Goal: Transaction & Acquisition: Purchase product/service

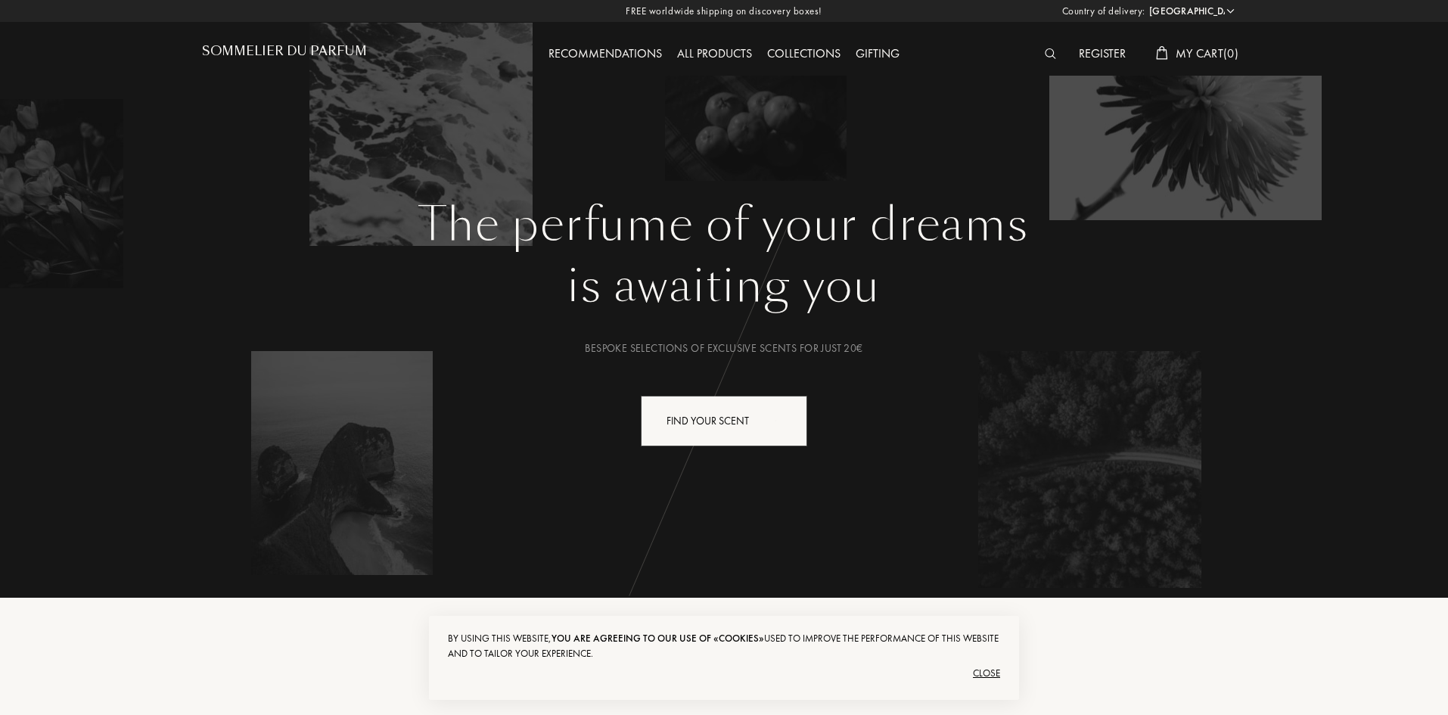
select select "HR"
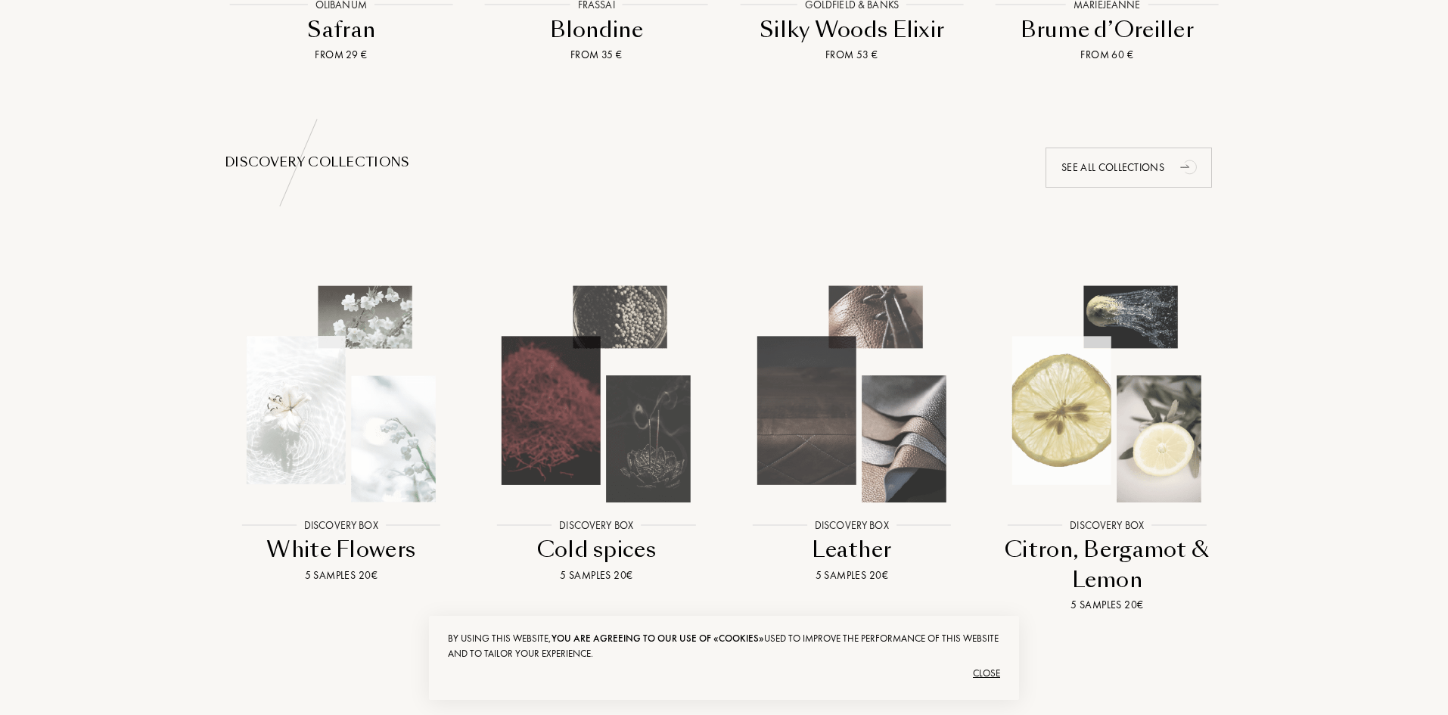
scroll to position [1589, 0]
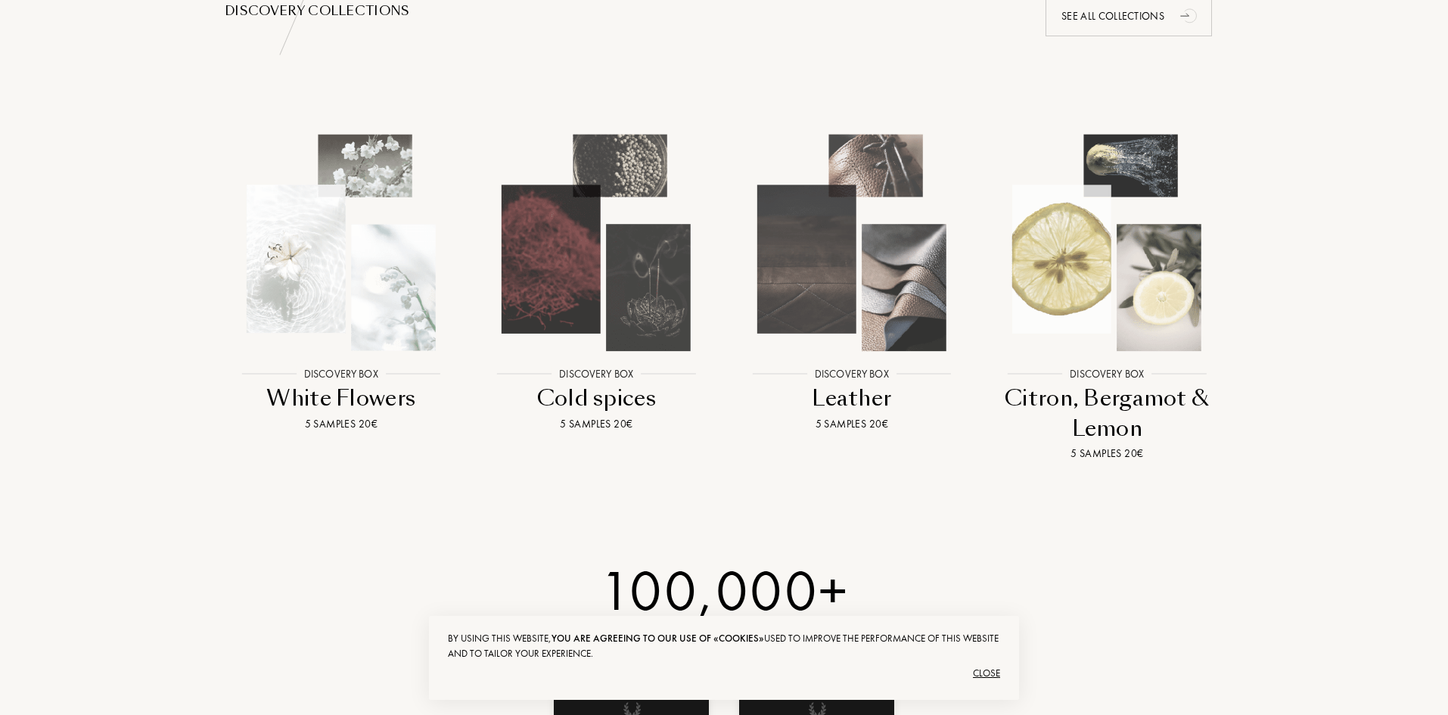
click at [1071, 244] on img at bounding box center [1107, 243] width 230 height 230
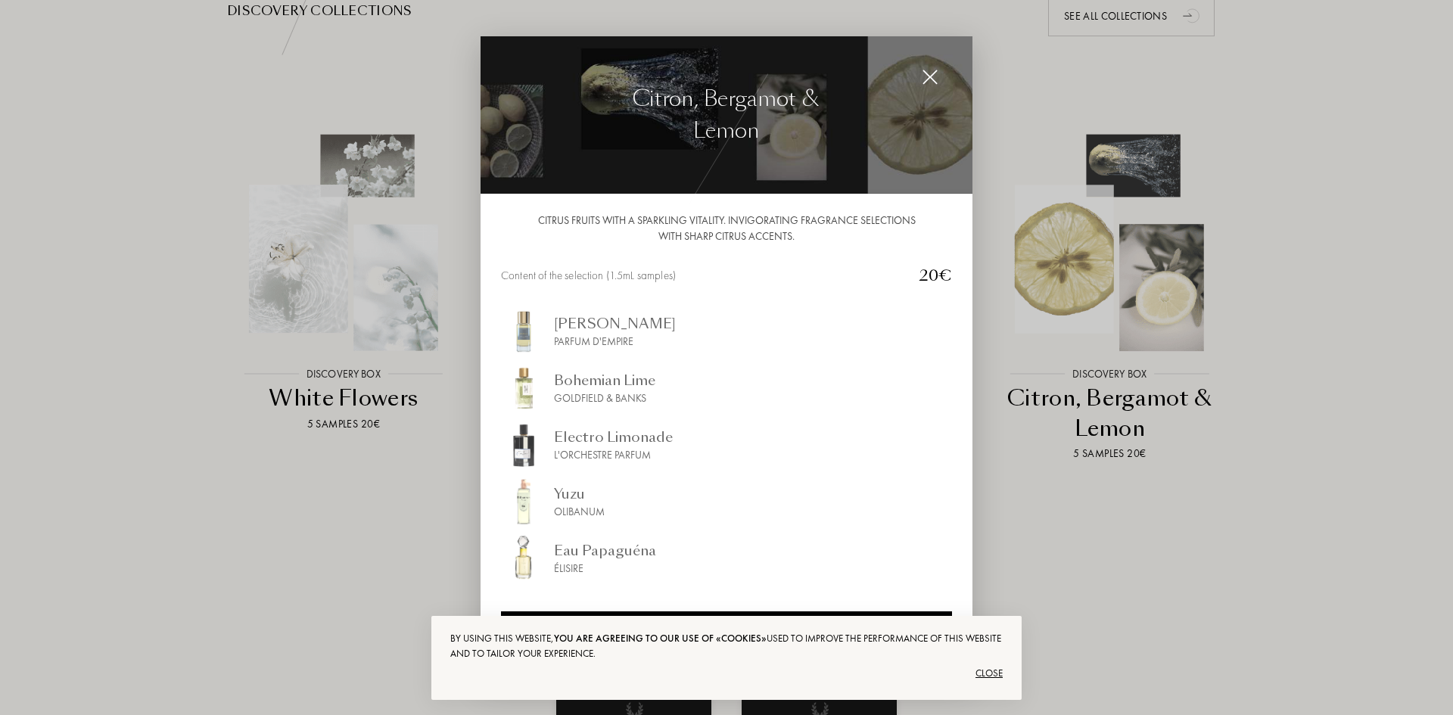
click at [928, 70] on img at bounding box center [930, 77] width 17 height 17
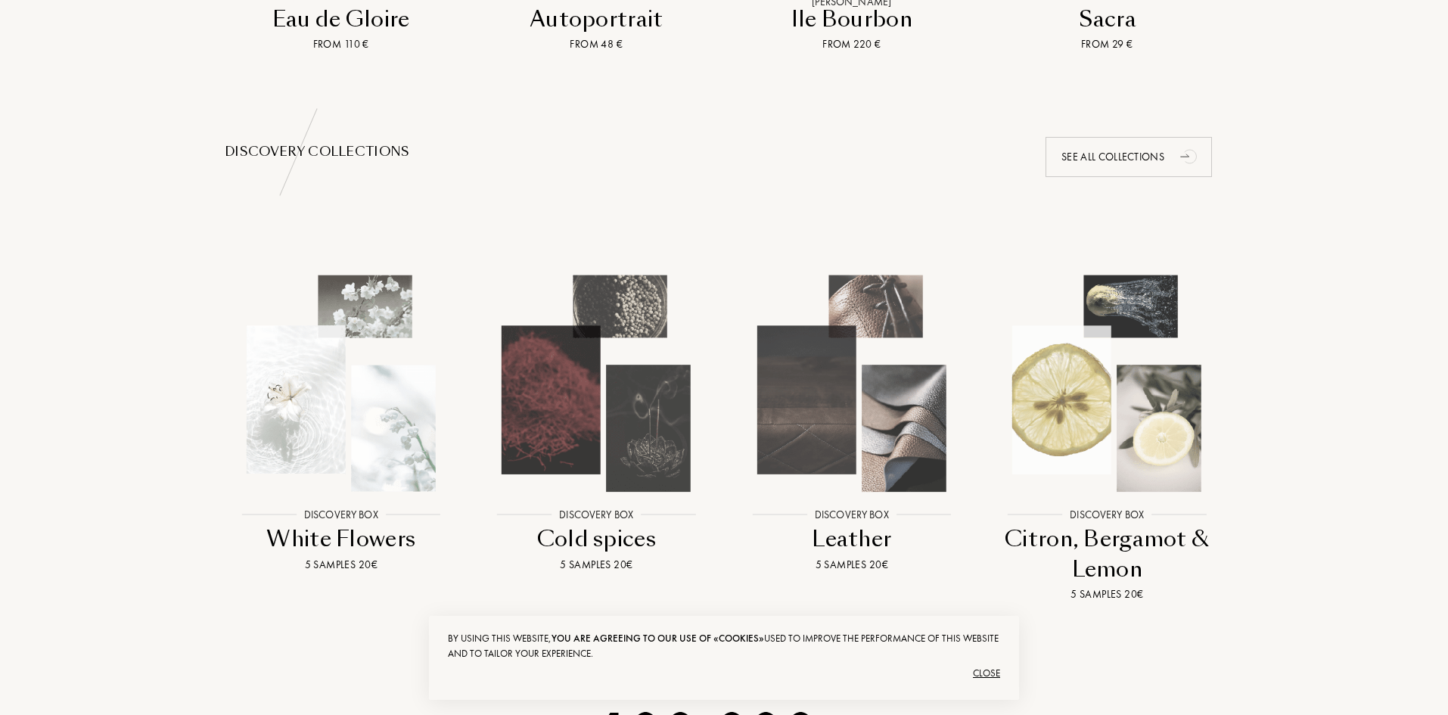
scroll to position [1362, 0]
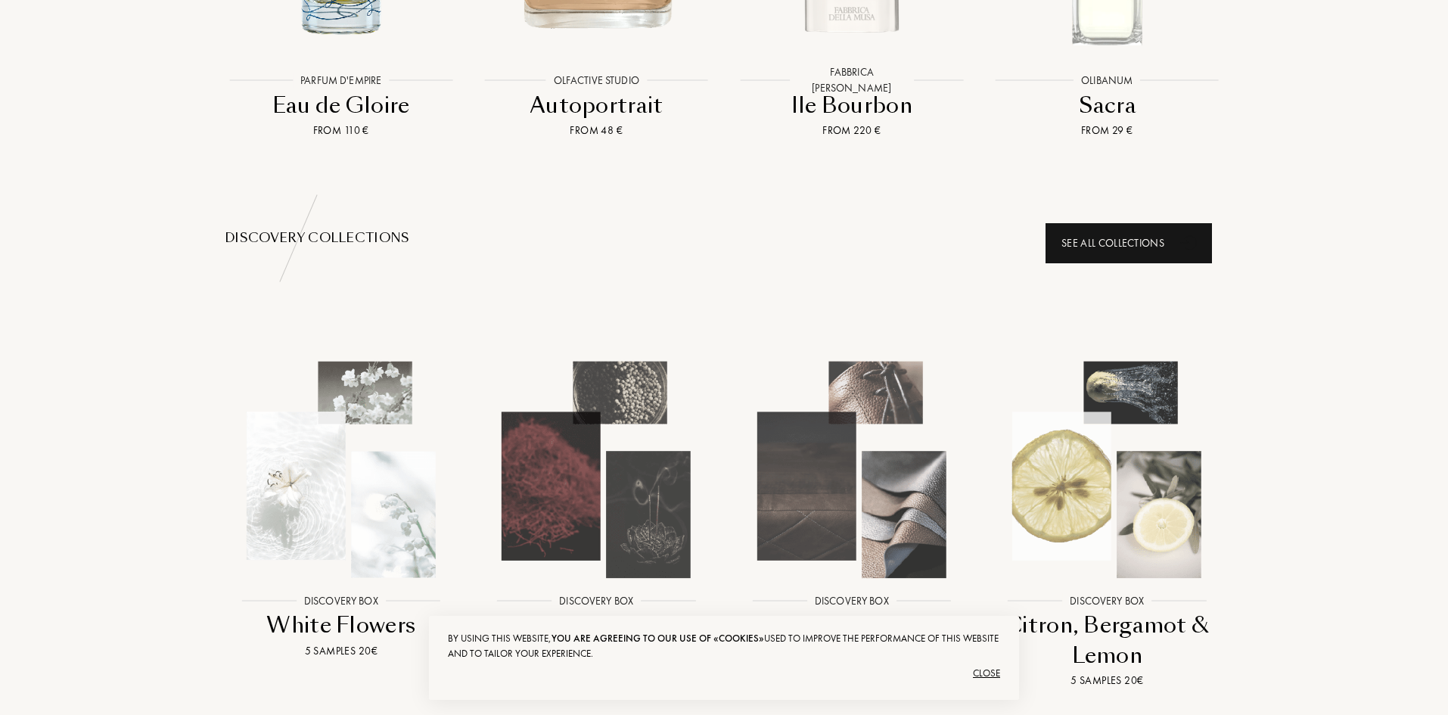
click at [1171, 250] on div "See all collections" at bounding box center [1129, 243] width 166 height 40
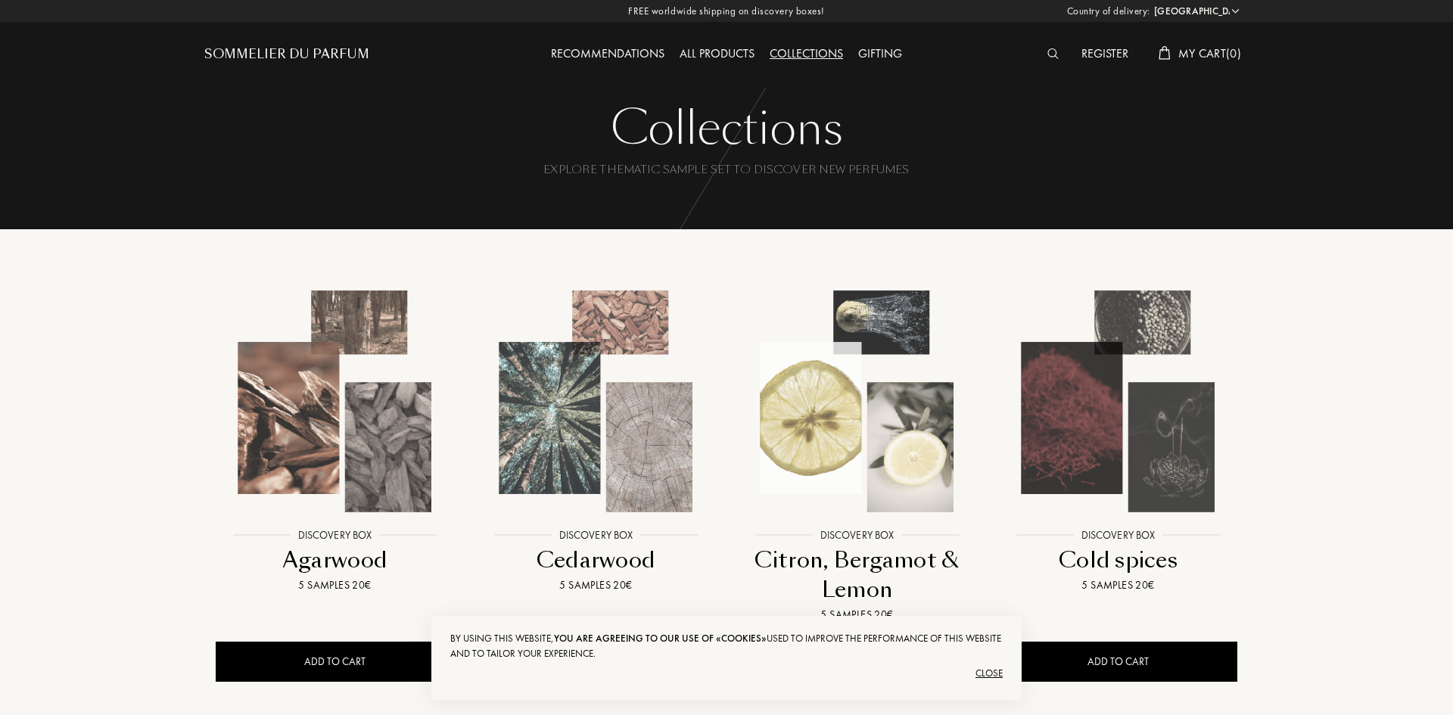
select select "HR"
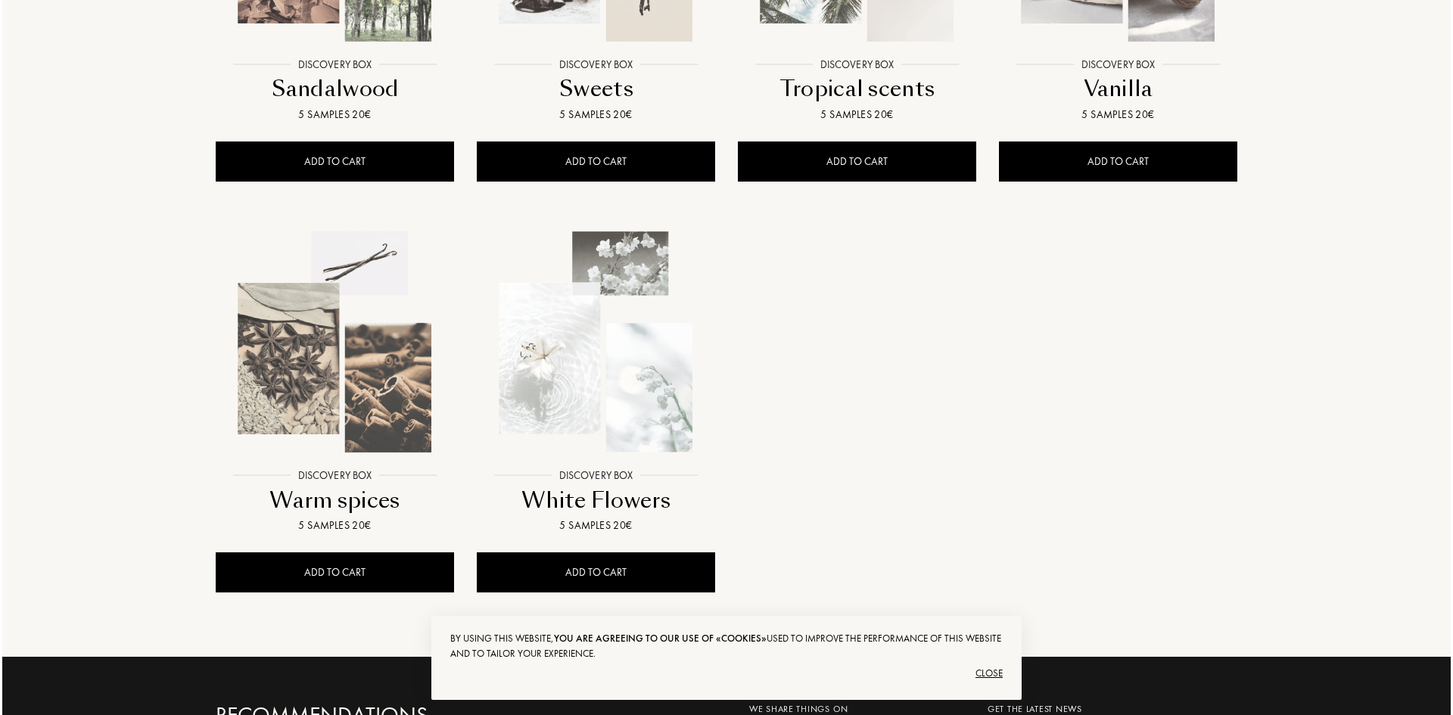
scroll to position [1362, 0]
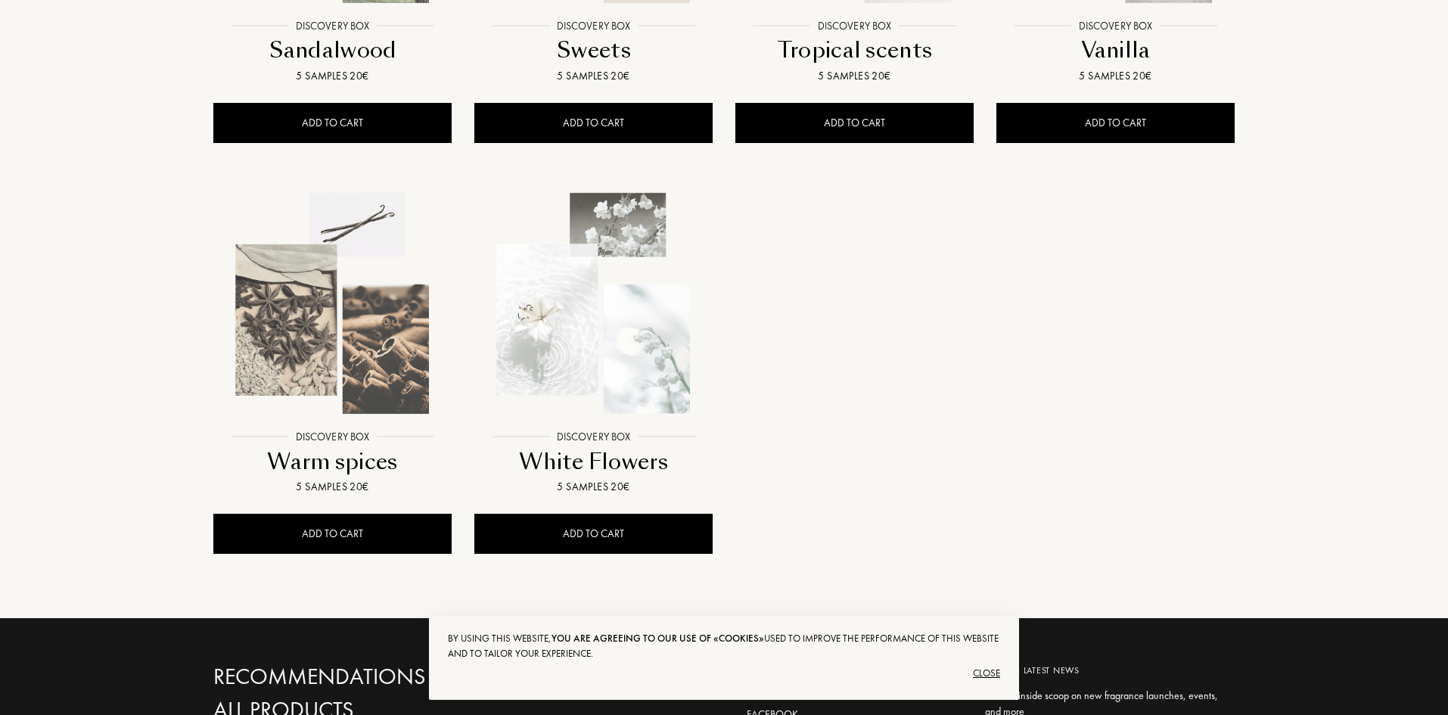
click at [582, 325] on img at bounding box center [593, 303] width 235 height 235
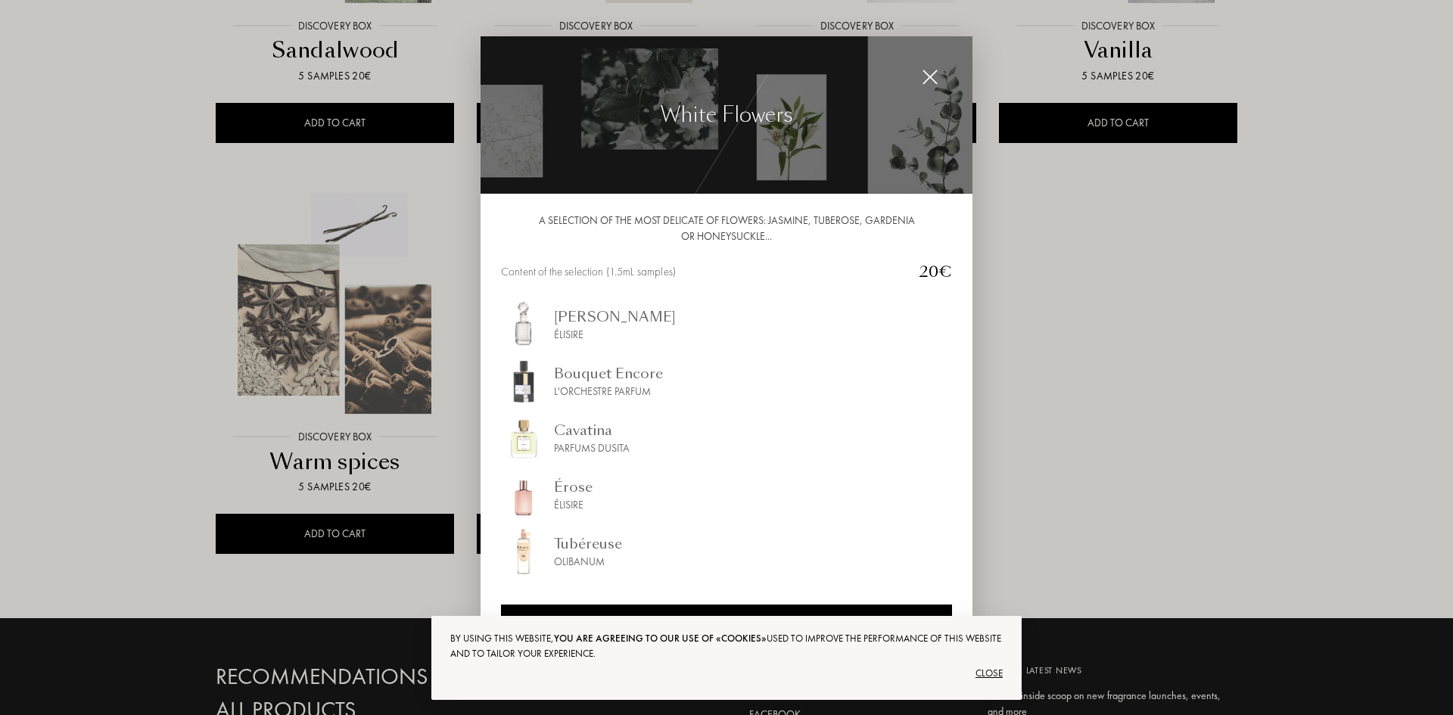
click at [932, 76] on img at bounding box center [930, 77] width 17 height 17
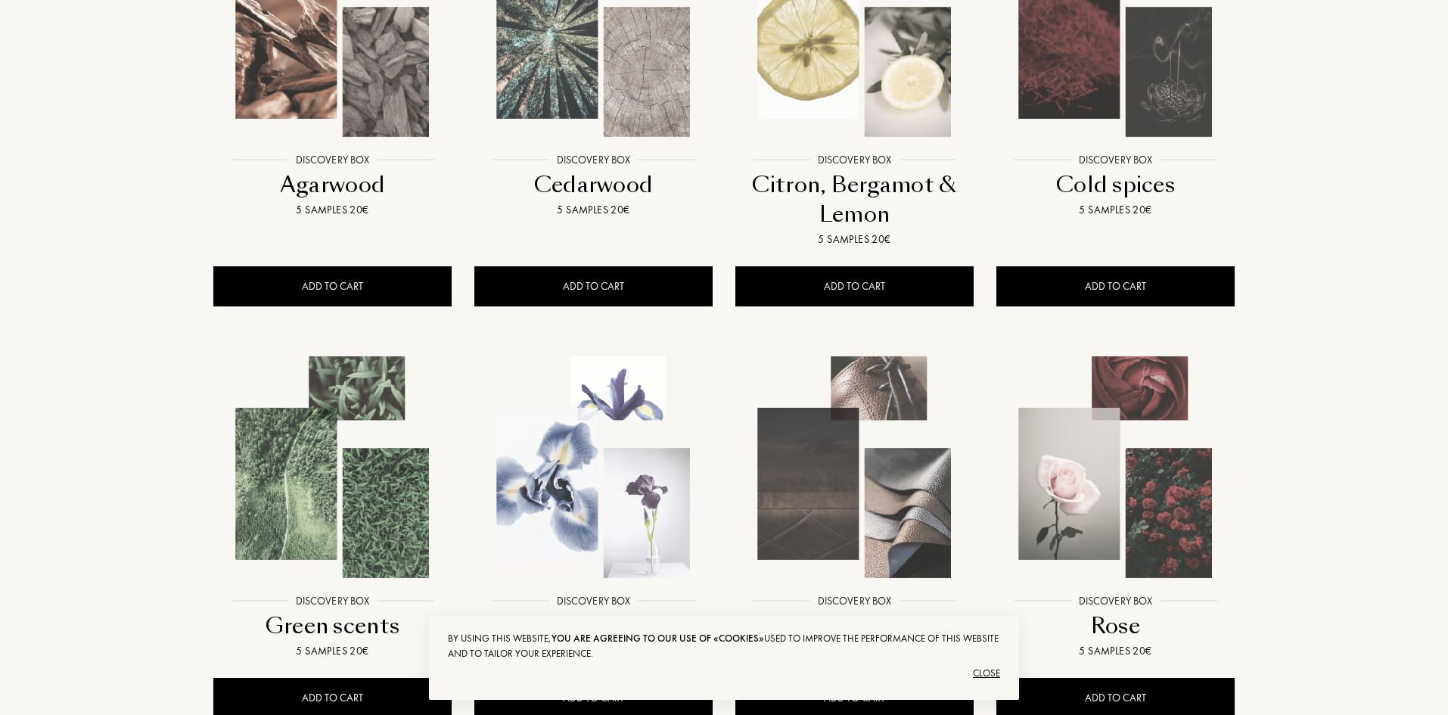
scroll to position [303, 0]
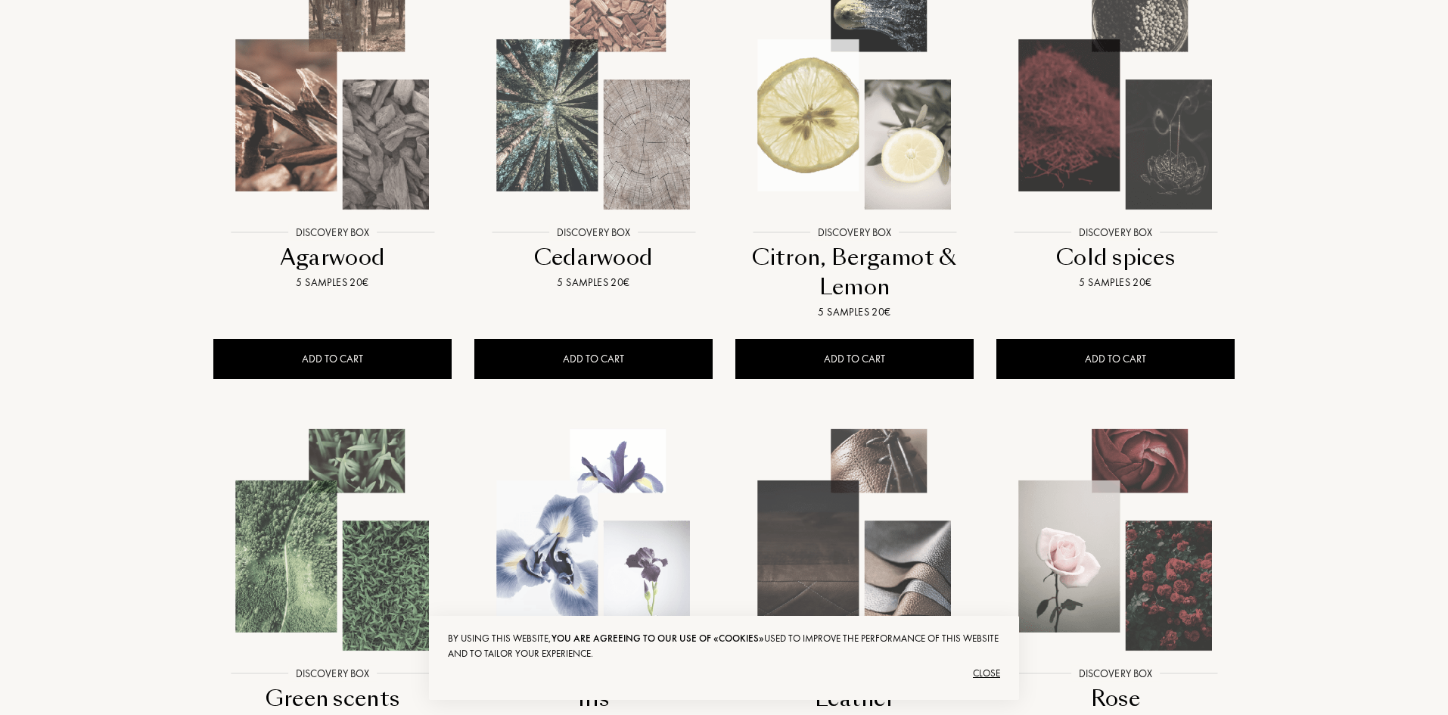
click at [884, 173] on img at bounding box center [854, 98] width 235 height 235
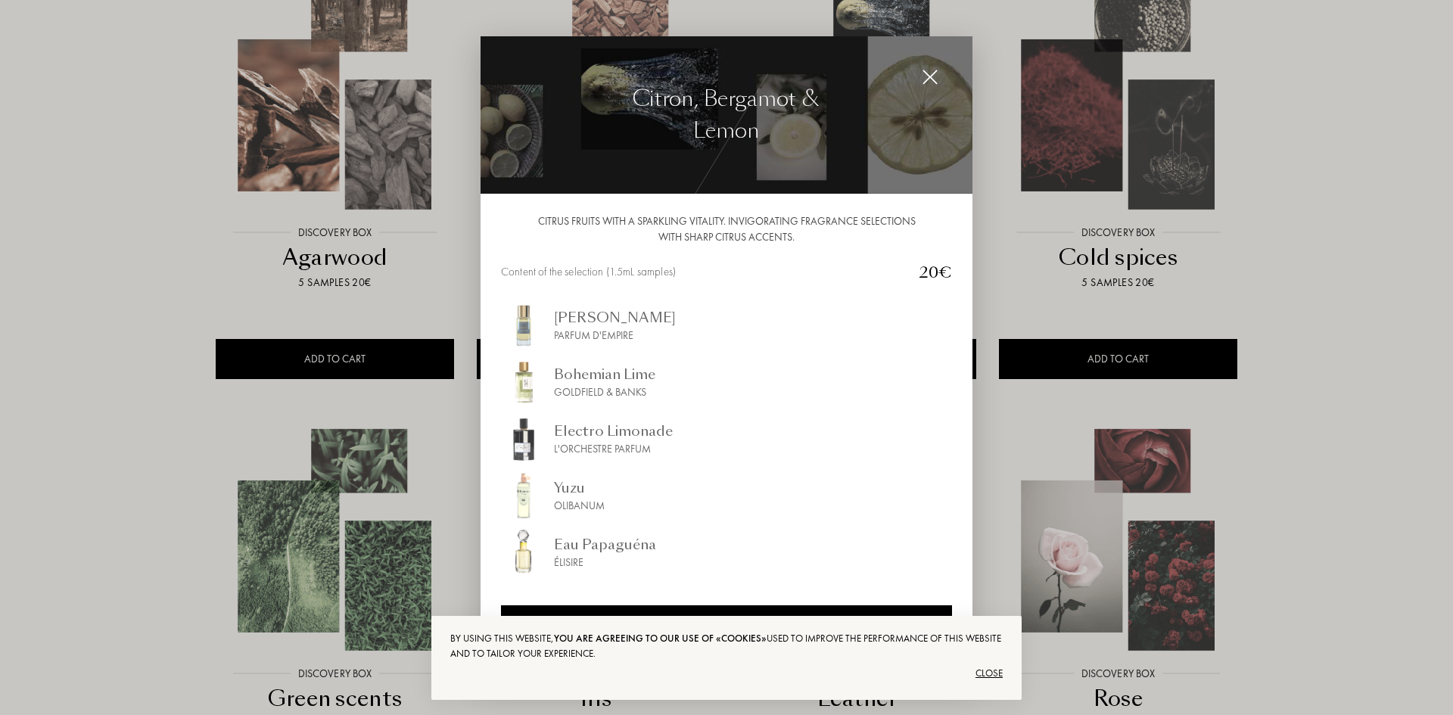
click at [928, 73] on img at bounding box center [930, 77] width 17 height 17
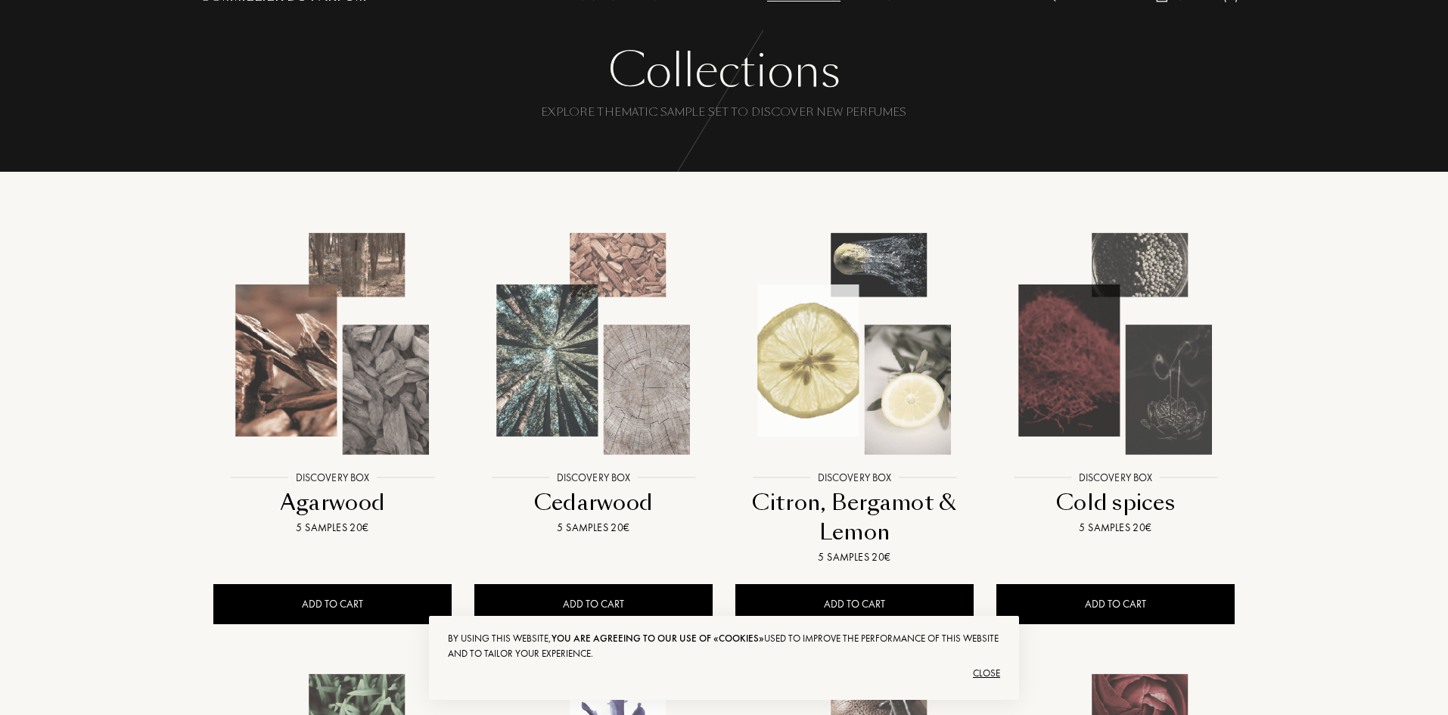
scroll to position [0, 0]
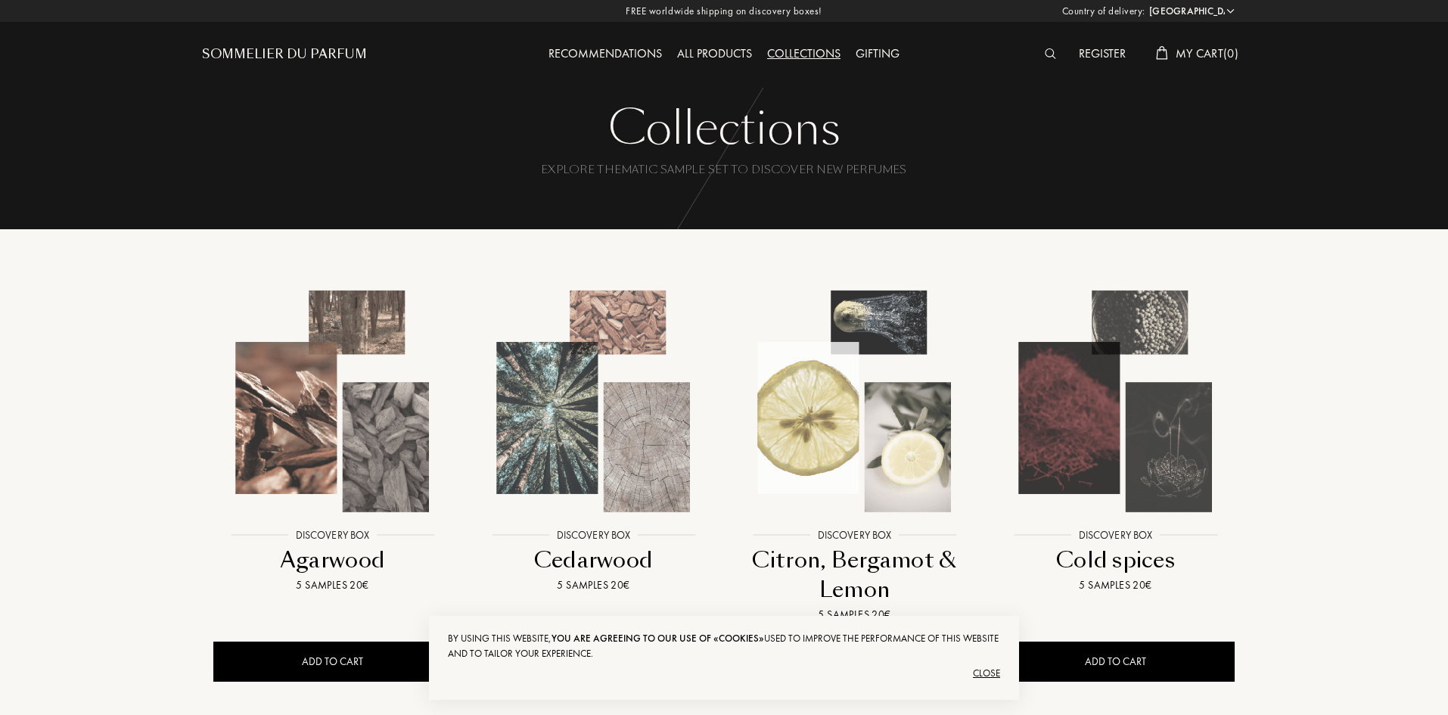
click at [721, 49] on div "All products" at bounding box center [715, 55] width 90 height 20
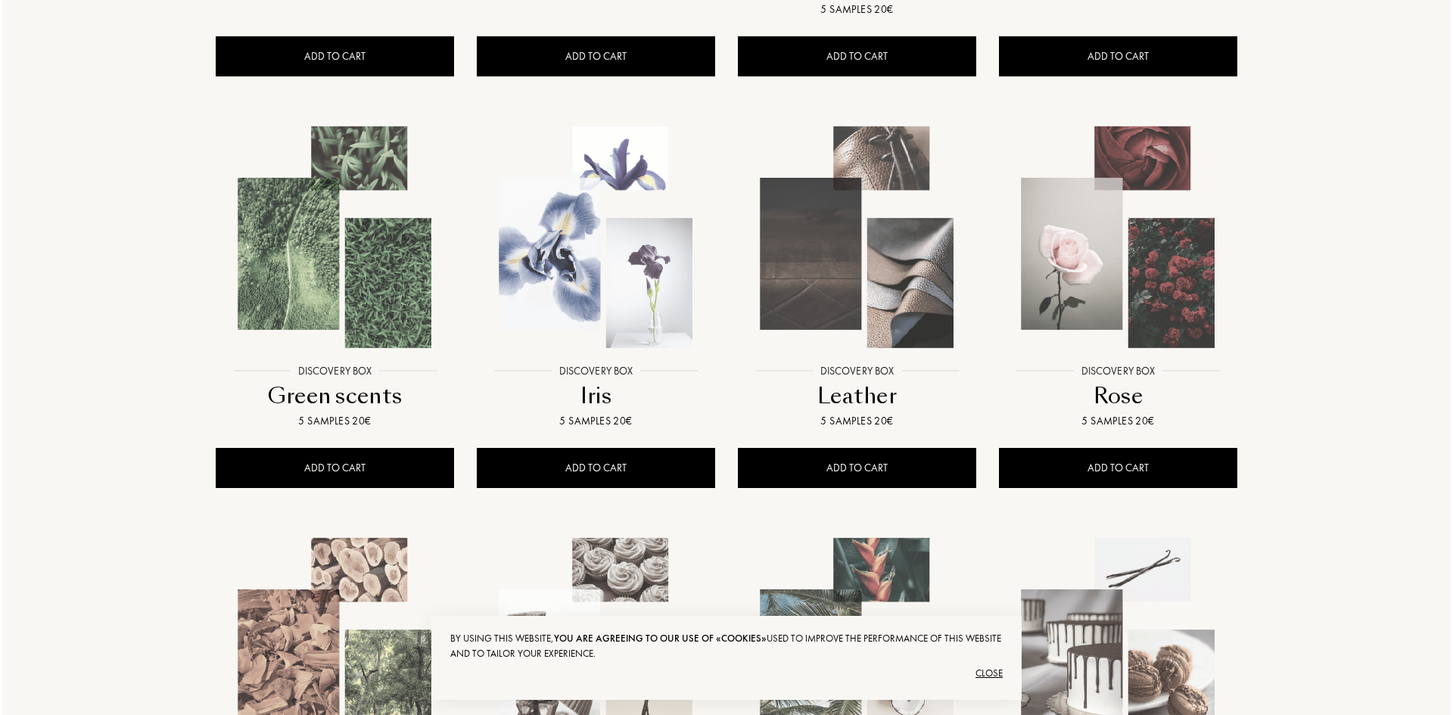
scroll to position [984, 0]
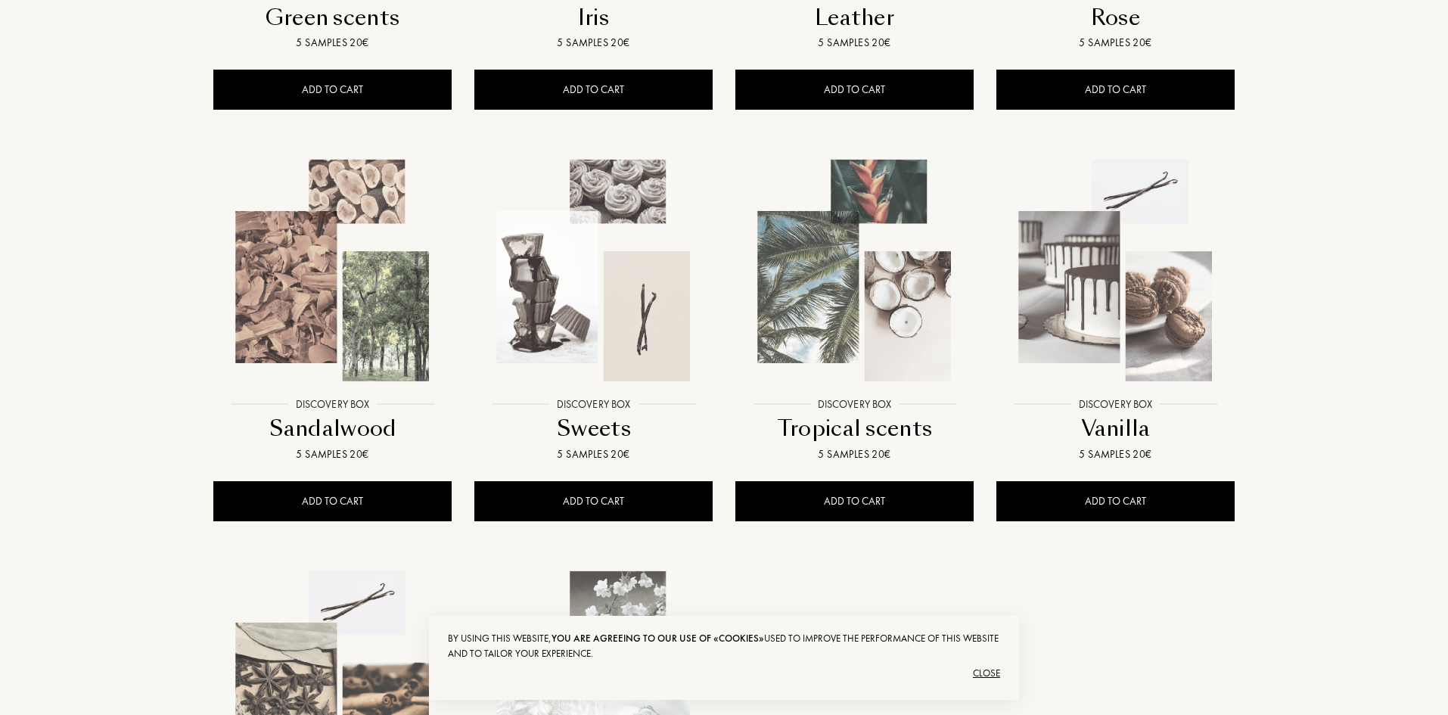
click at [909, 310] on img at bounding box center [854, 270] width 235 height 235
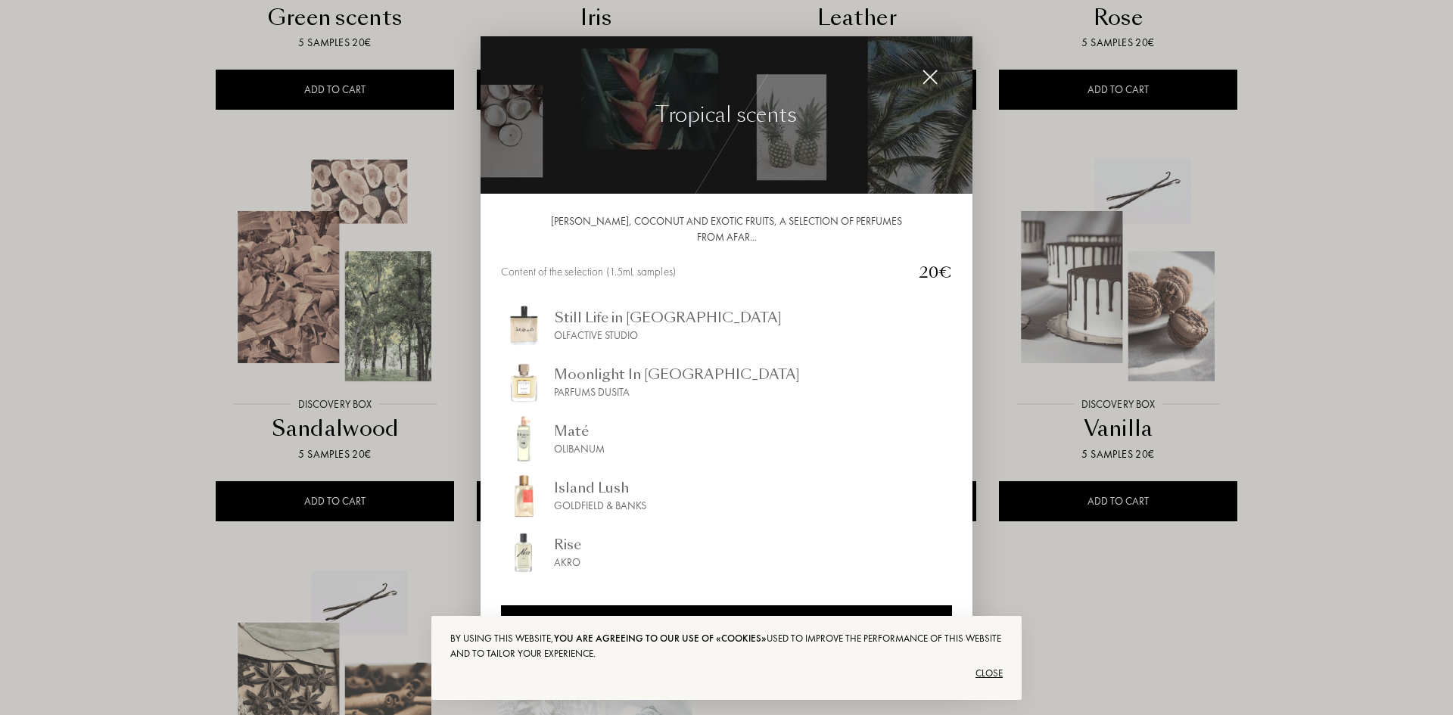
click at [548, 552] on div "Rise Akro" at bounding box center [726, 551] width 451 height 45
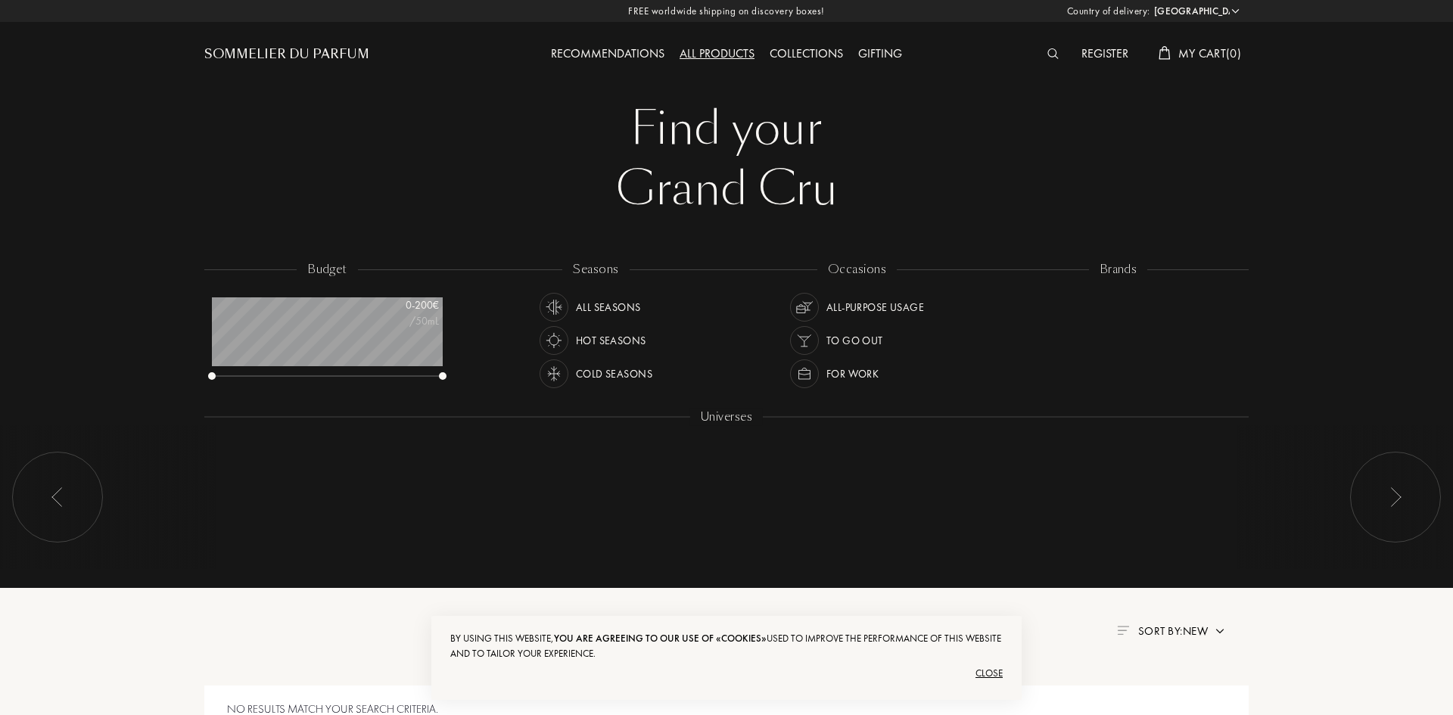
select select "HR"
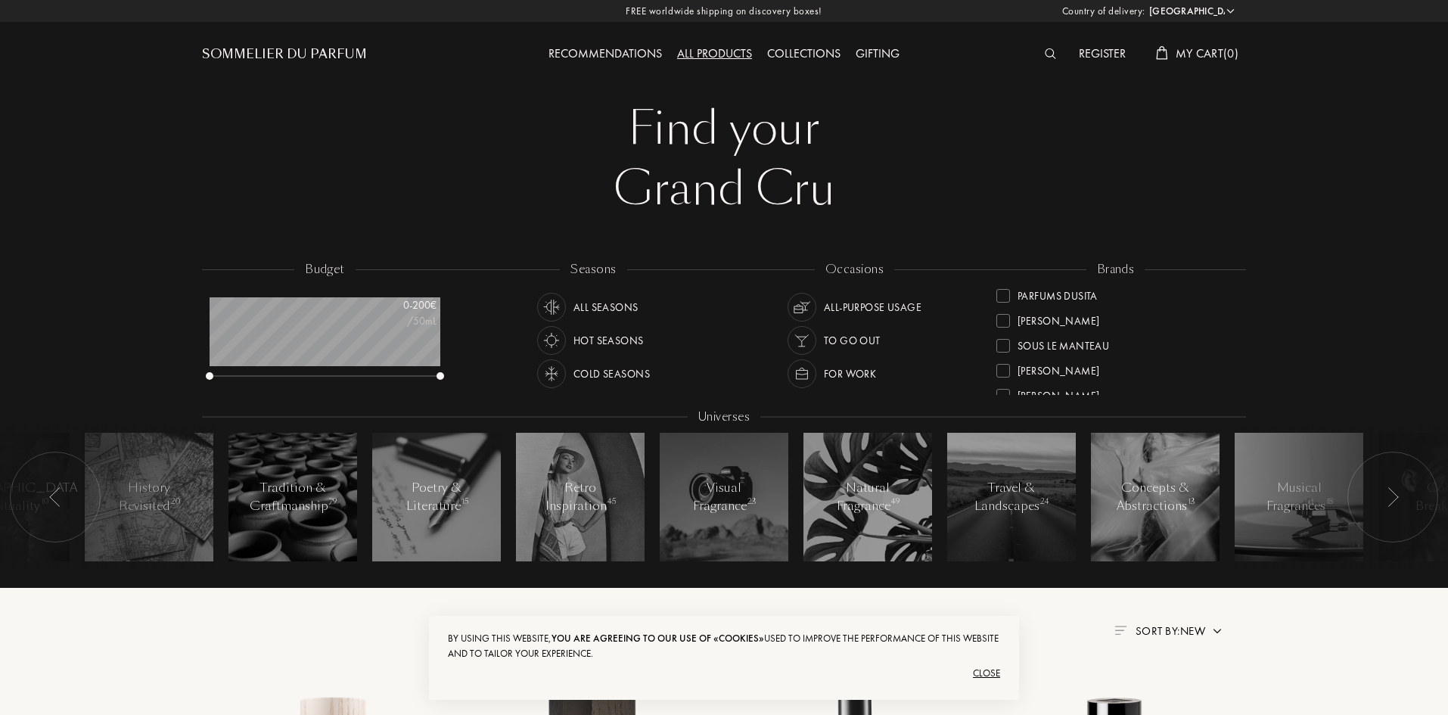
scroll to position [549, 0]
click at [1049, 55] on img at bounding box center [1050, 53] width 11 height 11
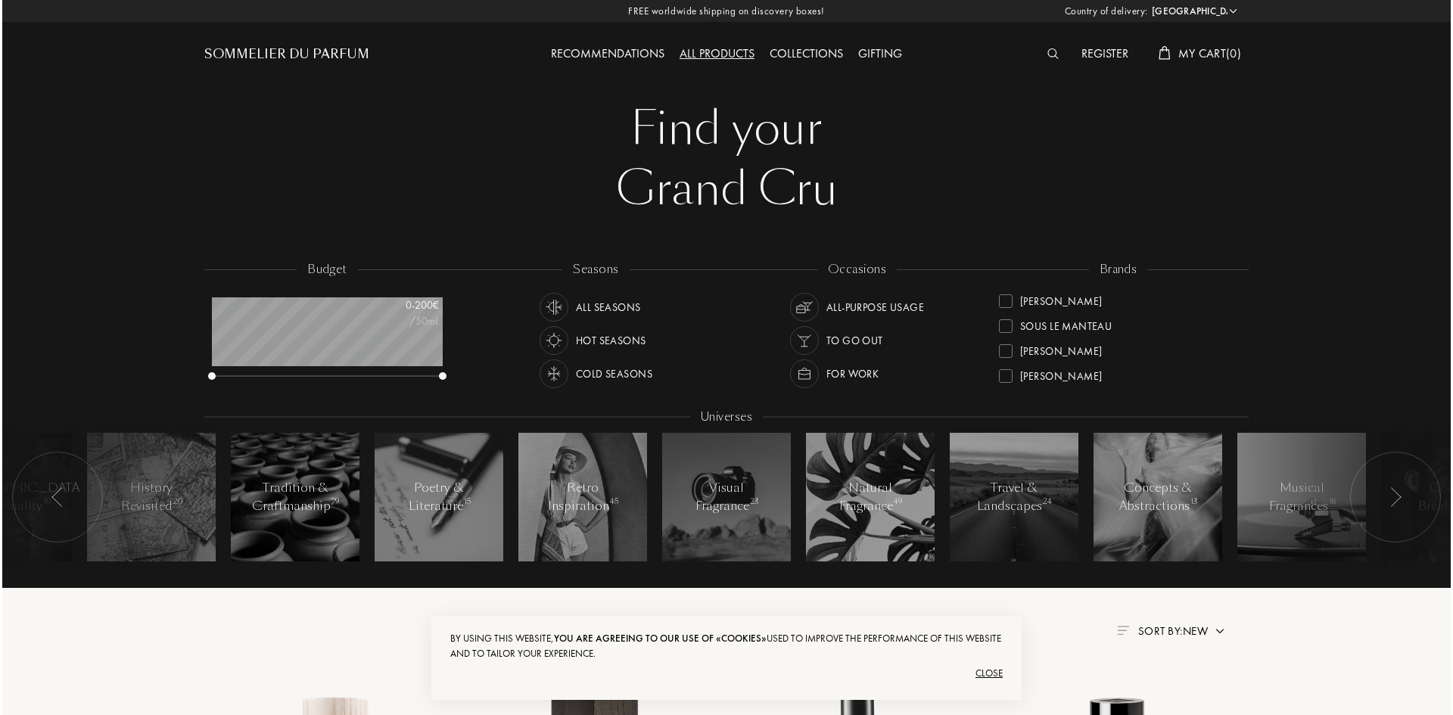
scroll to position [1, 0]
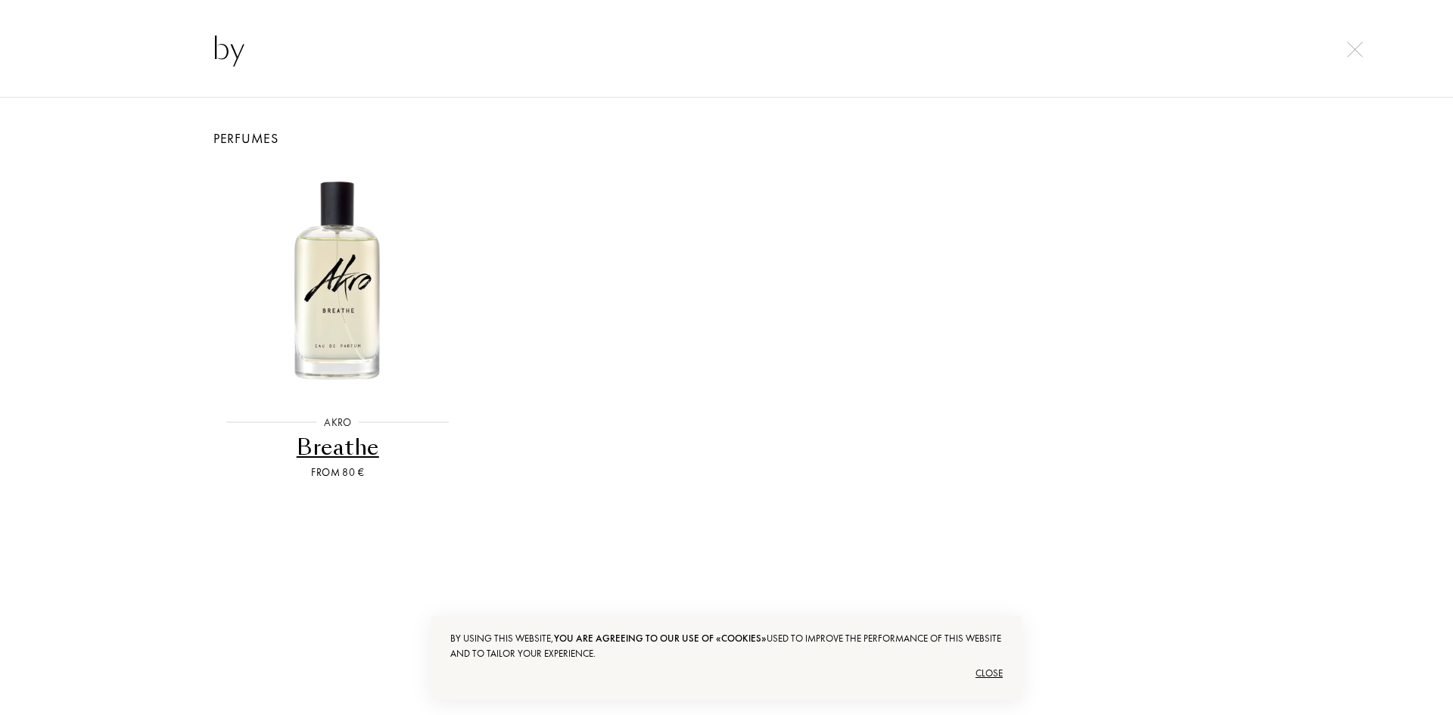
type input "b"
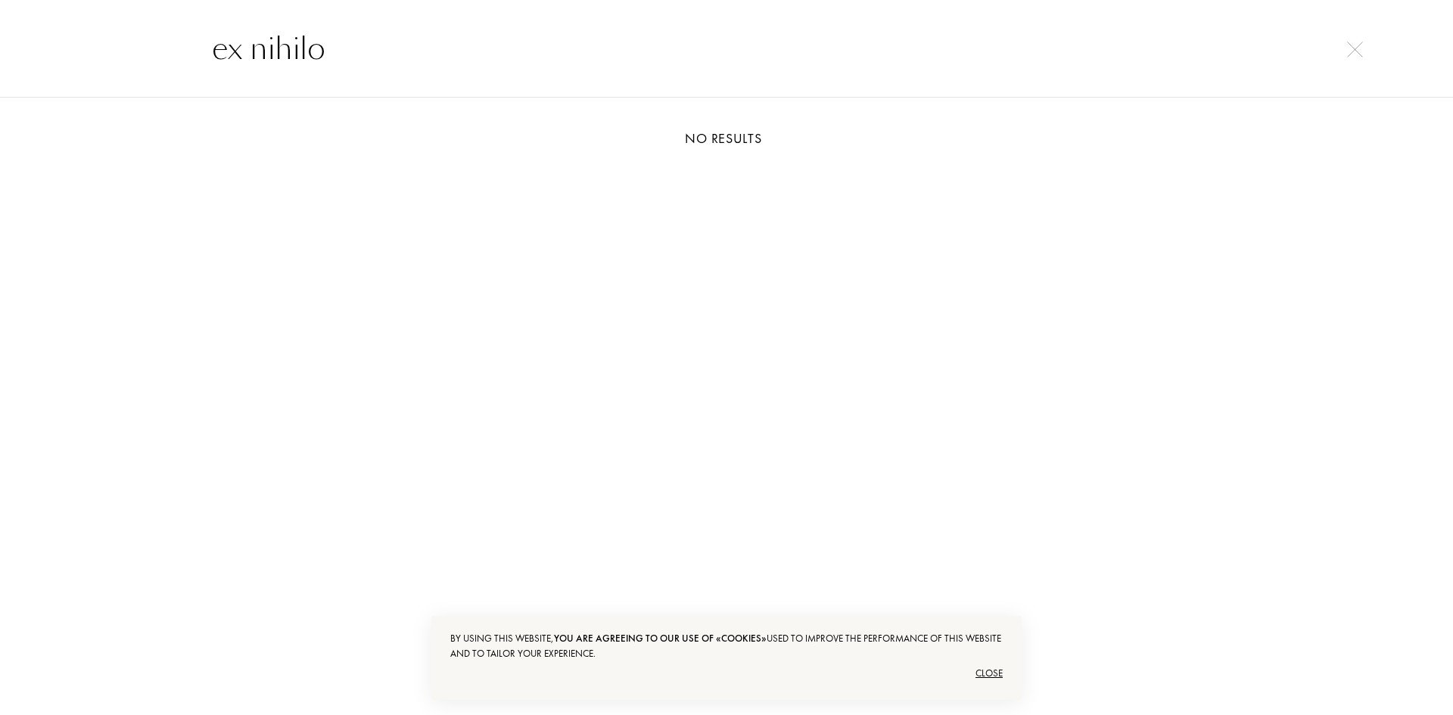
type input "ex nihilo"
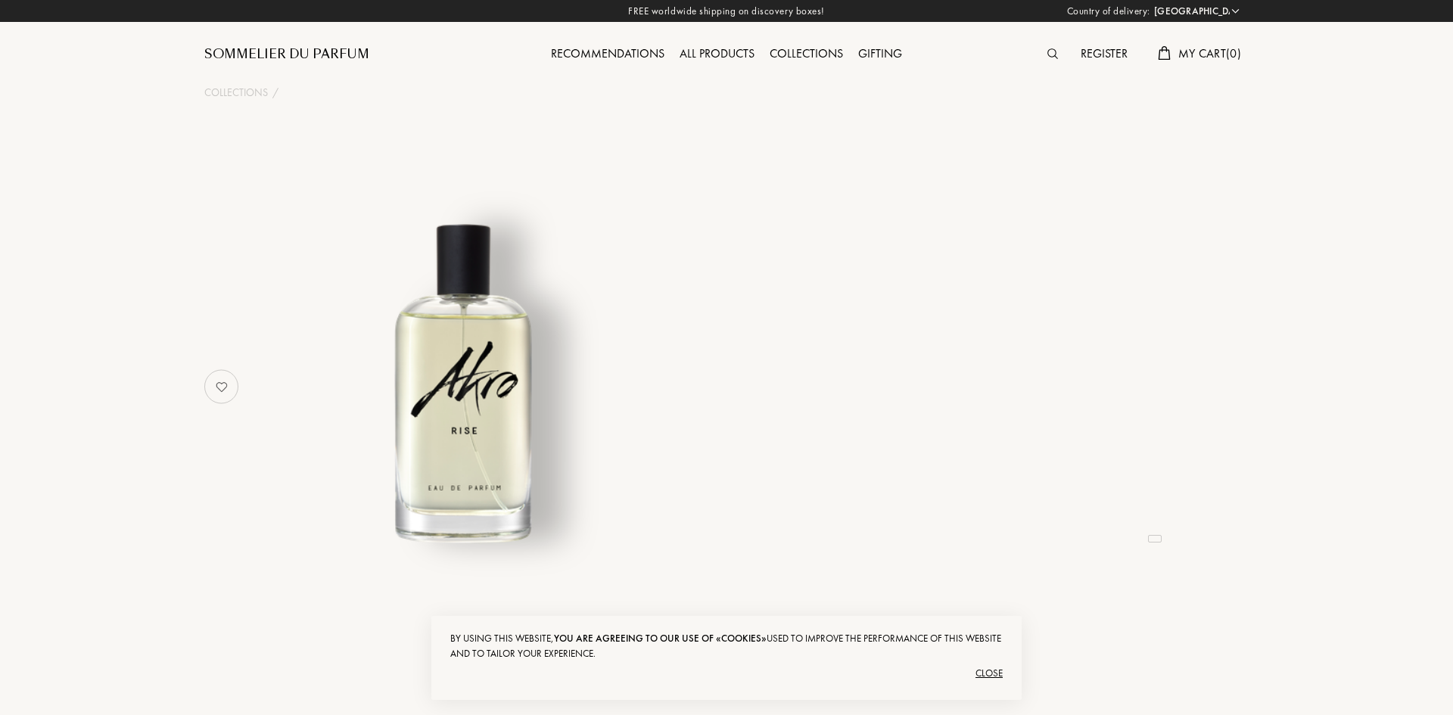
select select "HR"
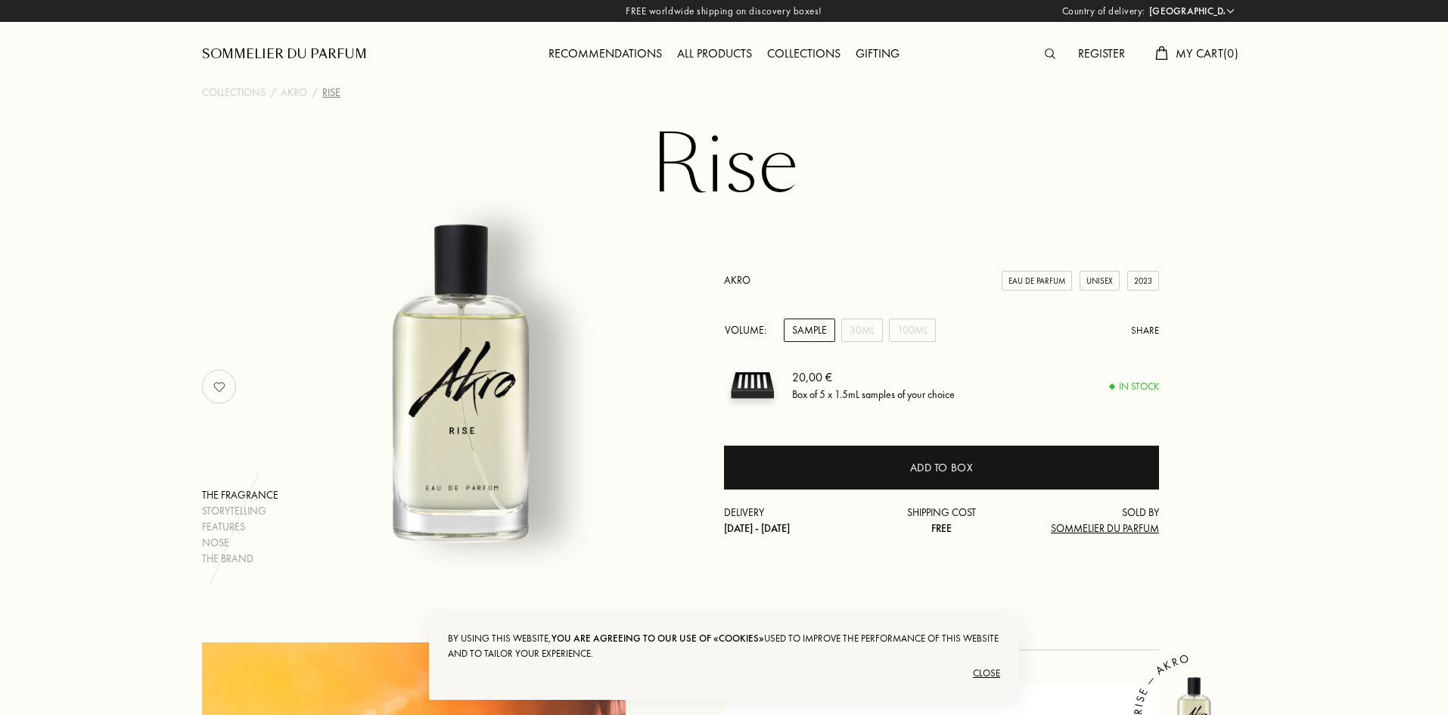
click at [614, 48] on div "Recommendations" at bounding box center [605, 55] width 129 height 20
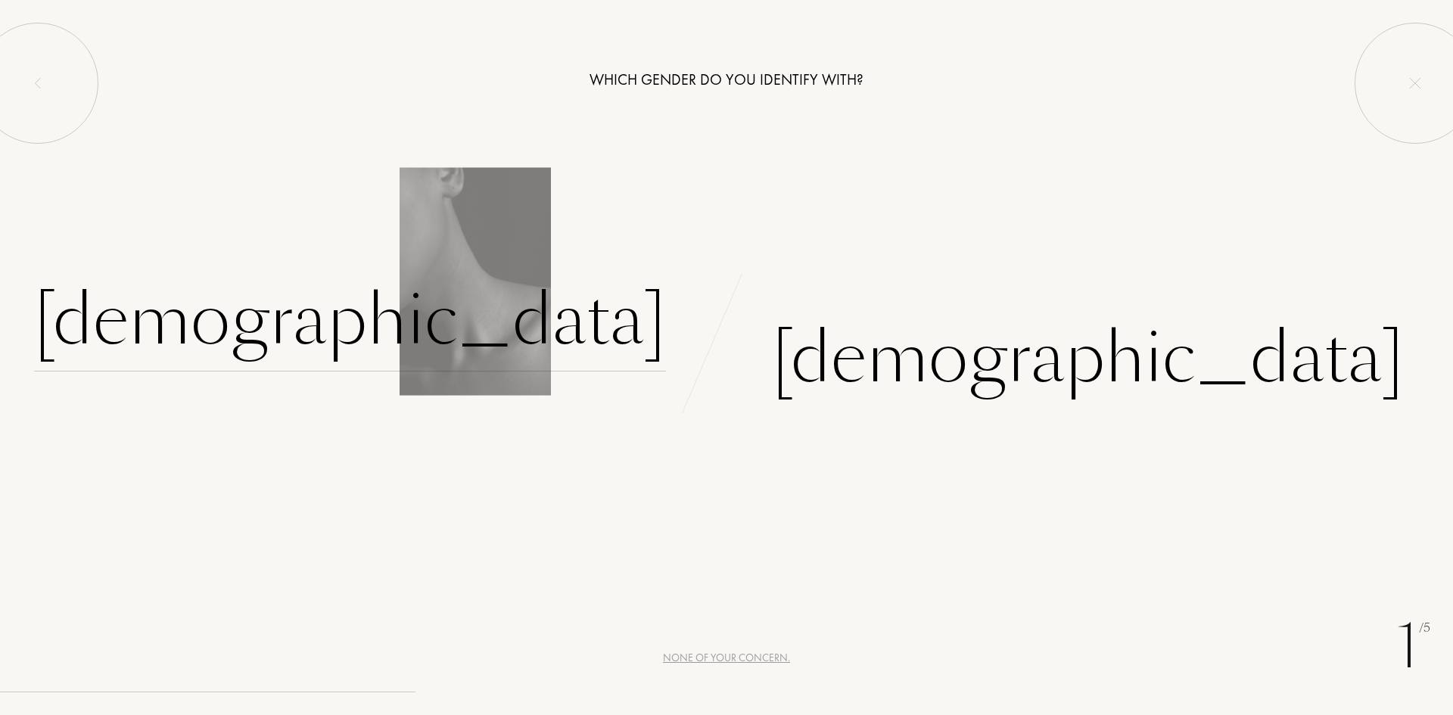
click at [553, 328] on div "[DEMOGRAPHIC_DATA]" at bounding box center [350, 320] width 632 height 102
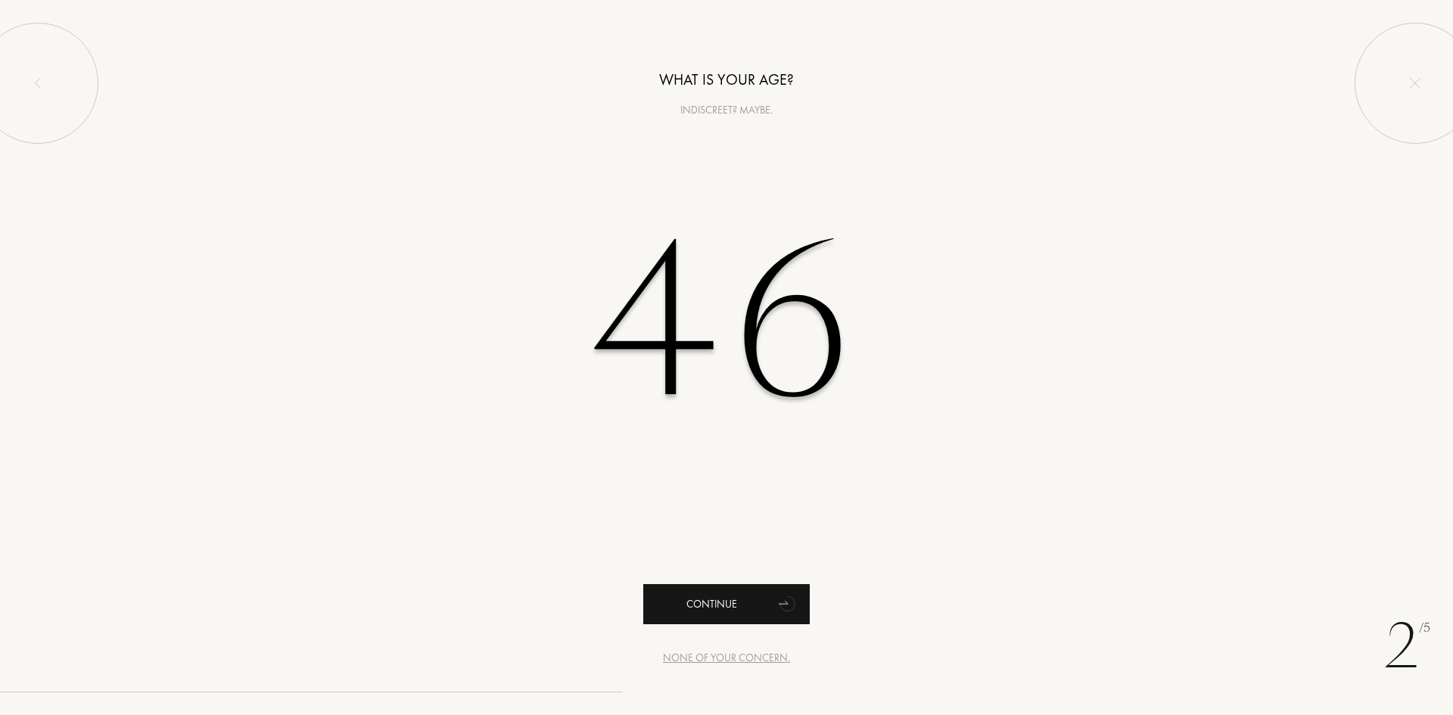
type input "46"
click at [695, 599] on div "Continue" at bounding box center [726, 604] width 166 height 40
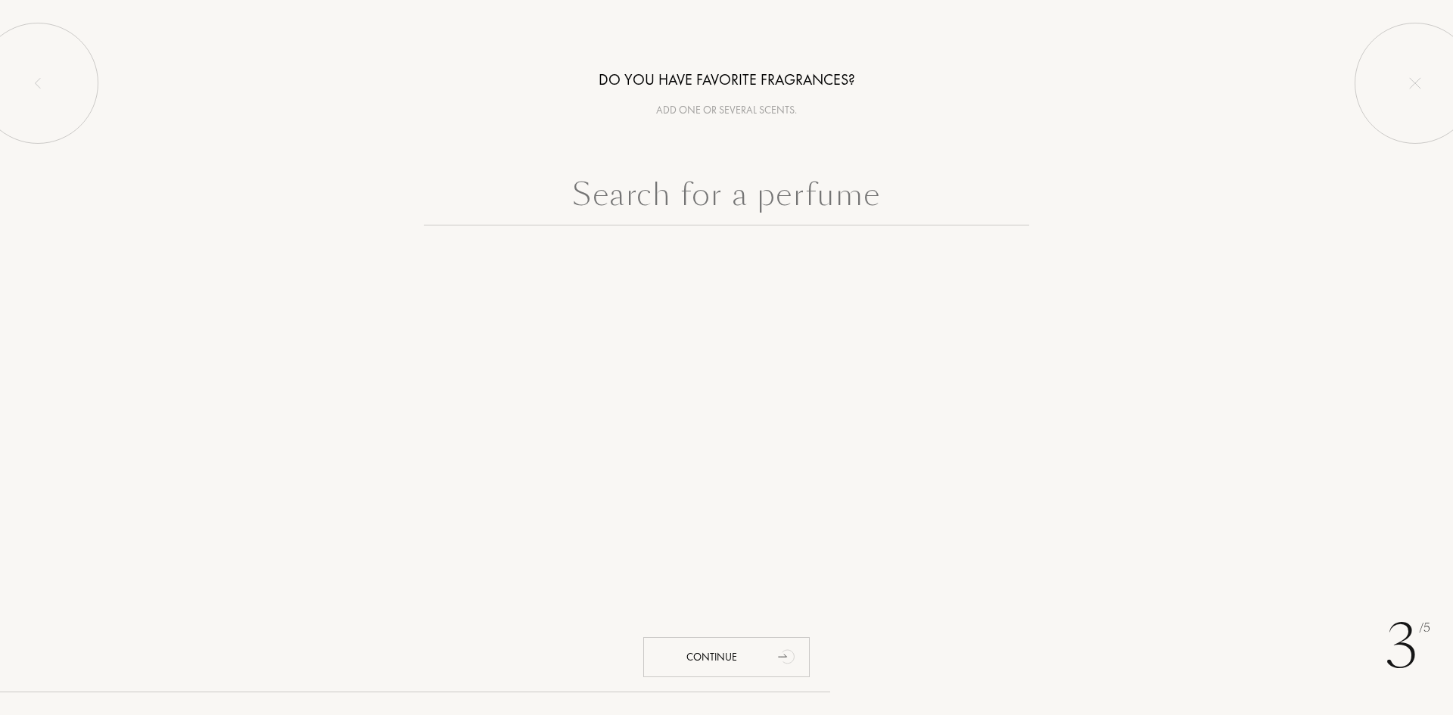
type input "g"
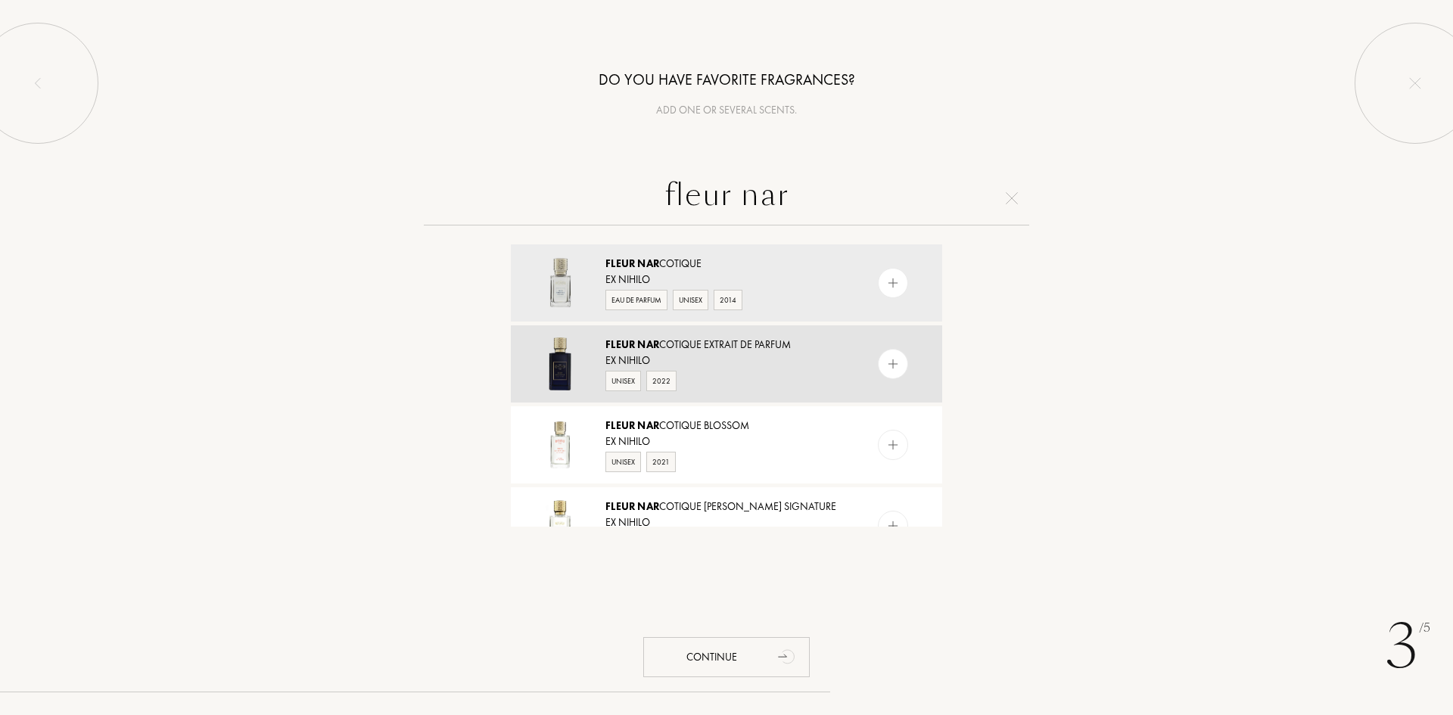
type input "fleur nar"
click at [794, 371] on div "Unisex 2022" at bounding box center [725, 379] width 241 height 23
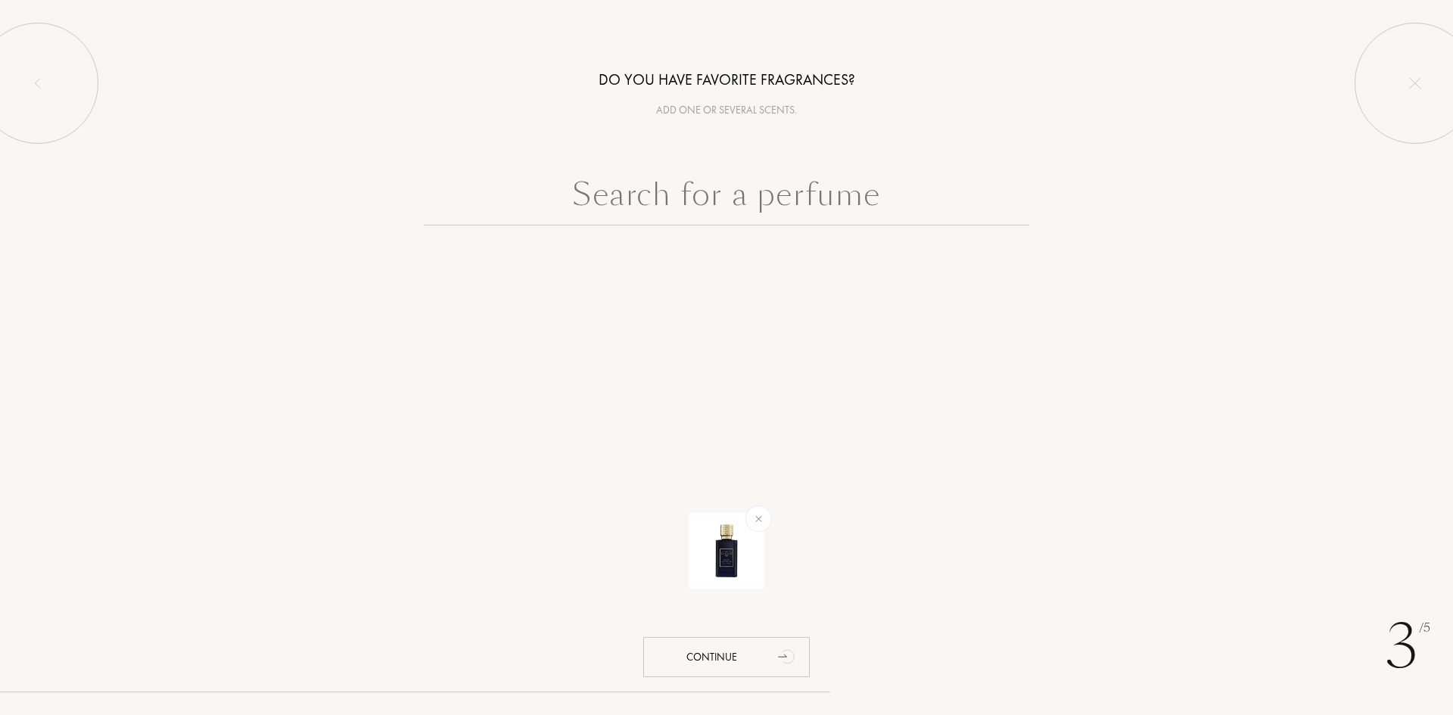
click at [791, 194] on input "text" at bounding box center [726, 198] width 605 height 54
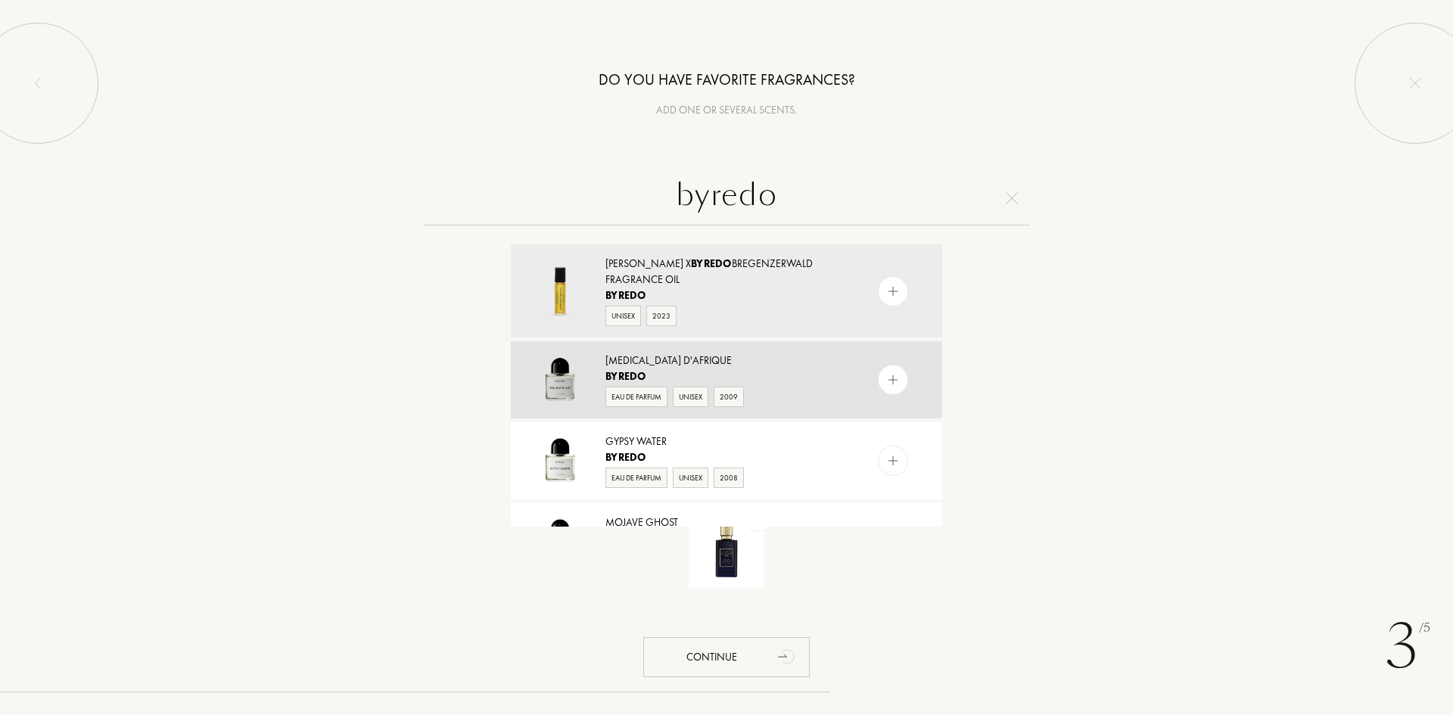
type input "byredo"
click at [778, 364] on div "[MEDICAL_DATA] d'Afrique" at bounding box center [725, 361] width 241 height 16
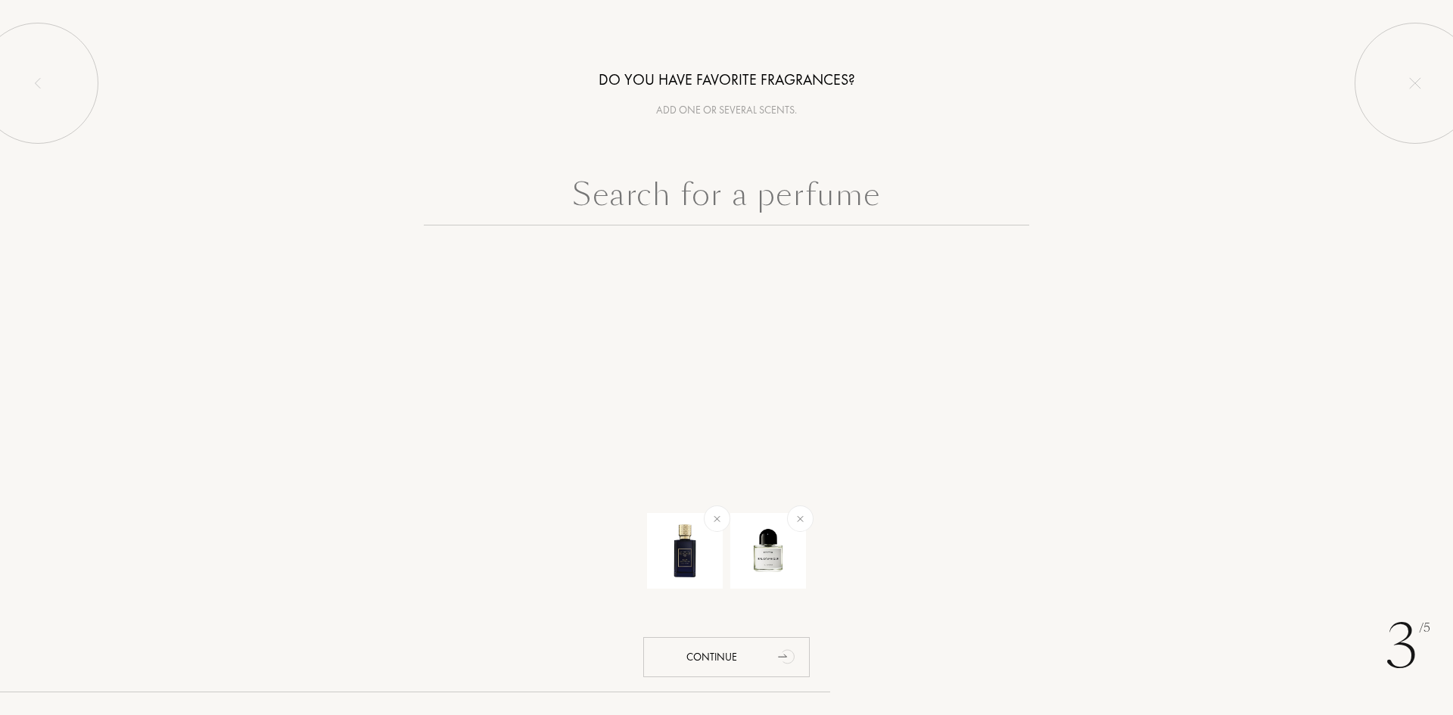
click at [647, 192] on input "text" at bounding box center [726, 198] width 605 height 54
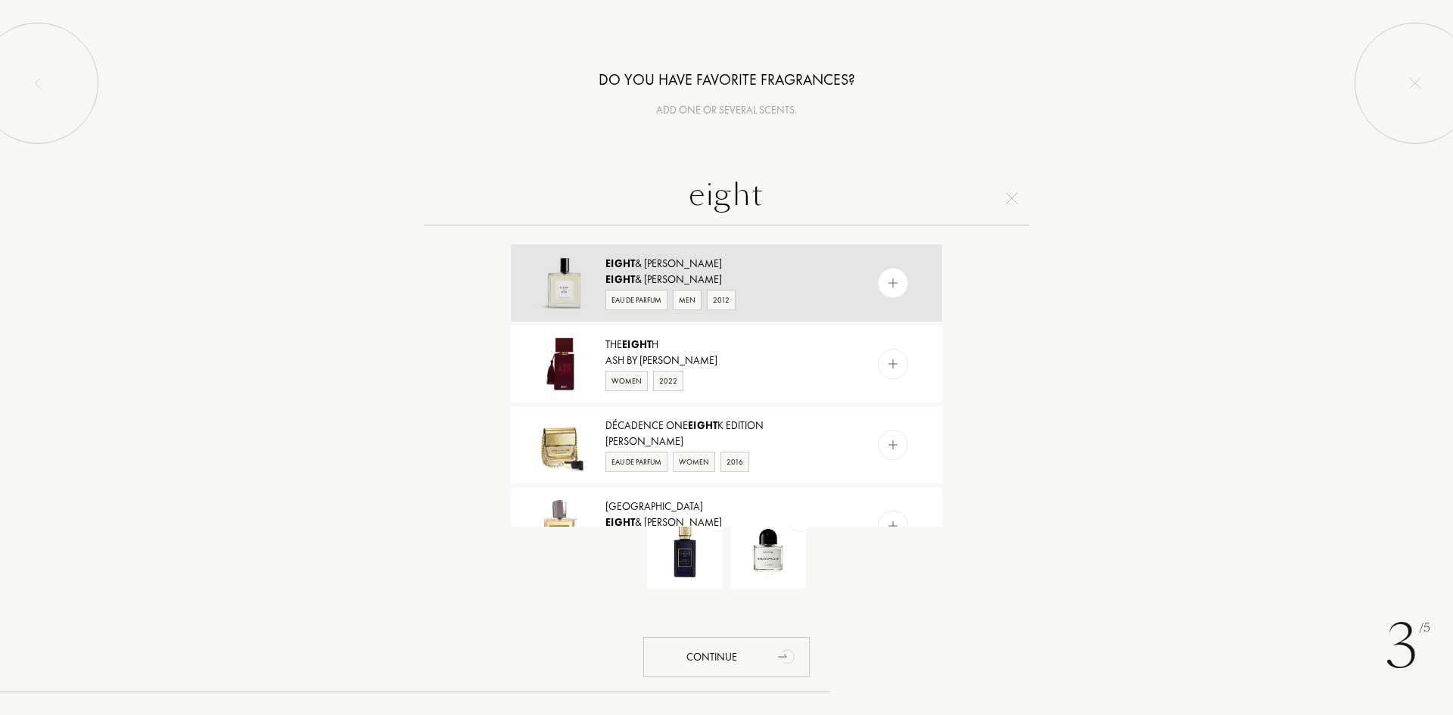
scroll to position [151, 0]
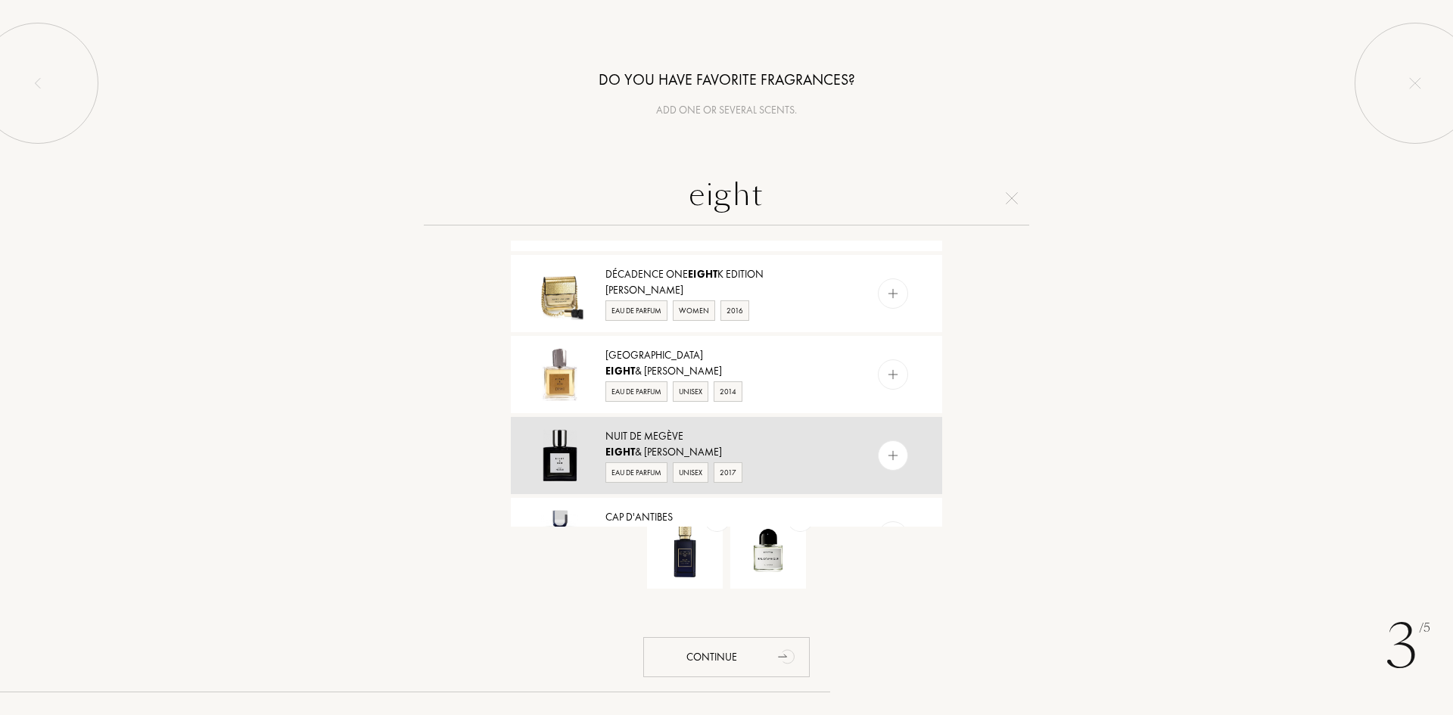
type input "eight"
click at [793, 440] on div "Nuit de Megève" at bounding box center [725, 436] width 241 height 16
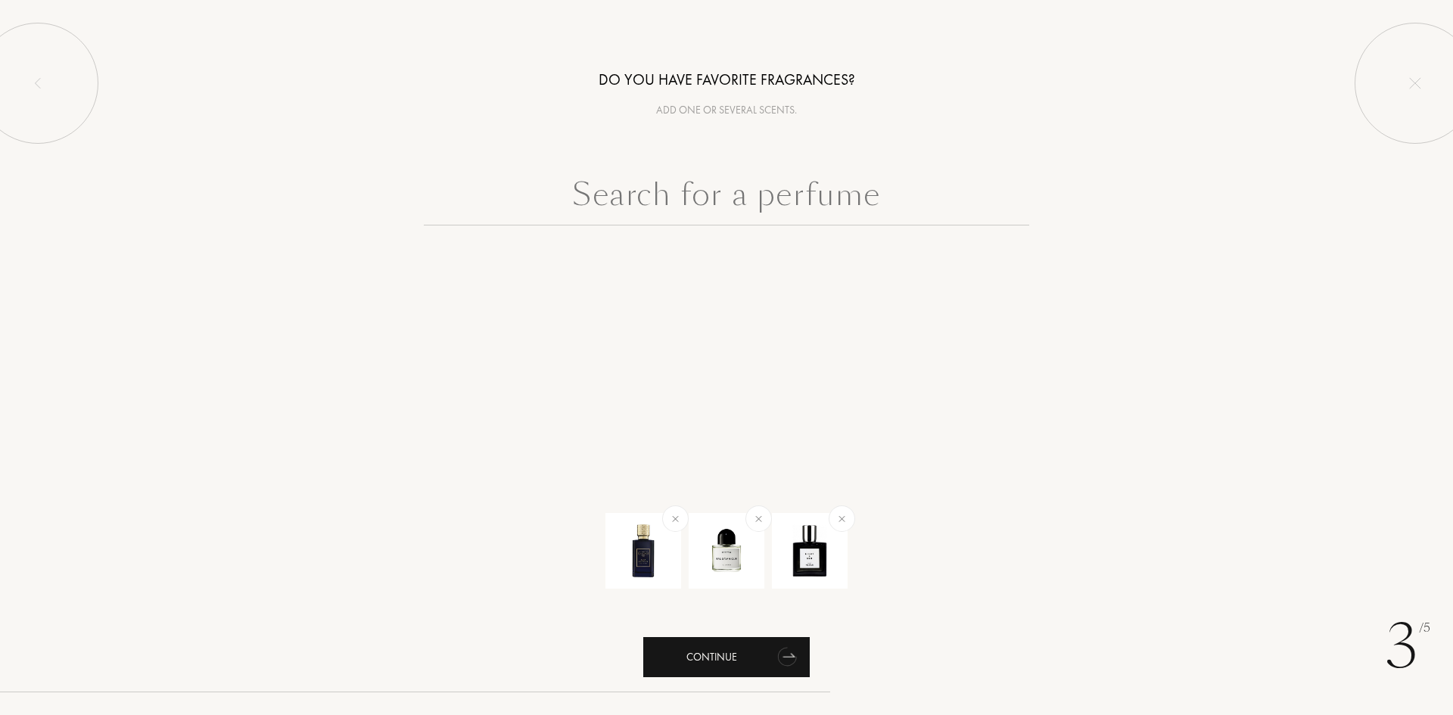
click at [681, 660] on div "Continue" at bounding box center [726, 657] width 166 height 40
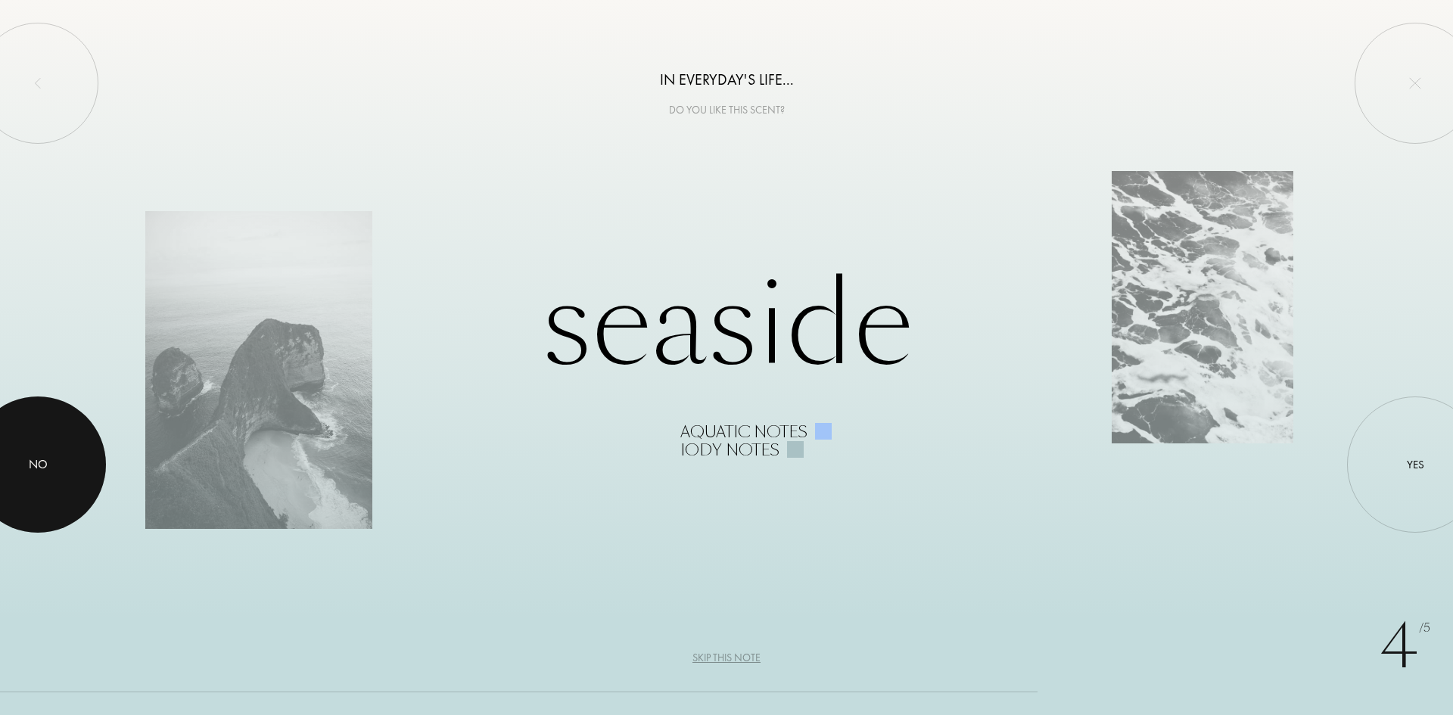
click at [38, 451] on div at bounding box center [38, 464] width 136 height 136
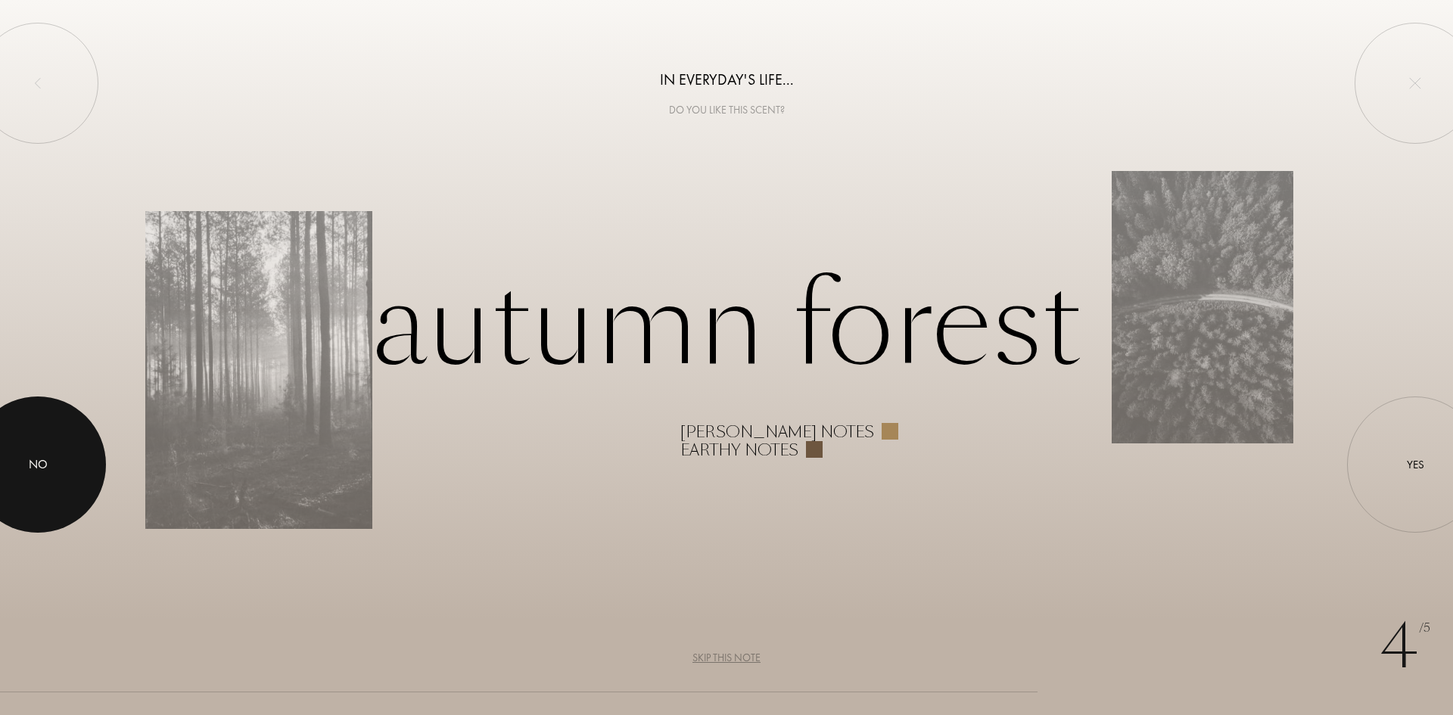
click at [43, 476] on div at bounding box center [38, 464] width 136 height 136
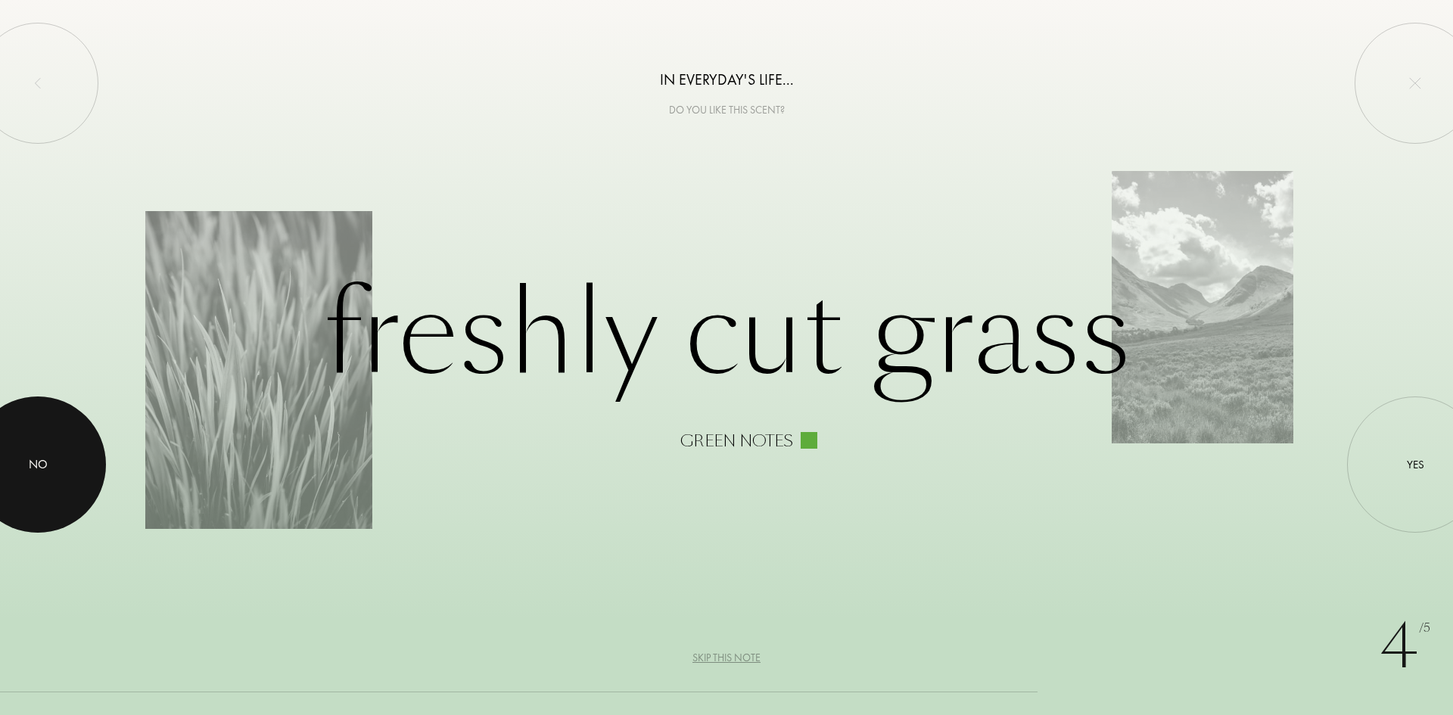
click at [43, 476] on div at bounding box center [38, 464] width 136 height 136
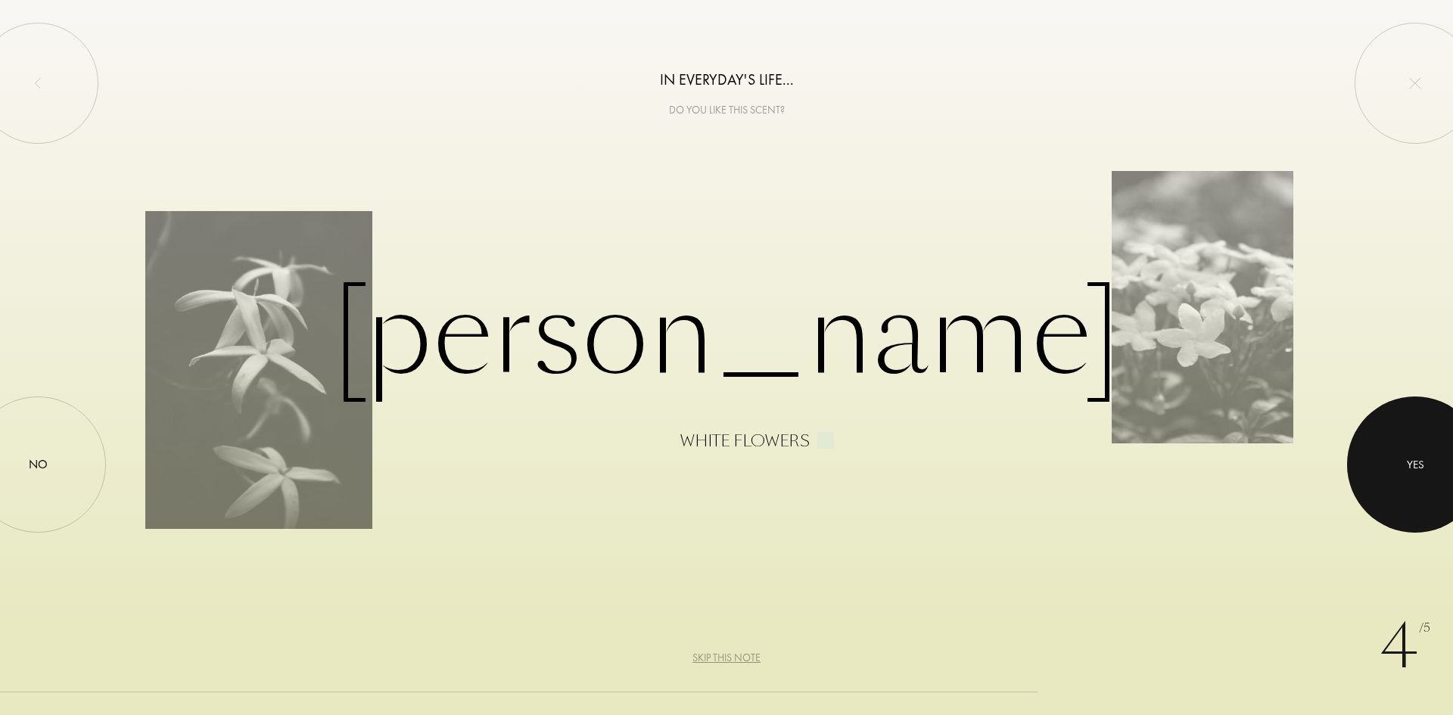
click at [1422, 485] on div at bounding box center [1415, 464] width 136 height 136
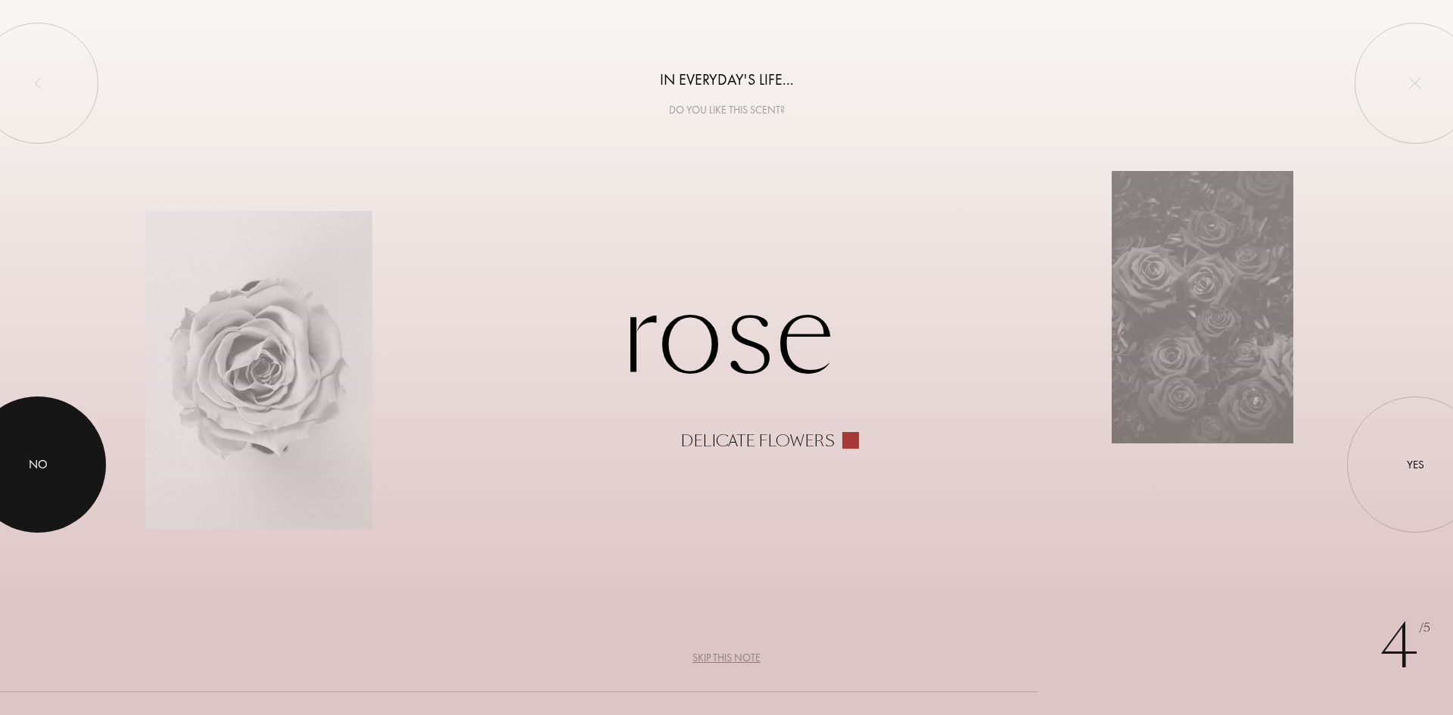
click at [33, 452] on div at bounding box center [38, 464] width 136 height 136
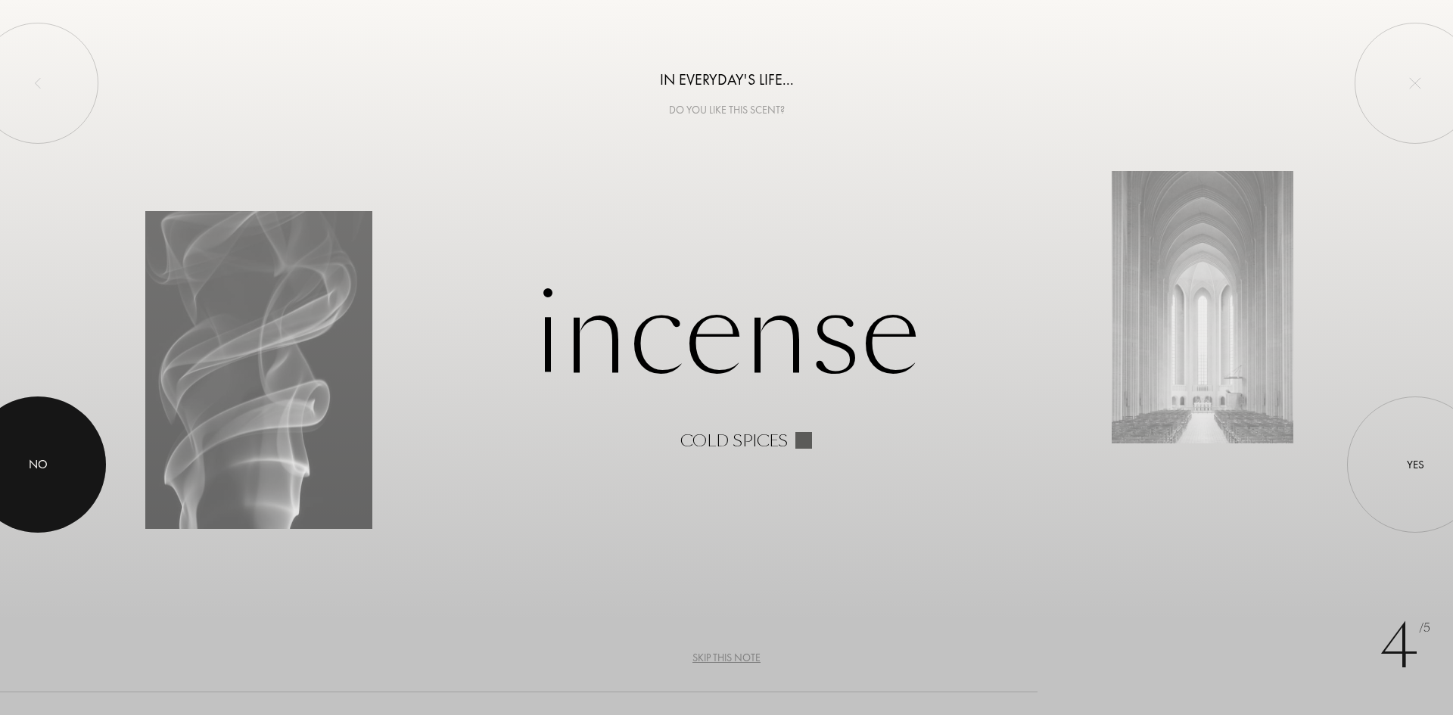
click at [20, 463] on div at bounding box center [38, 464] width 136 height 136
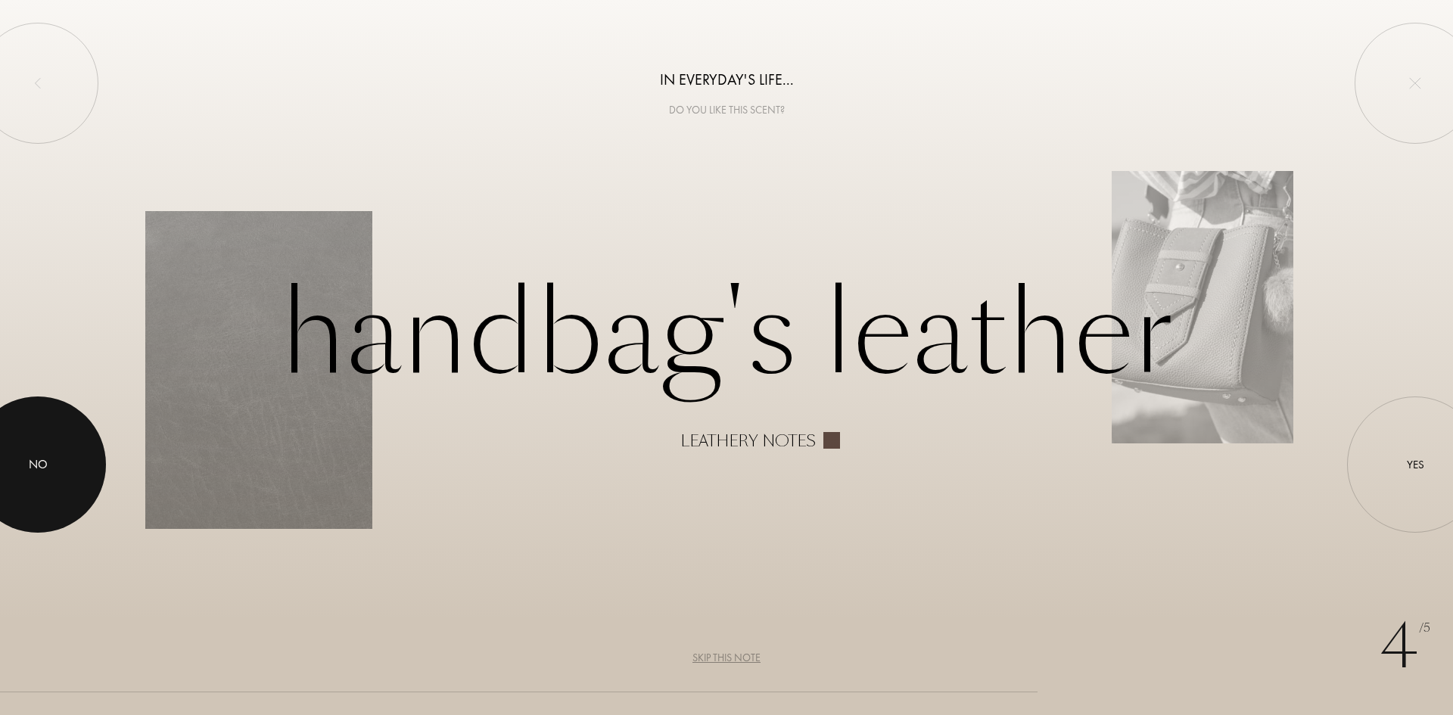
click at [20, 463] on div at bounding box center [38, 464] width 136 height 136
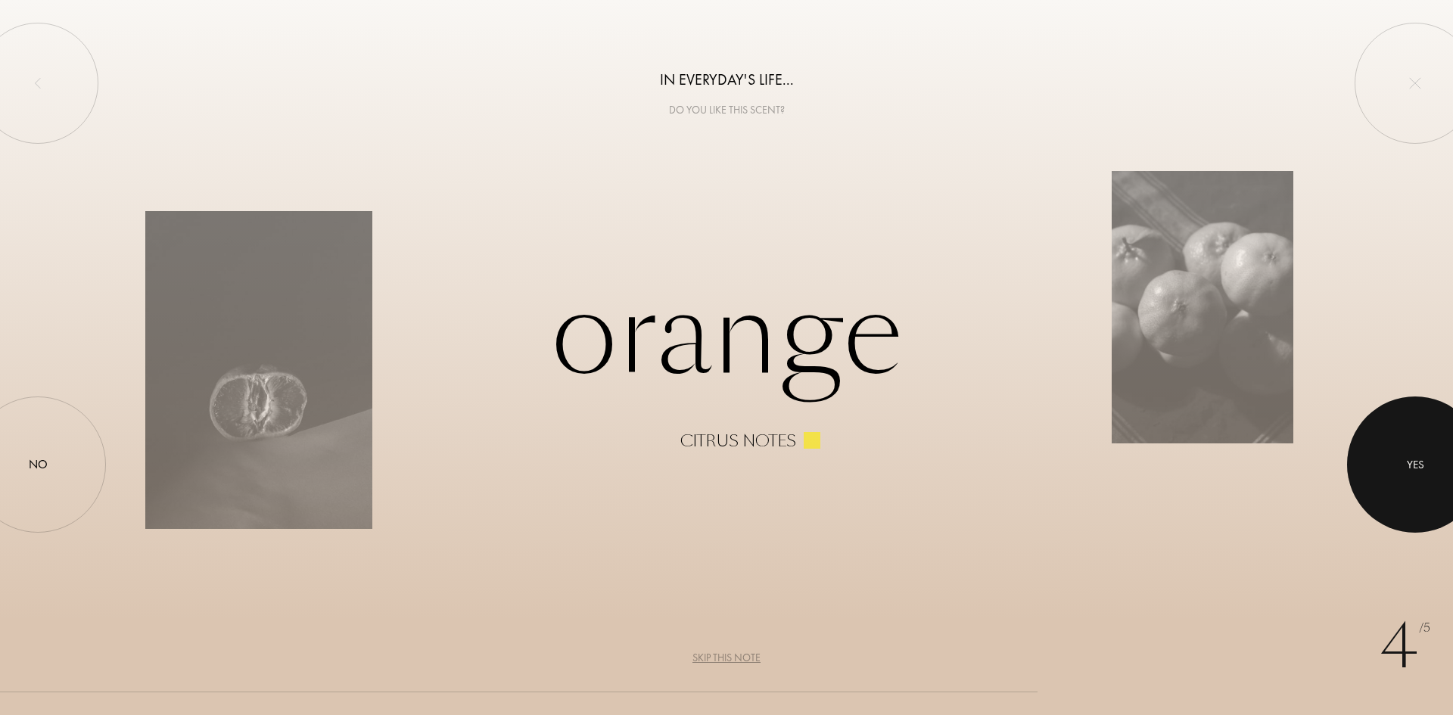
click at [1432, 446] on div at bounding box center [1415, 464] width 136 height 136
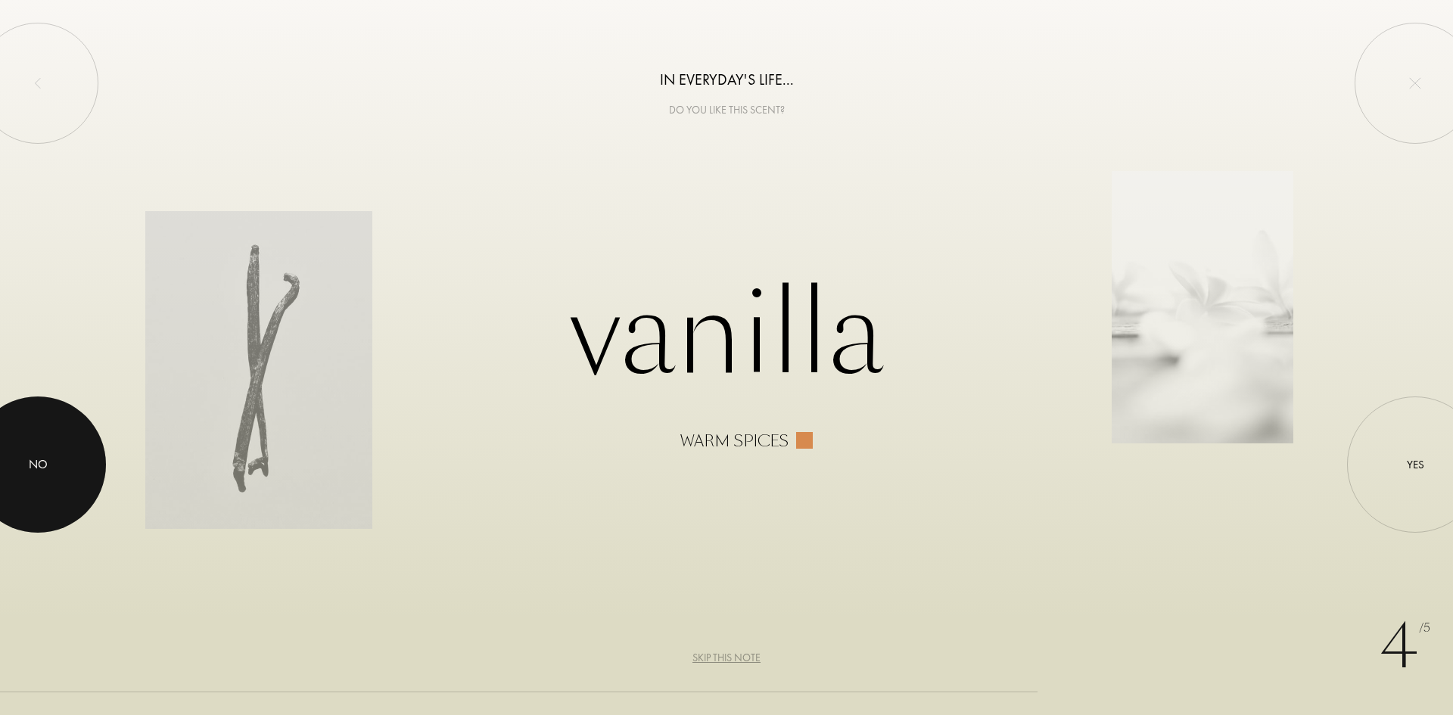
click at [14, 447] on div at bounding box center [38, 464] width 136 height 136
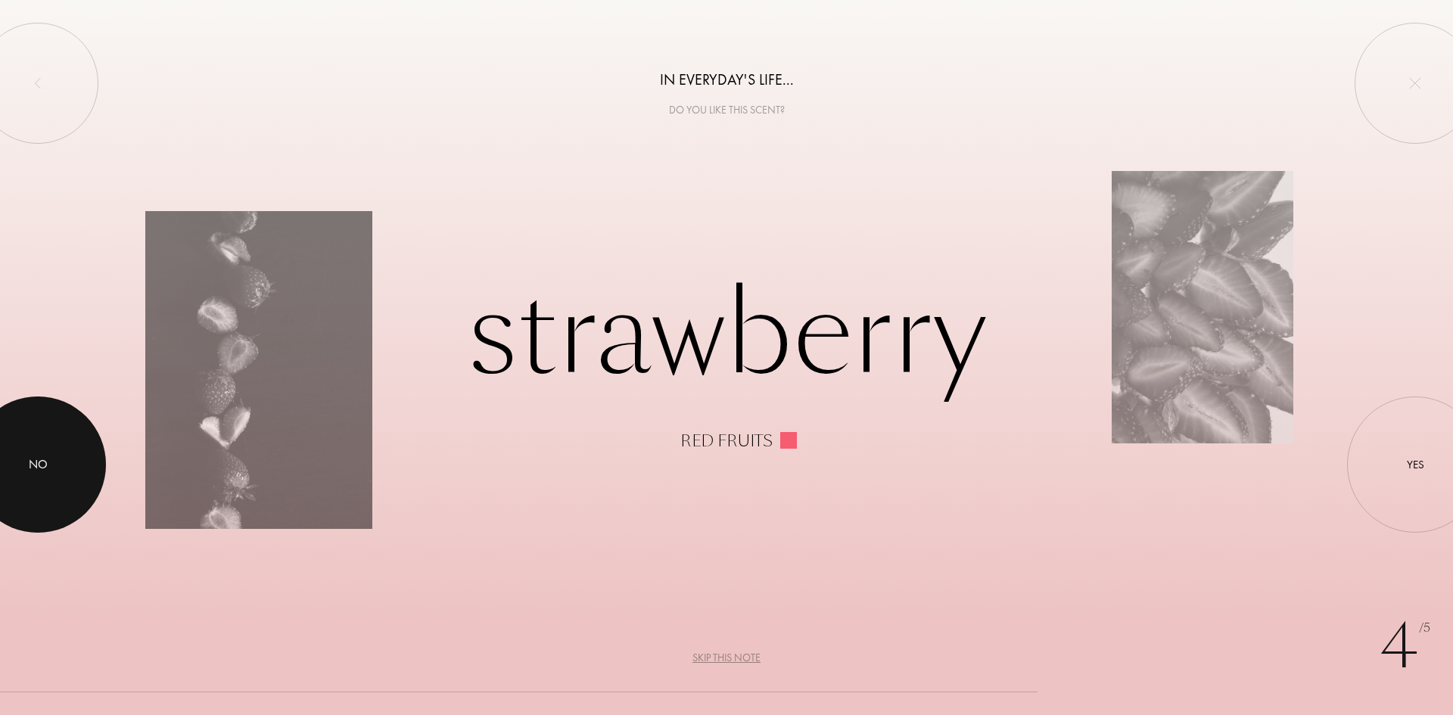
click at [14, 447] on div at bounding box center [38, 464] width 136 height 136
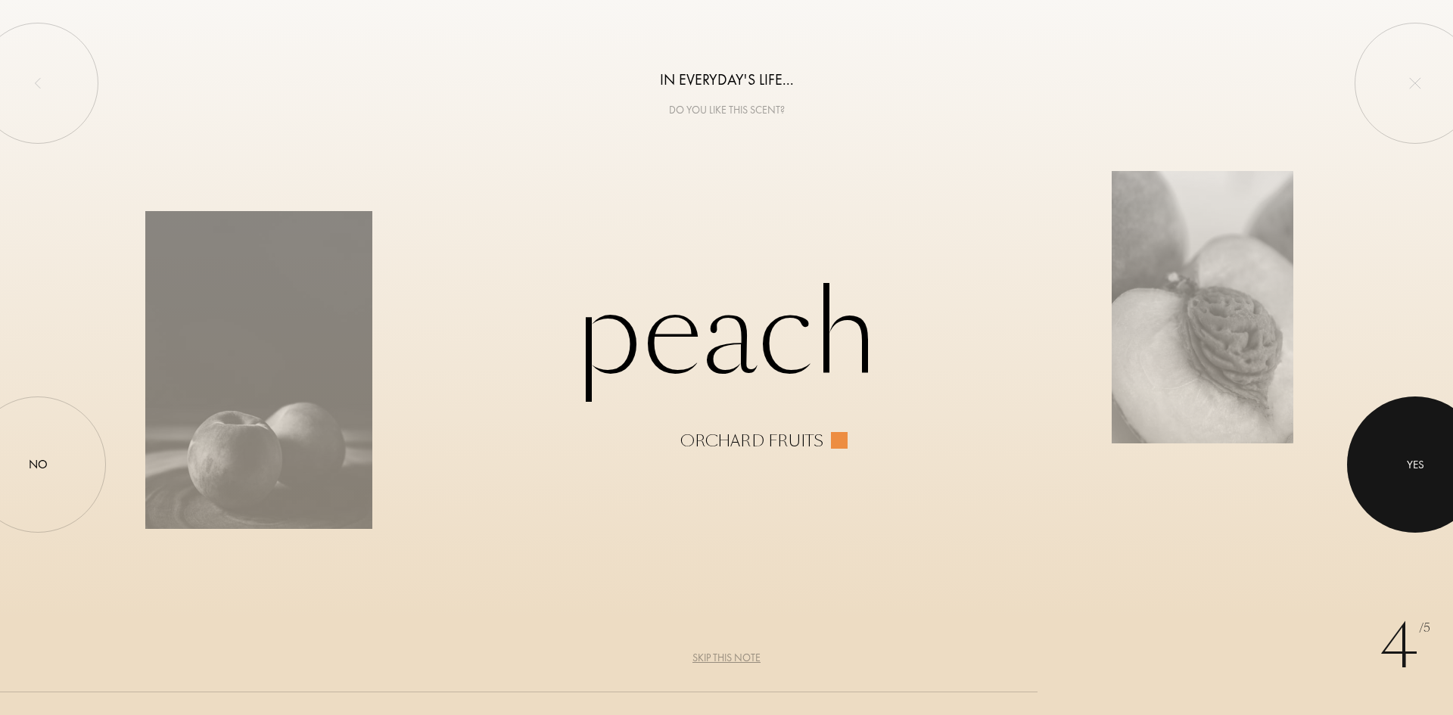
click at [1407, 468] on div "Yes" at bounding box center [1415, 464] width 17 height 17
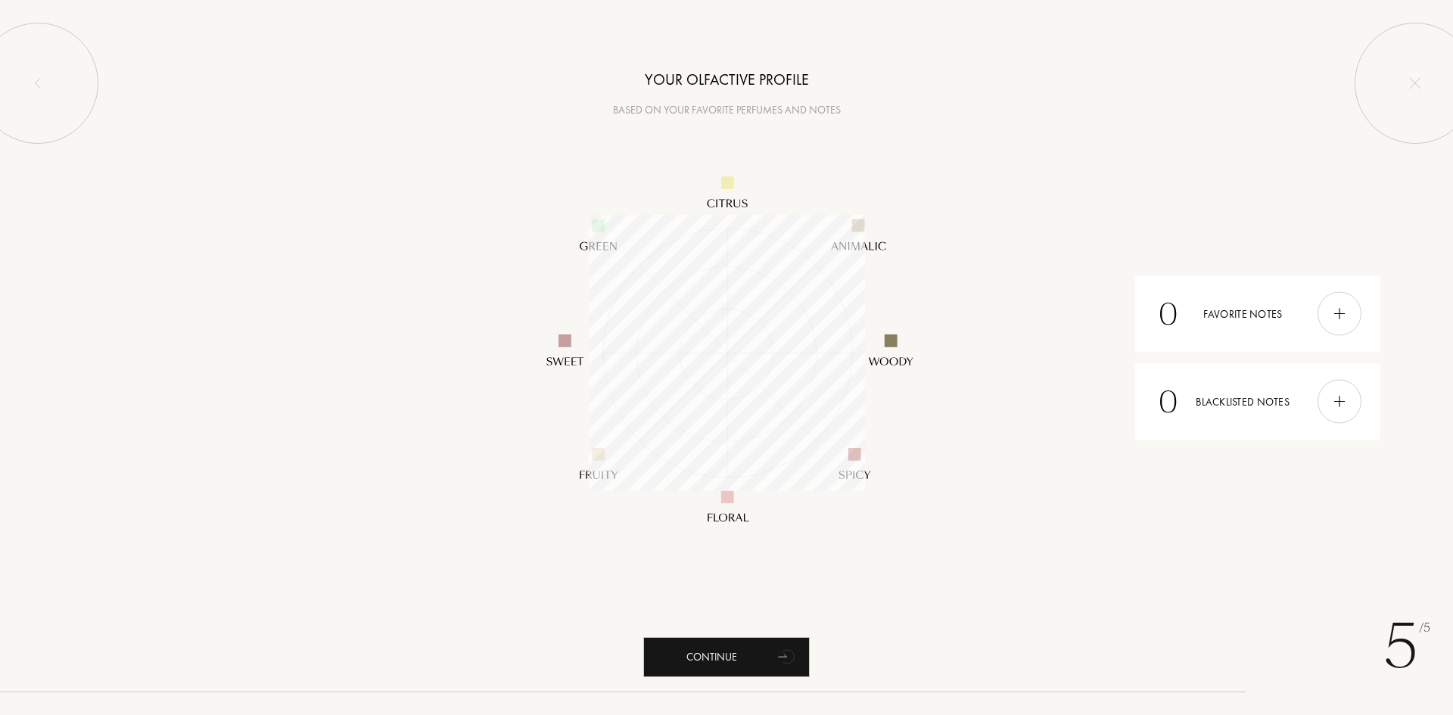
scroll to position [276, 276]
click at [736, 663] on div "Continue" at bounding box center [726, 657] width 166 height 40
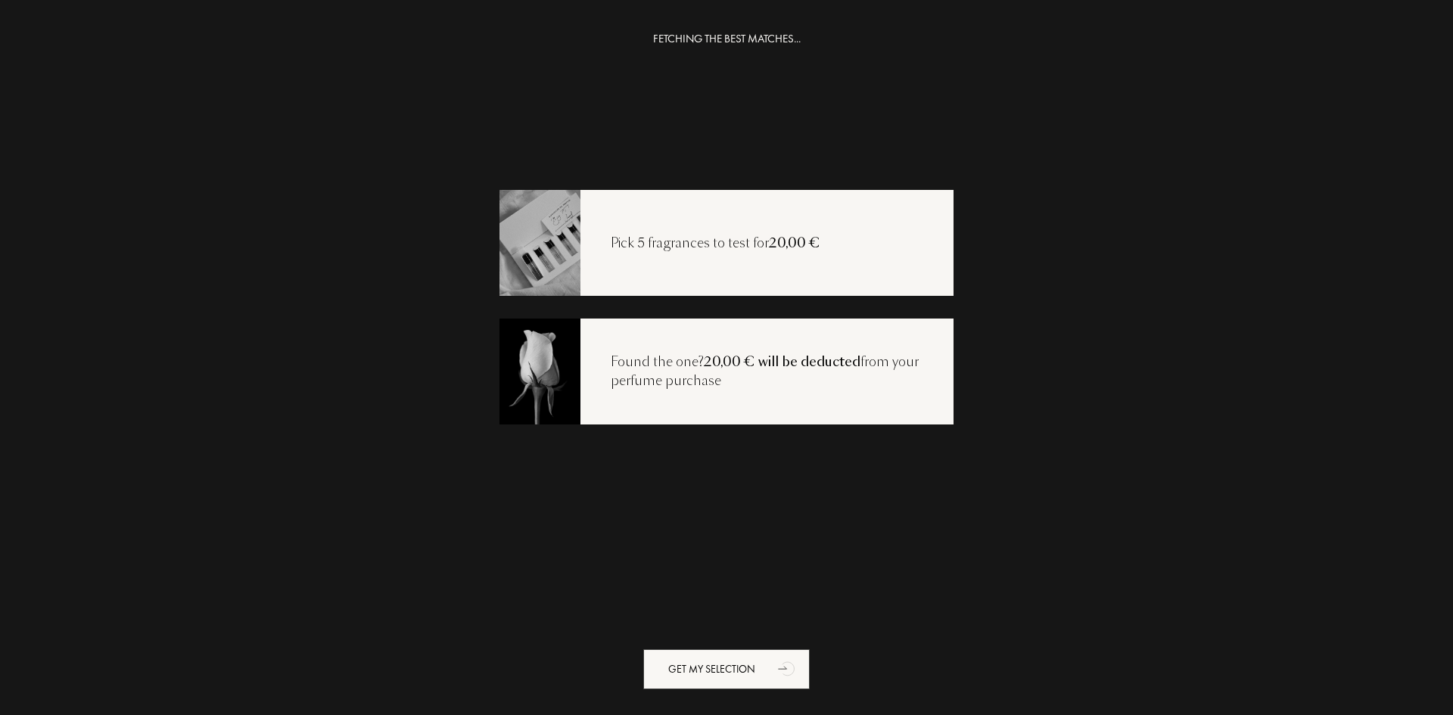
click at [748, 258] on div "Pick 5 fragrances to test for 20,00 €" at bounding box center [726, 243] width 454 height 106
click at [704, 673] on div "Get my selection" at bounding box center [726, 669] width 166 height 40
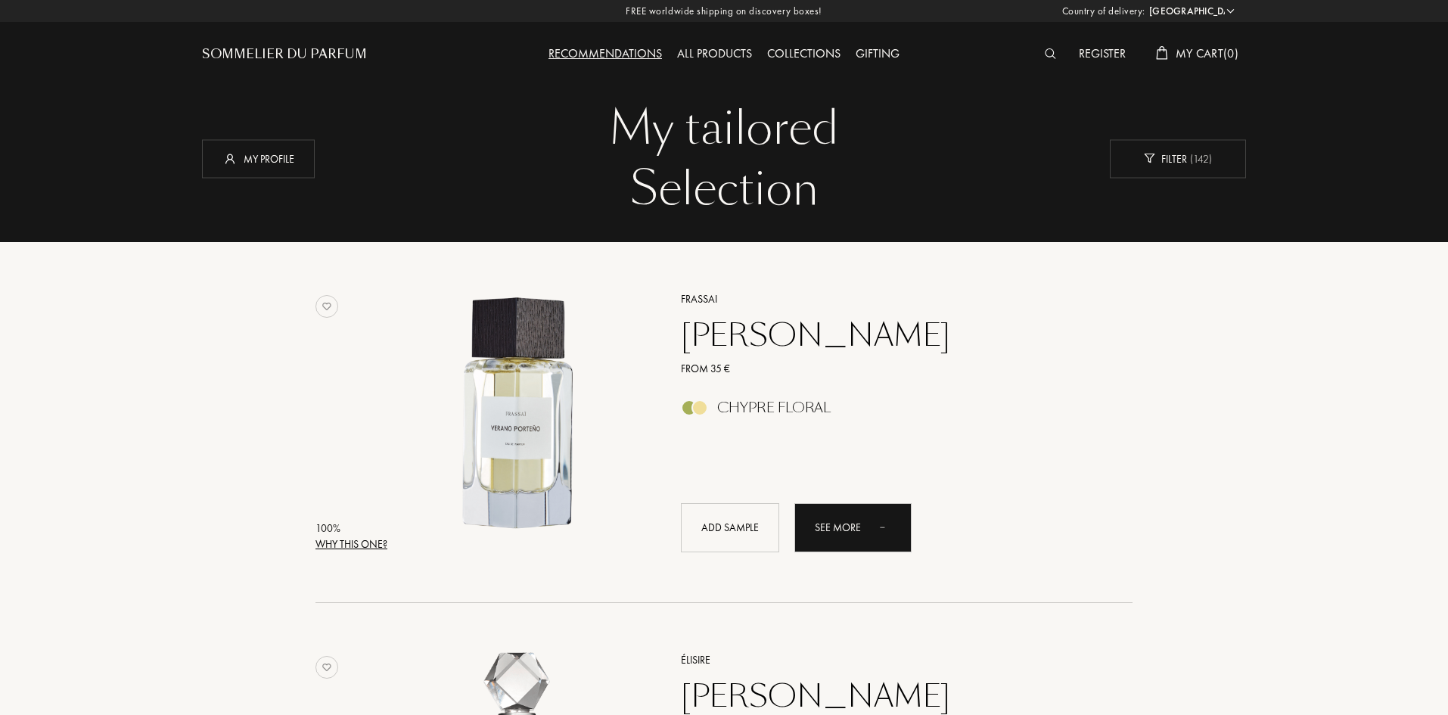
select select "HR"
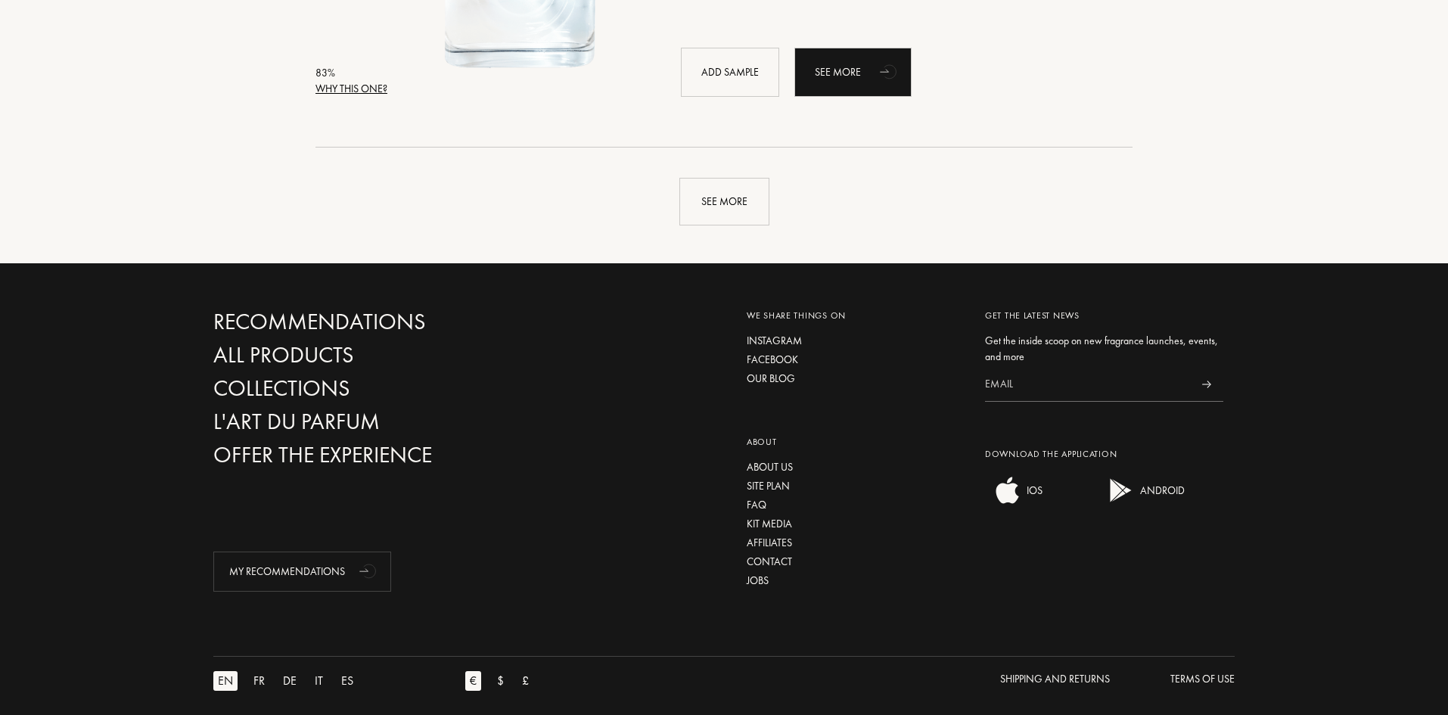
scroll to position [3556, 0]
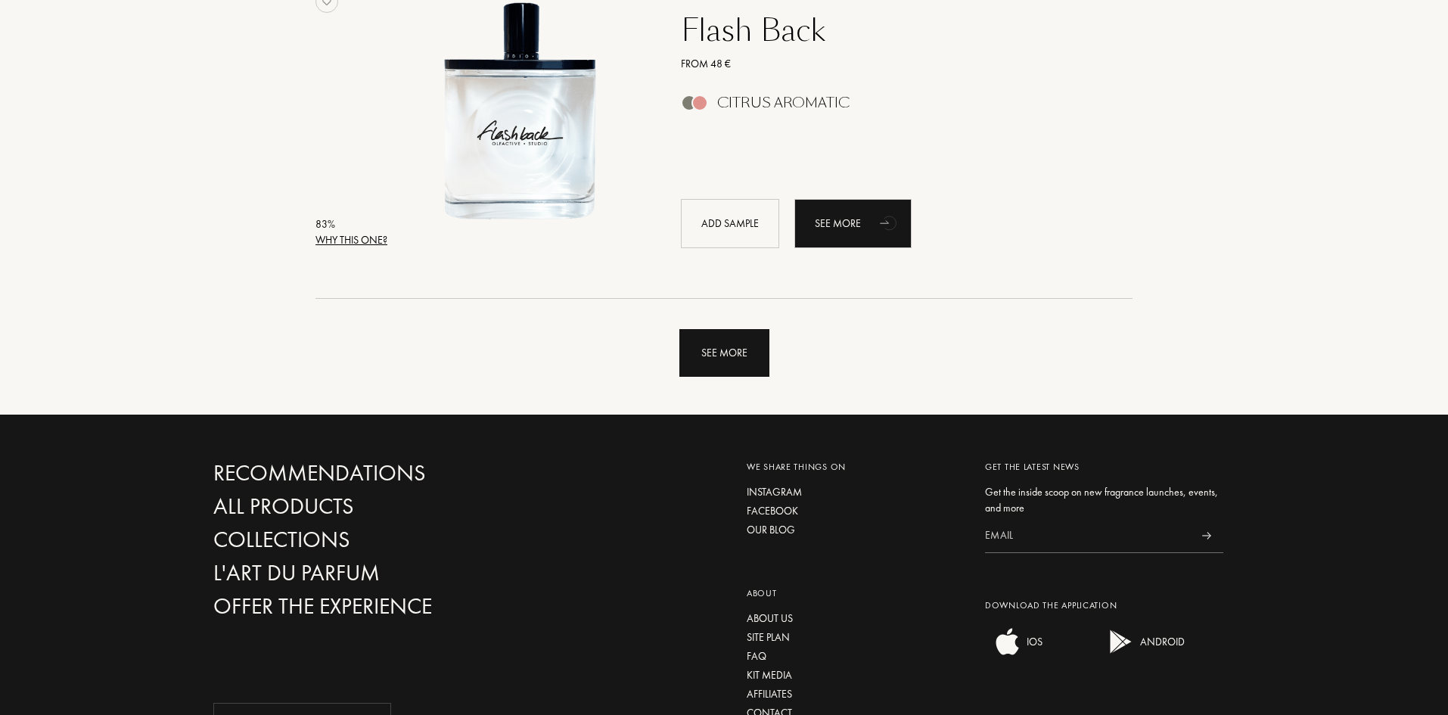
click at [726, 364] on div "See more" at bounding box center [724, 353] width 90 height 48
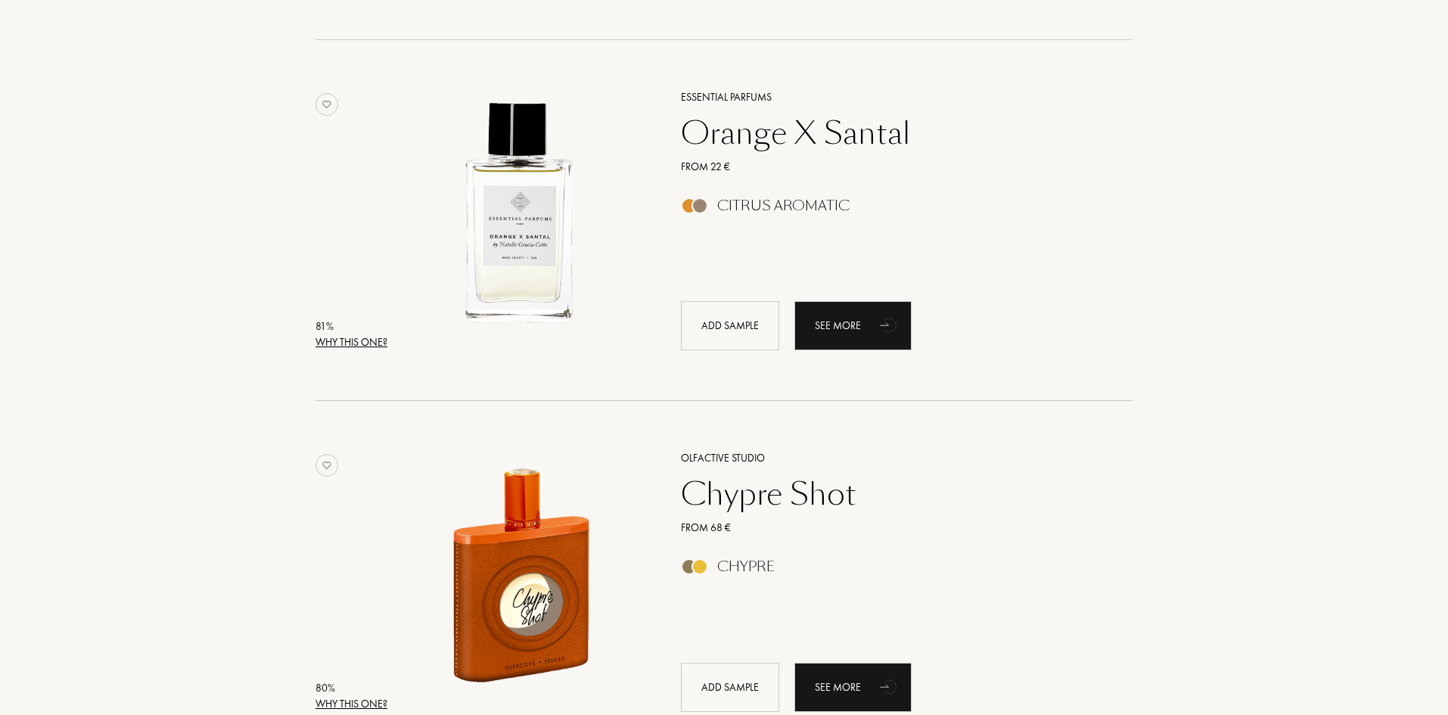
scroll to position [6129, 0]
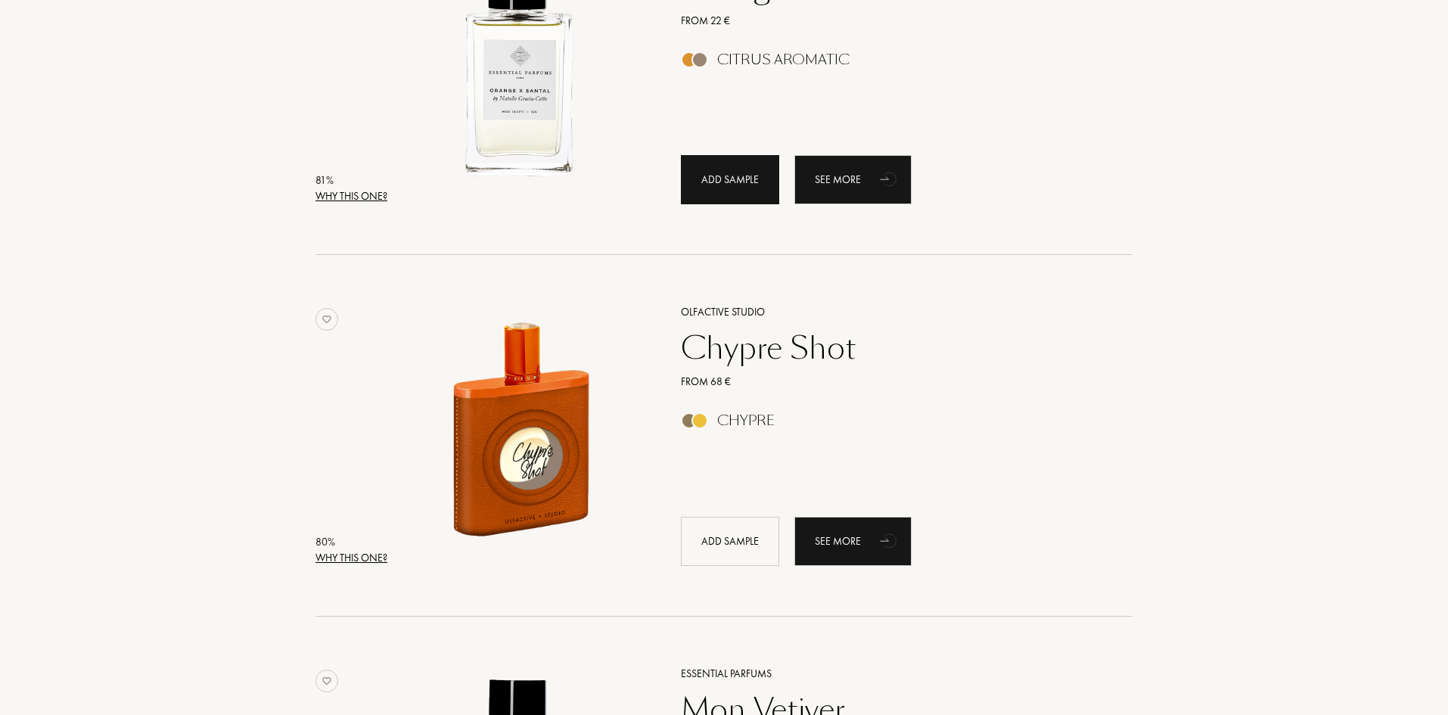
click at [710, 182] on div "Add sample" at bounding box center [730, 179] width 98 height 49
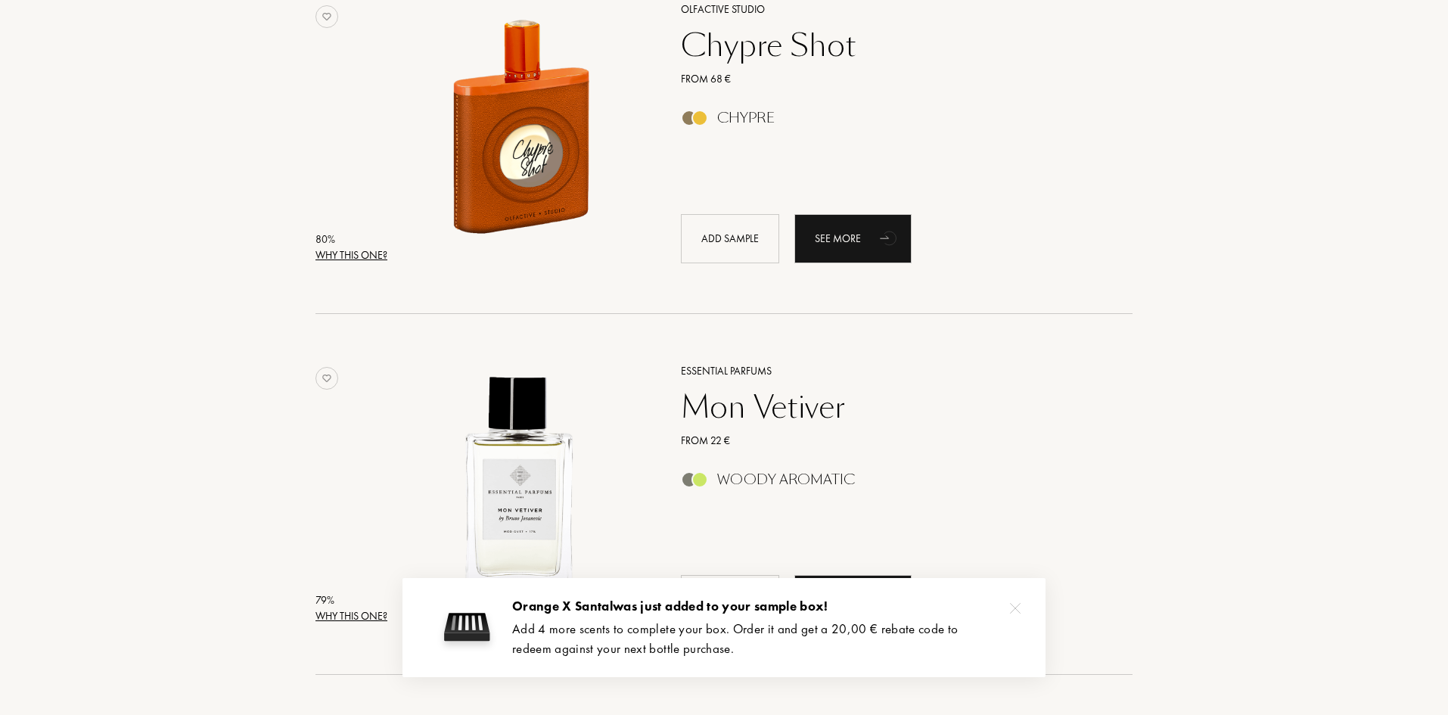
scroll to position [6658, 0]
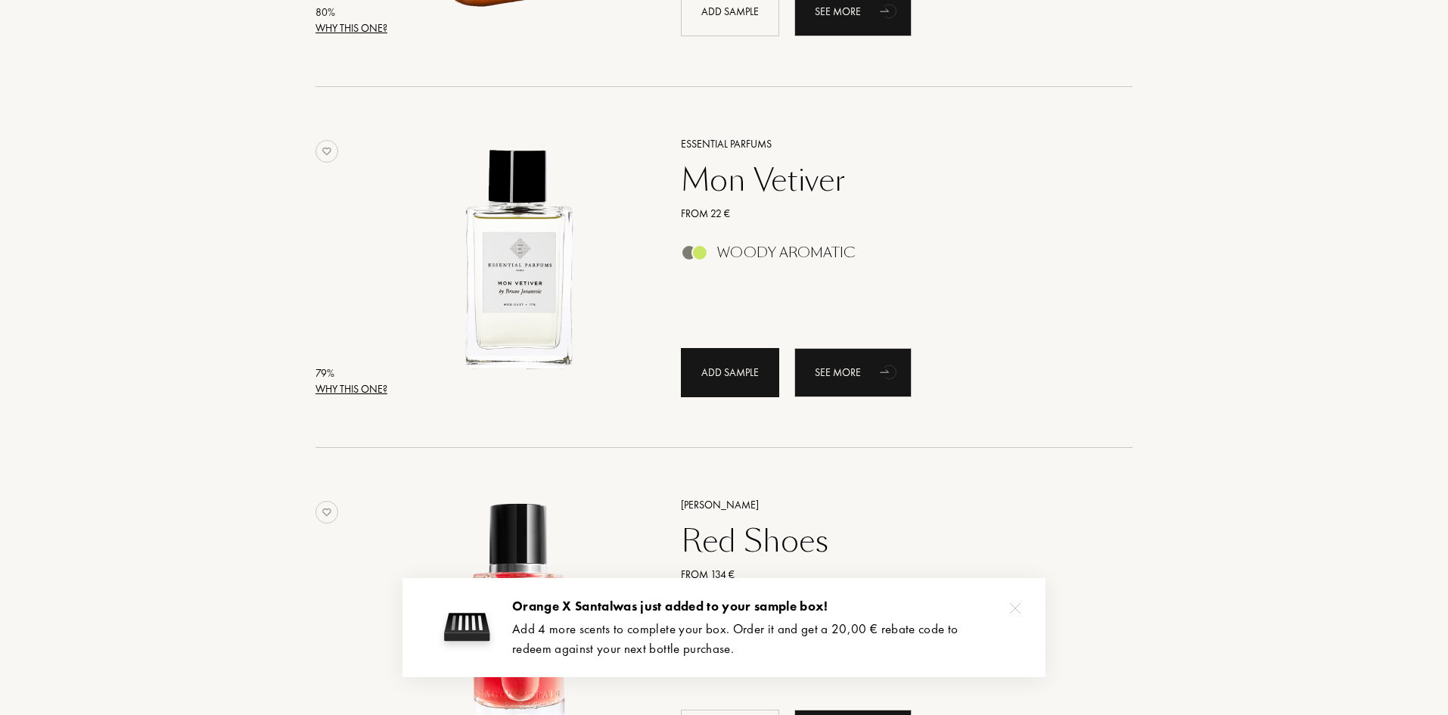
click at [740, 382] on div "Add sample" at bounding box center [730, 372] width 98 height 49
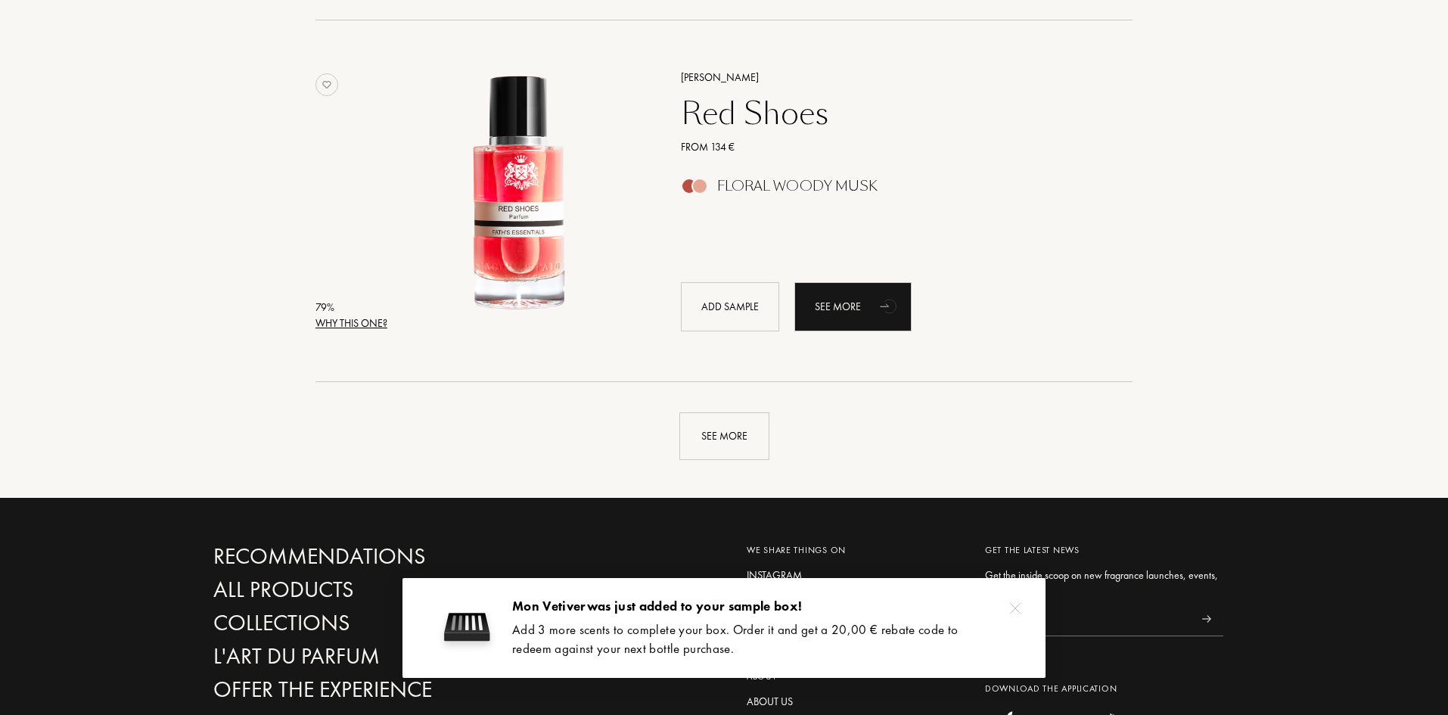
scroll to position [7112, 0]
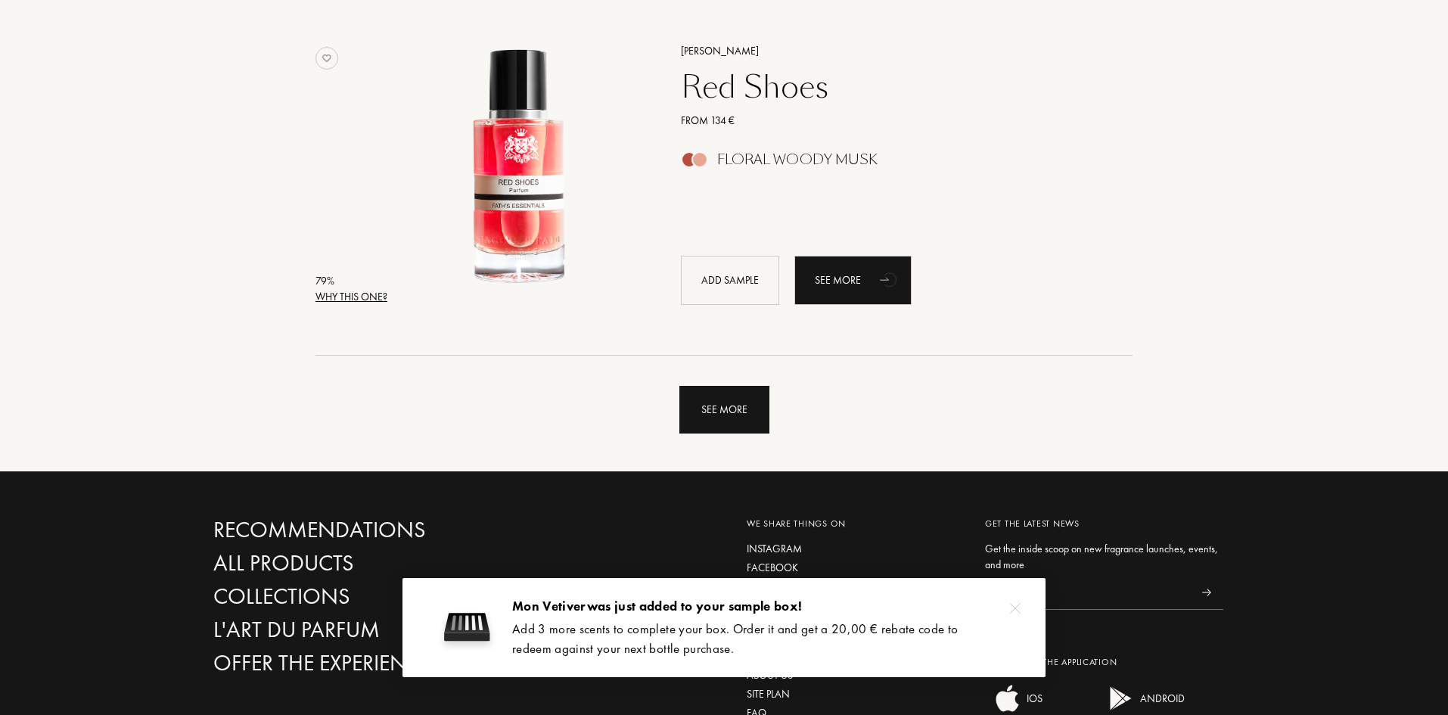
click at [710, 419] on div "See more" at bounding box center [724, 410] width 90 height 48
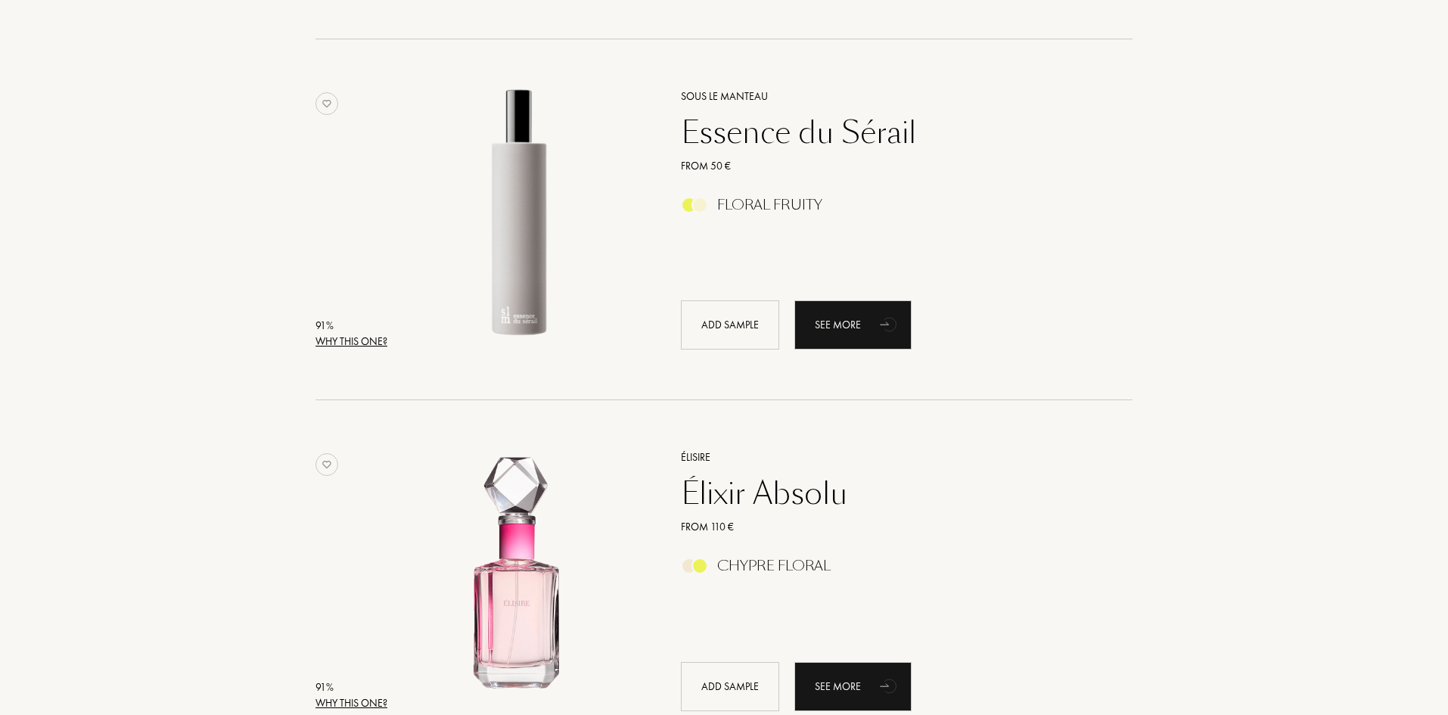
scroll to position [0, 0]
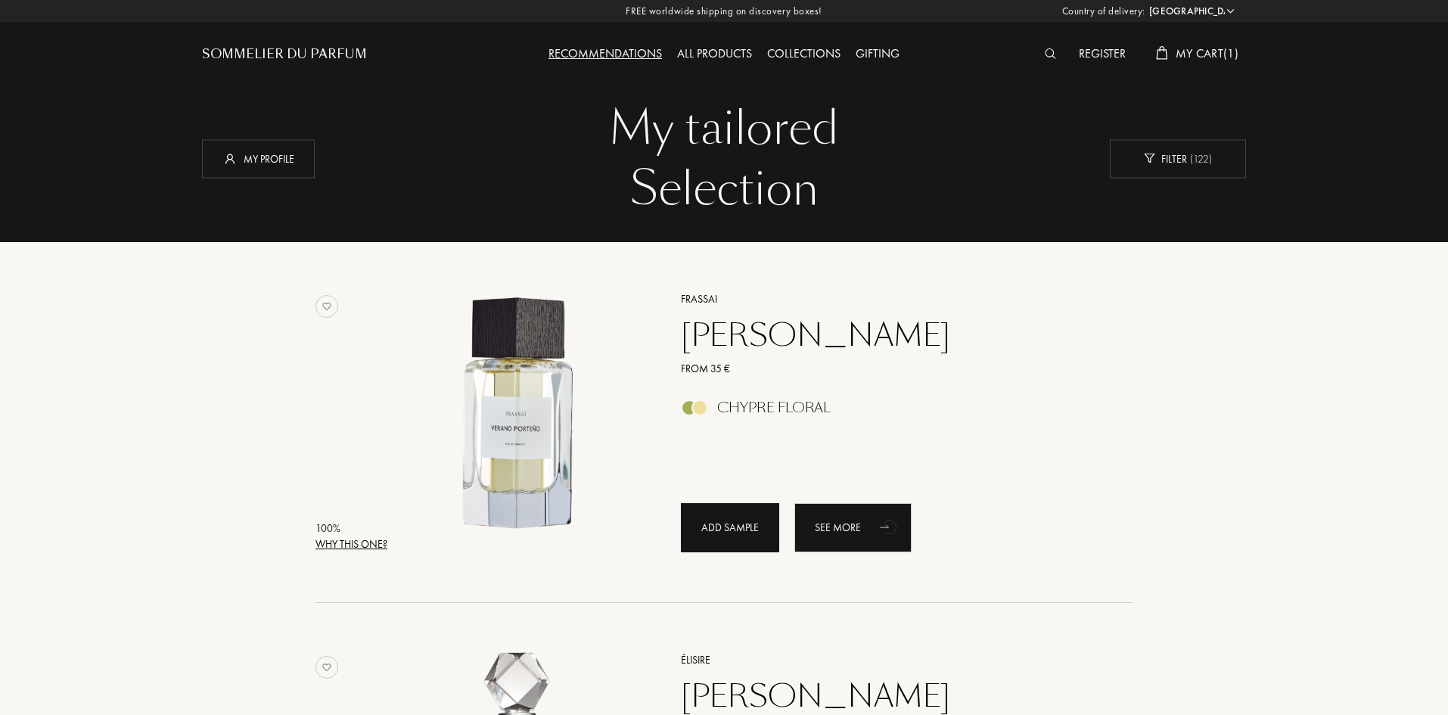
click at [750, 544] on div "Add sample" at bounding box center [730, 527] width 98 height 49
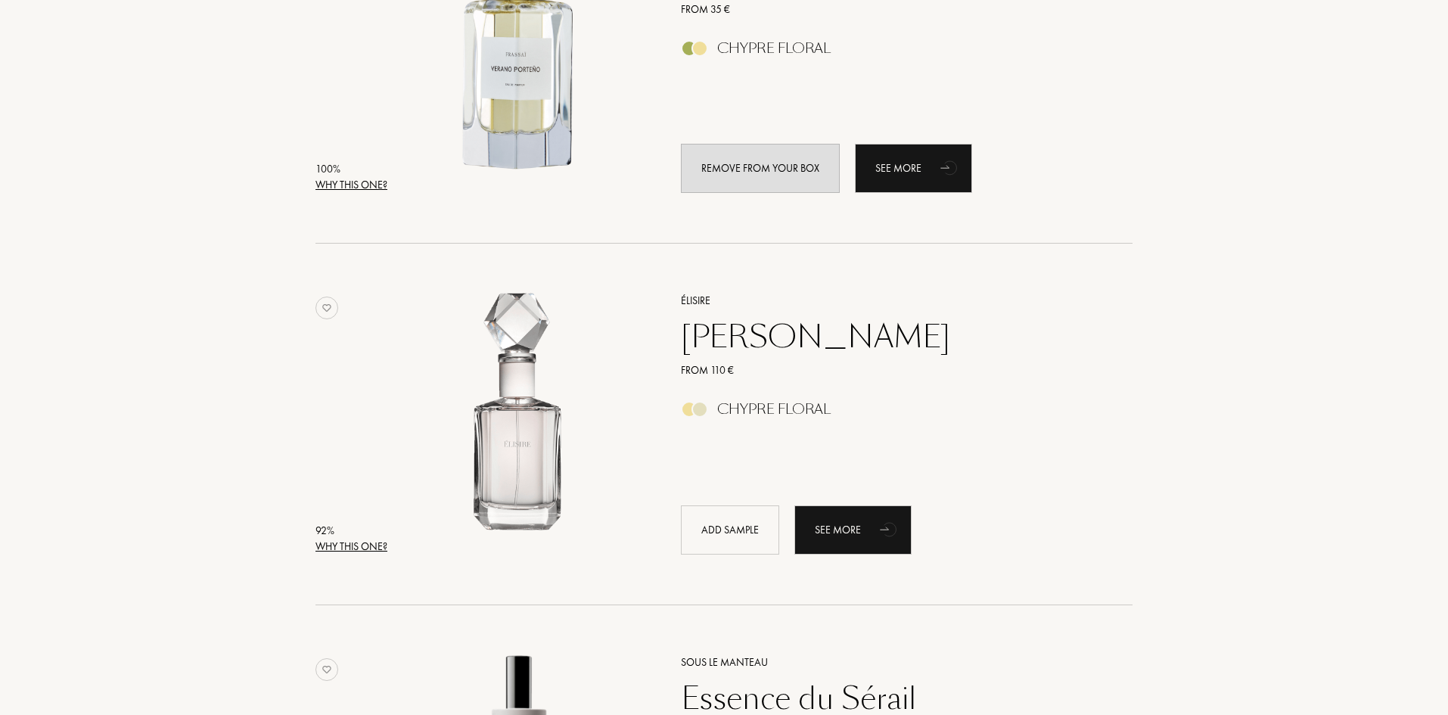
scroll to position [454, 0]
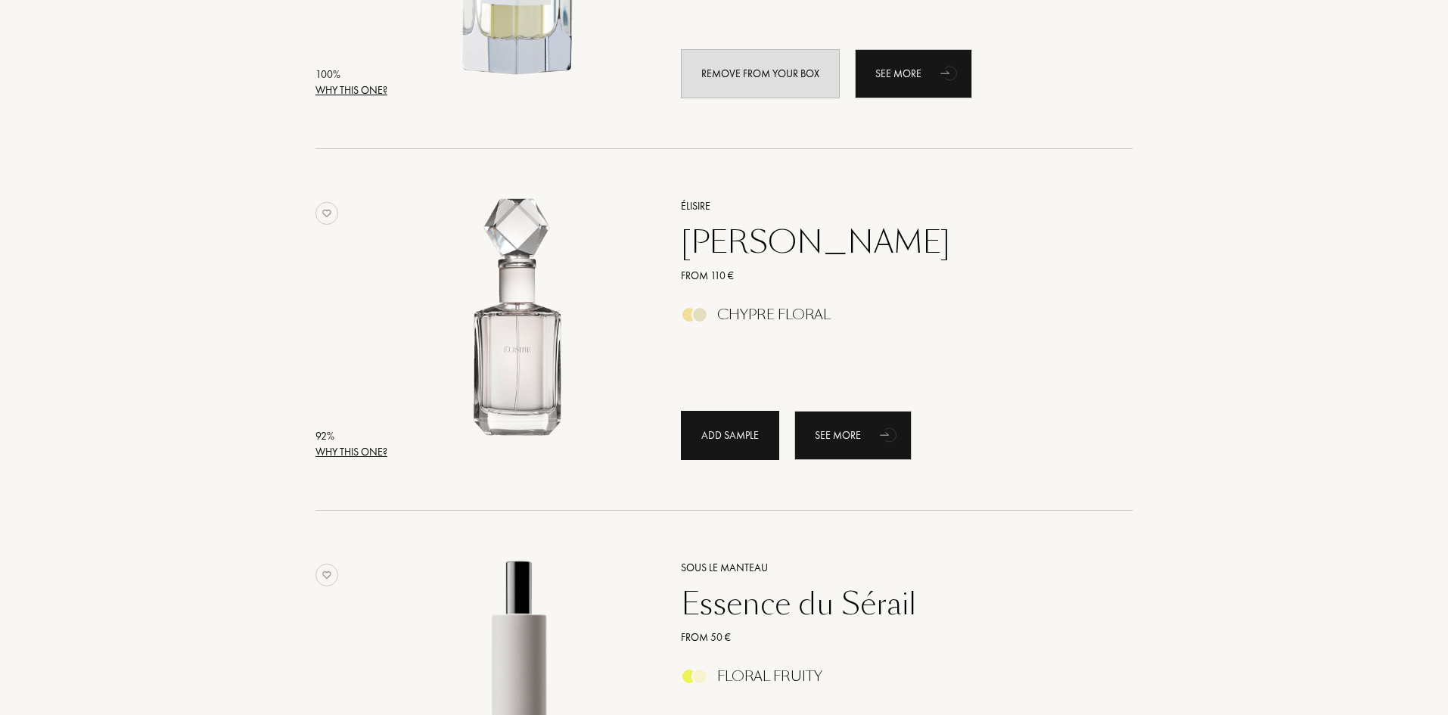
click at [713, 438] on div "Add sample" at bounding box center [730, 435] width 98 height 49
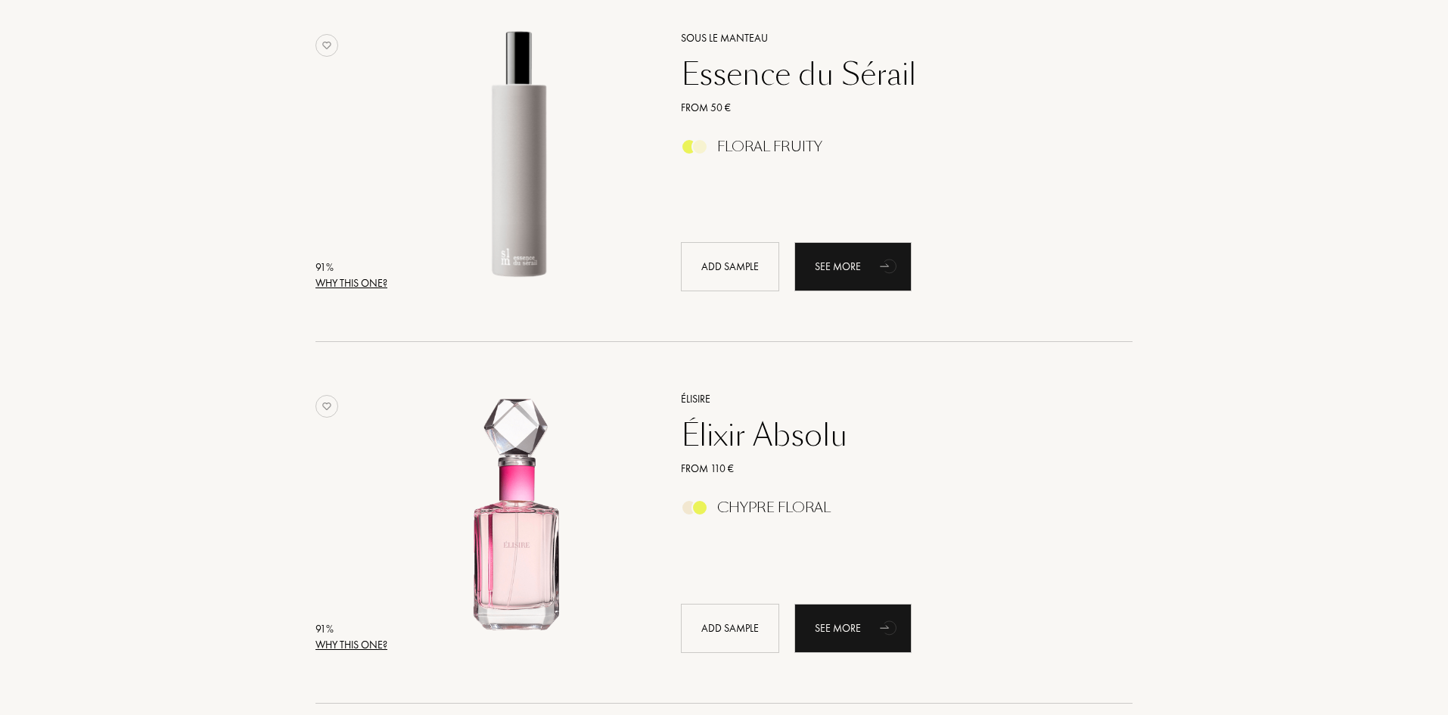
scroll to position [1286, 0]
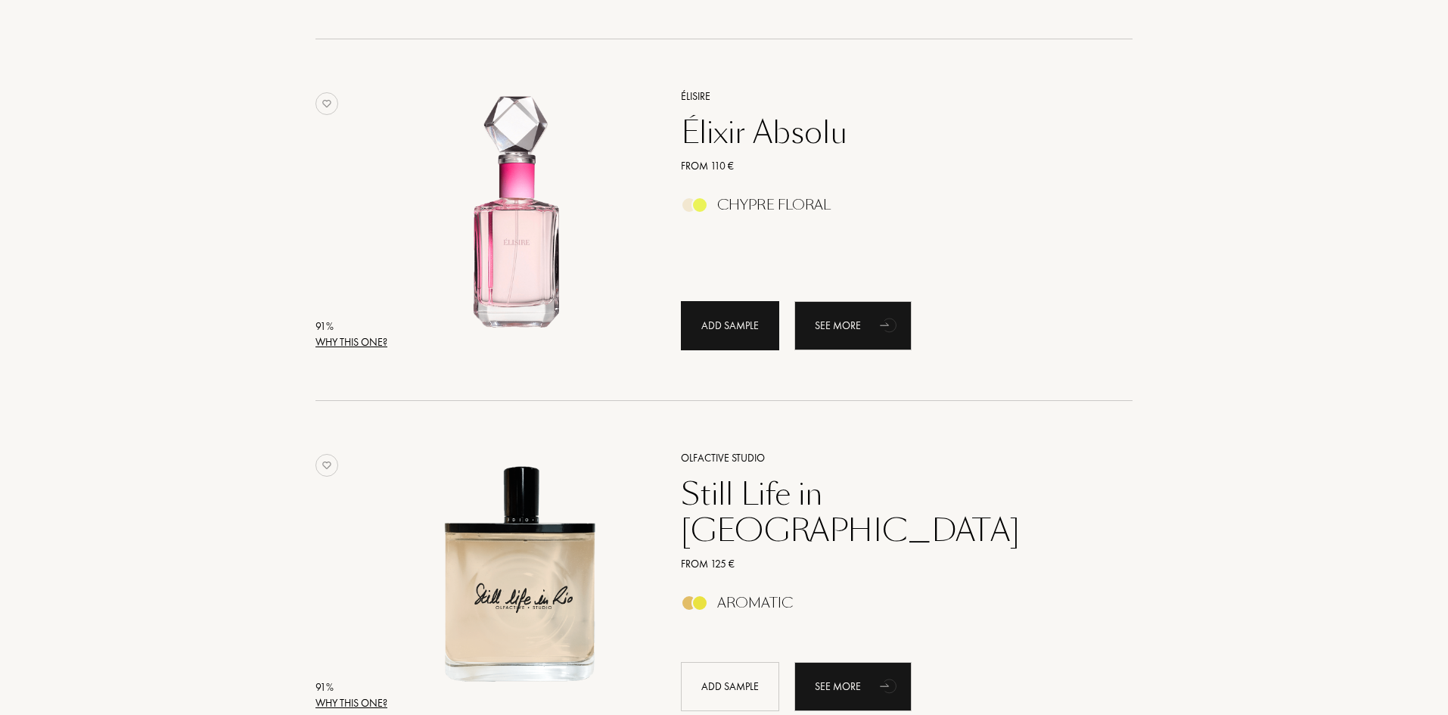
click at [717, 327] on div "Add sample" at bounding box center [730, 325] width 98 height 49
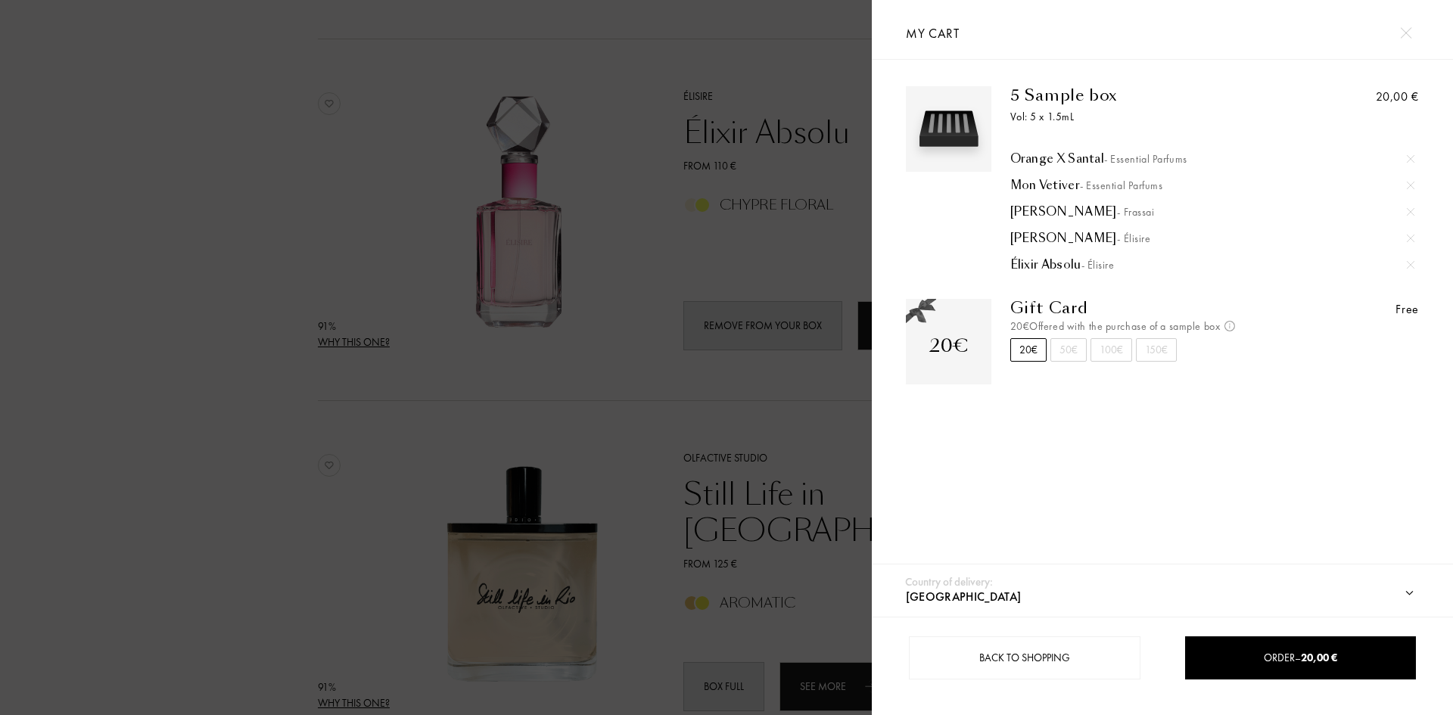
click at [244, 496] on div at bounding box center [436, 357] width 872 height 715
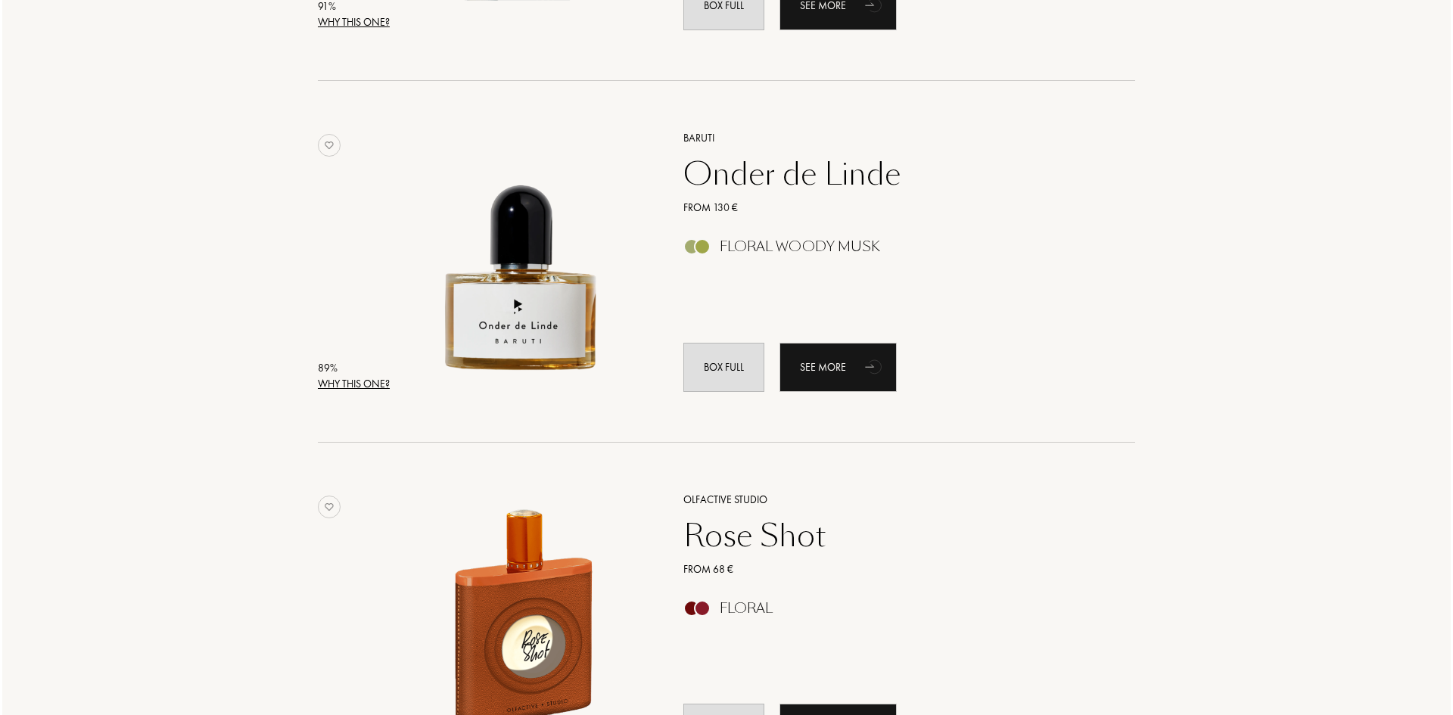
scroll to position [2270, 0]
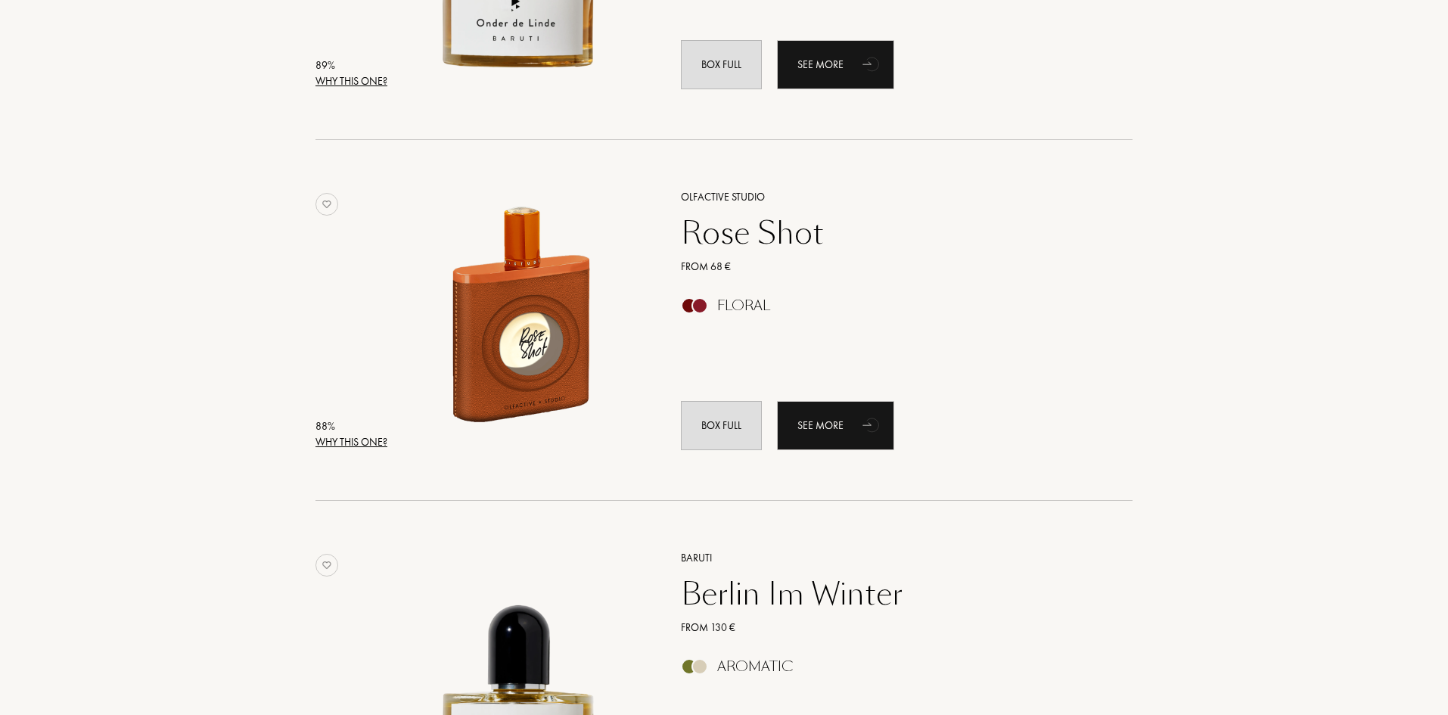
click at [376, 441] on div "Why this one?" at bounding box center [352, 442] width 72 height 16
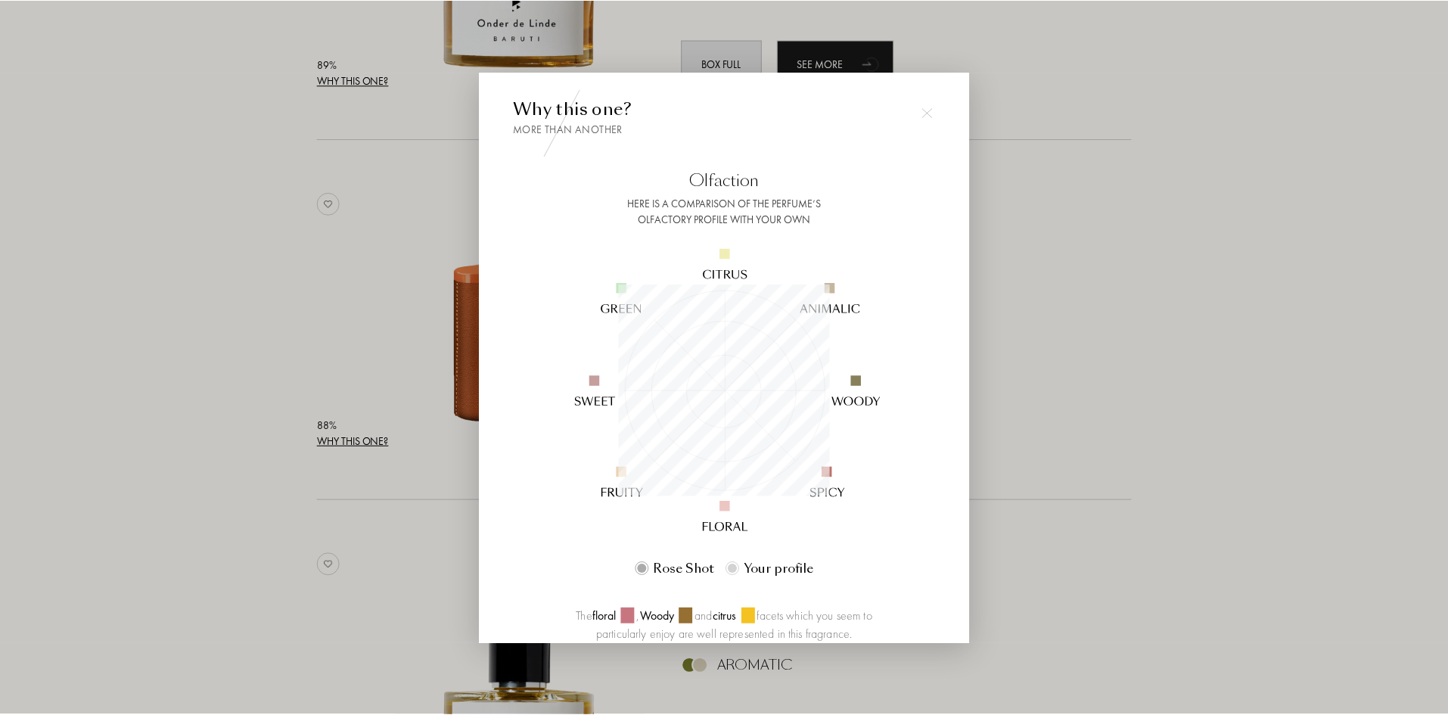
scroll to position [212, 212]
click at [931, 108] on img at bounding box center [930, 112] width 11 height 11
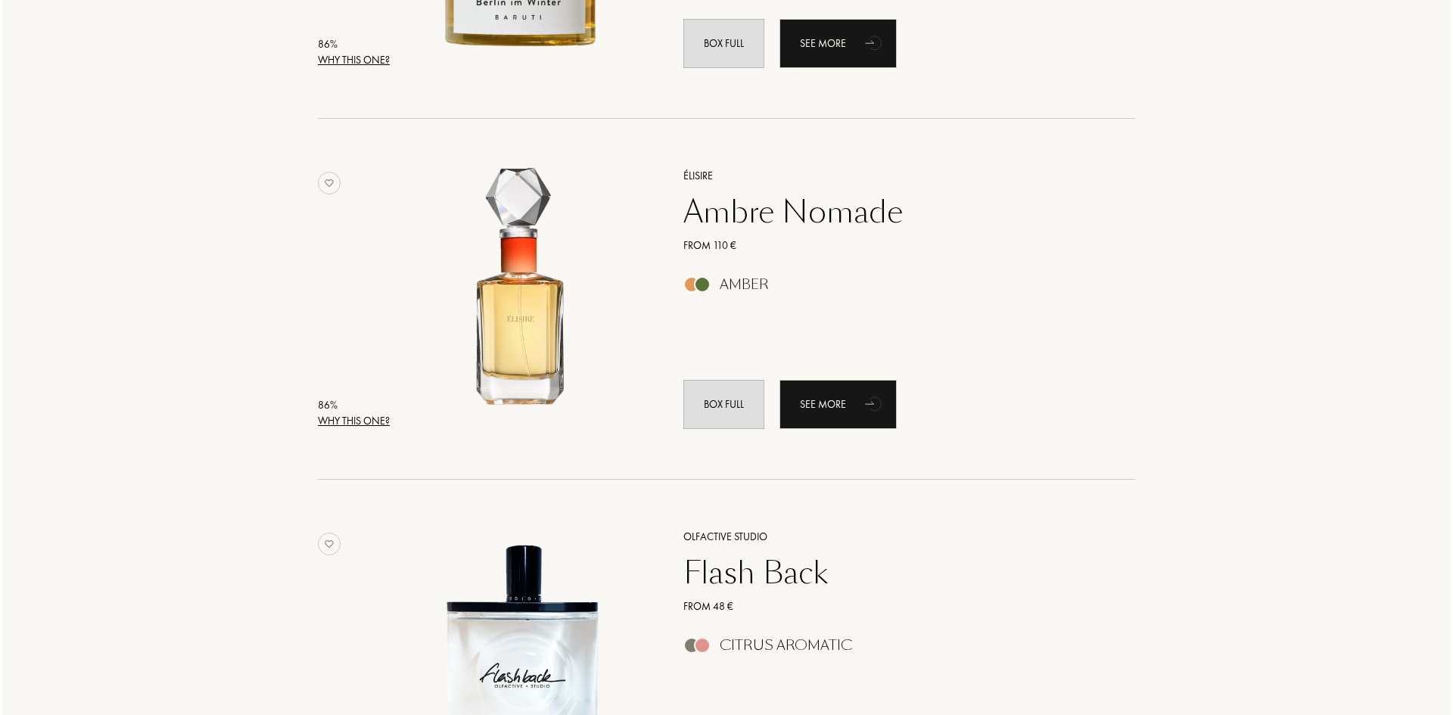
scroll to position [3027, 0]
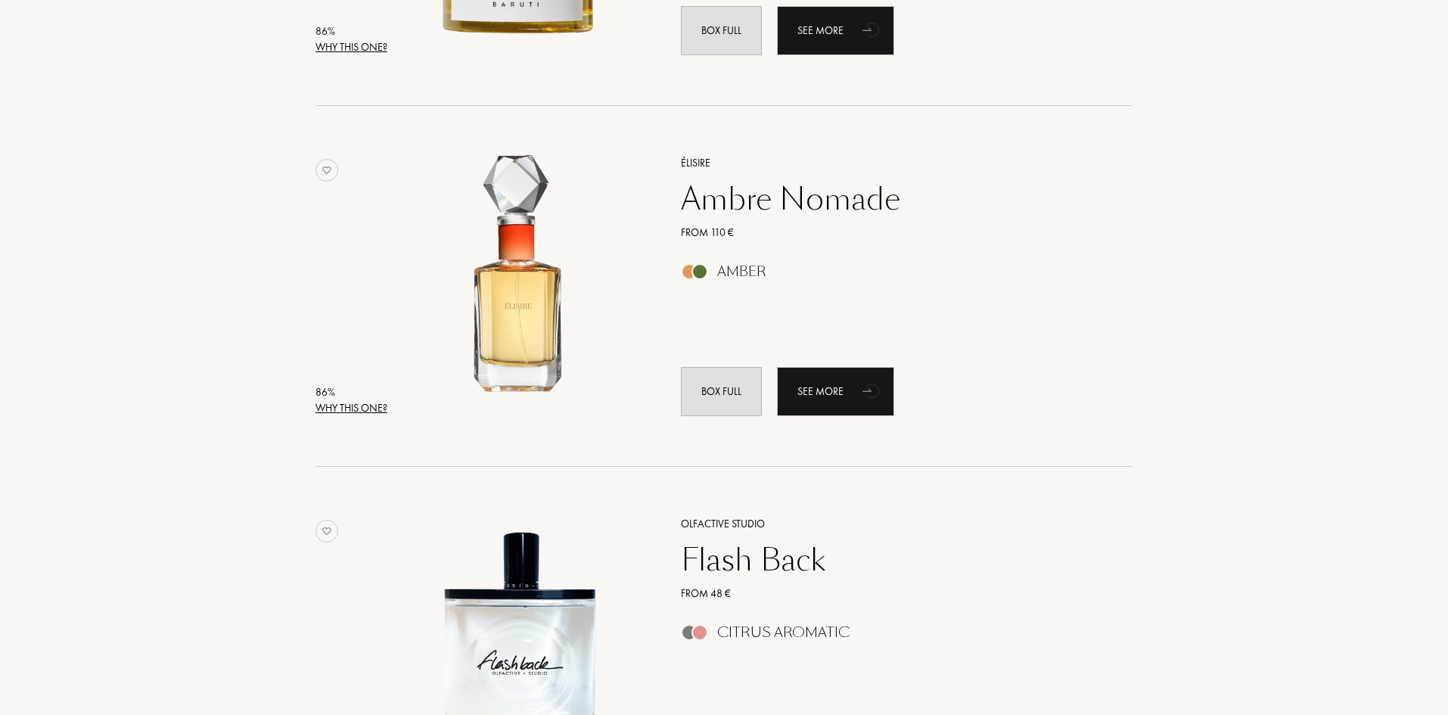
click at [360, 411] on div "Why this one?" at bounding box center [352, 408] width 72 height 16
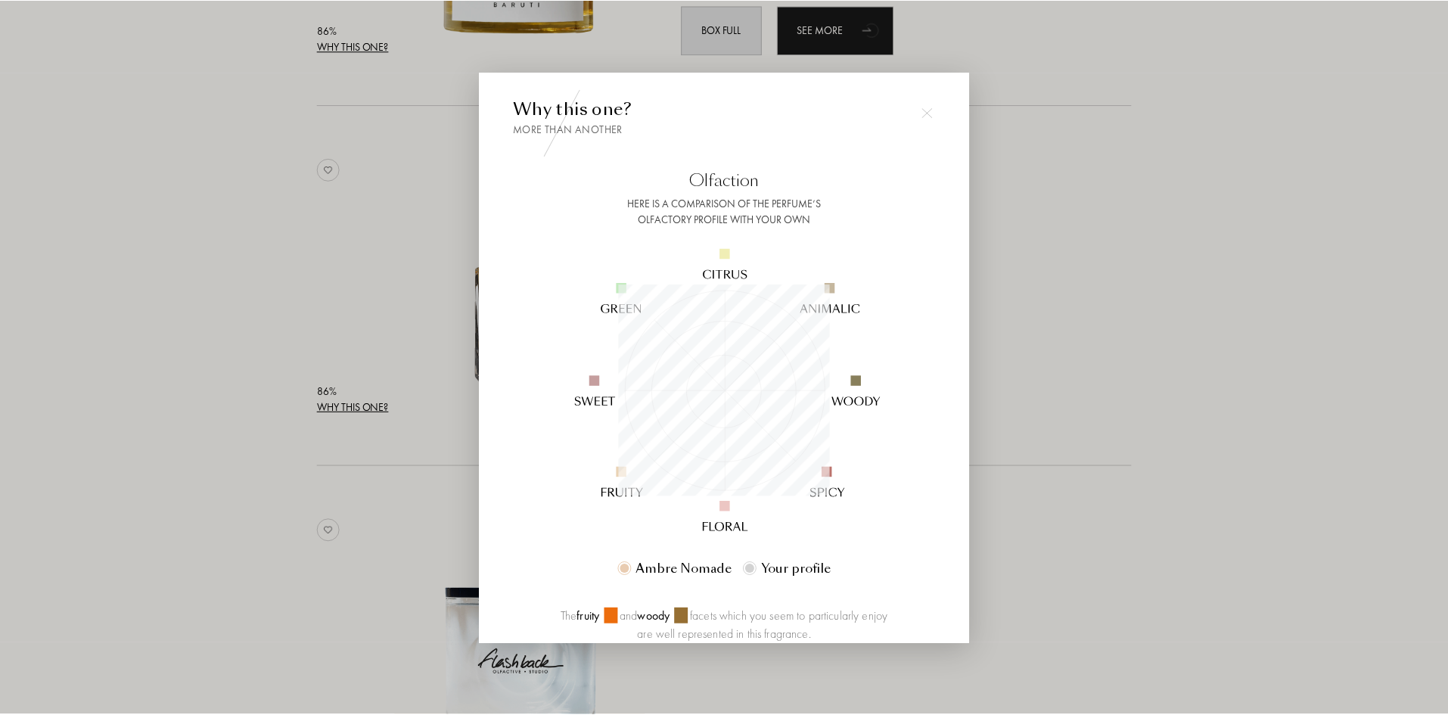
scroll to position [212, 212]
click at [235, 400] on div at bounding box center [726, 357] width 1453 height 715
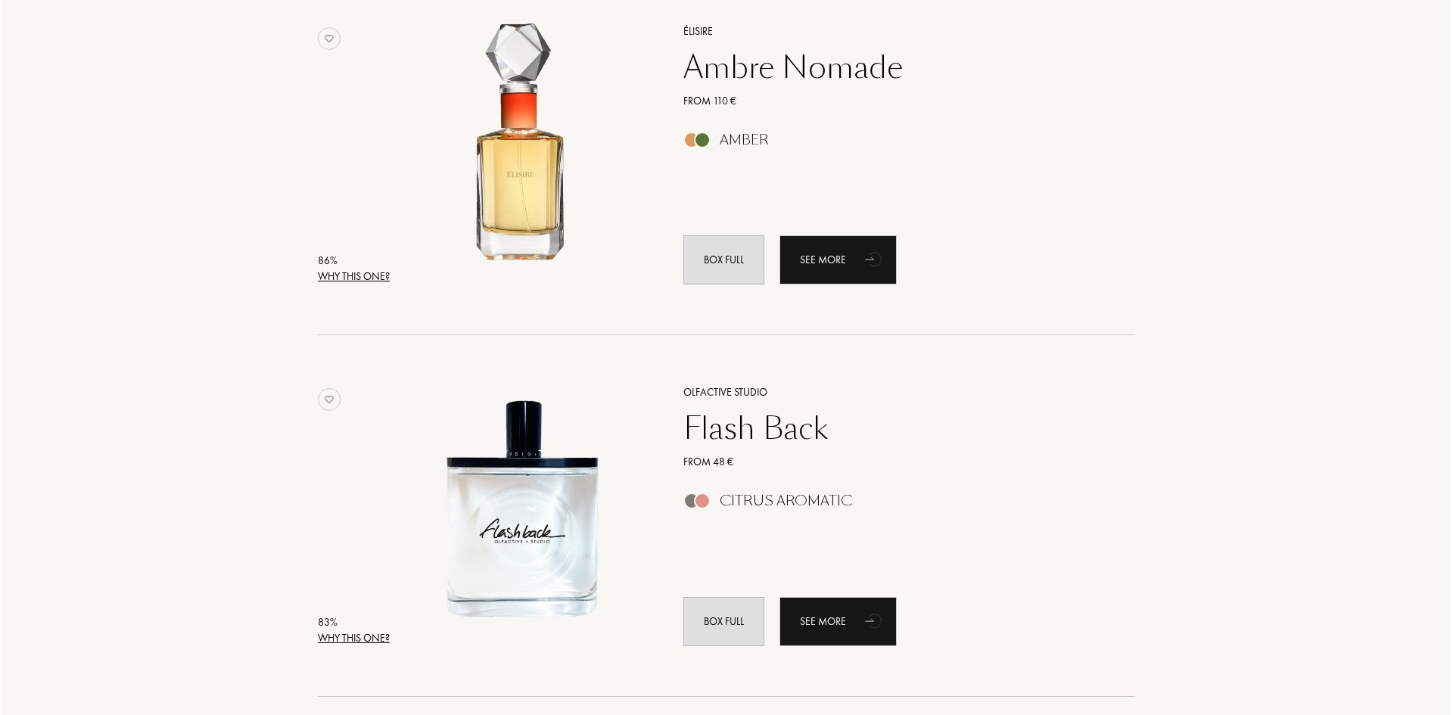
scroll to position [3253, 0]
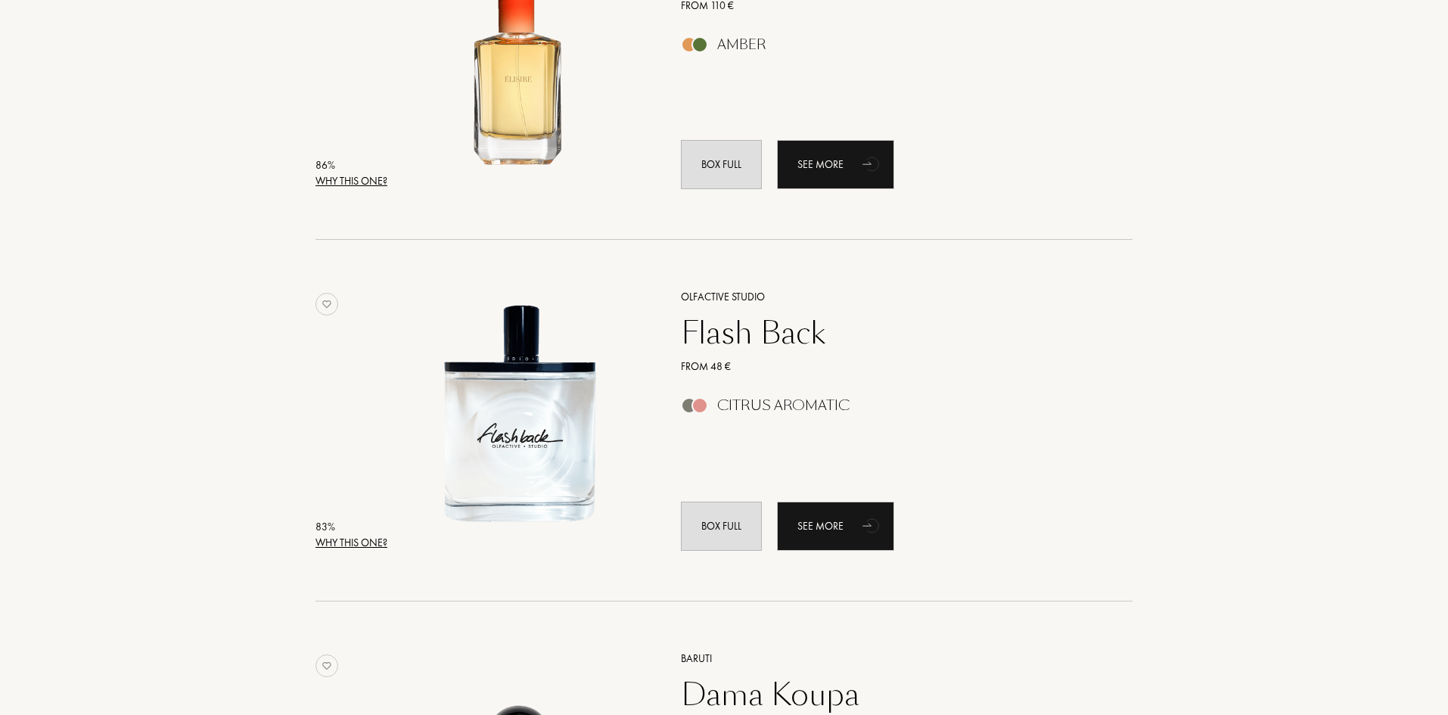
click at [363, 539] on div "Why this one?" at bounding box center [352, 543] width 72 height 16
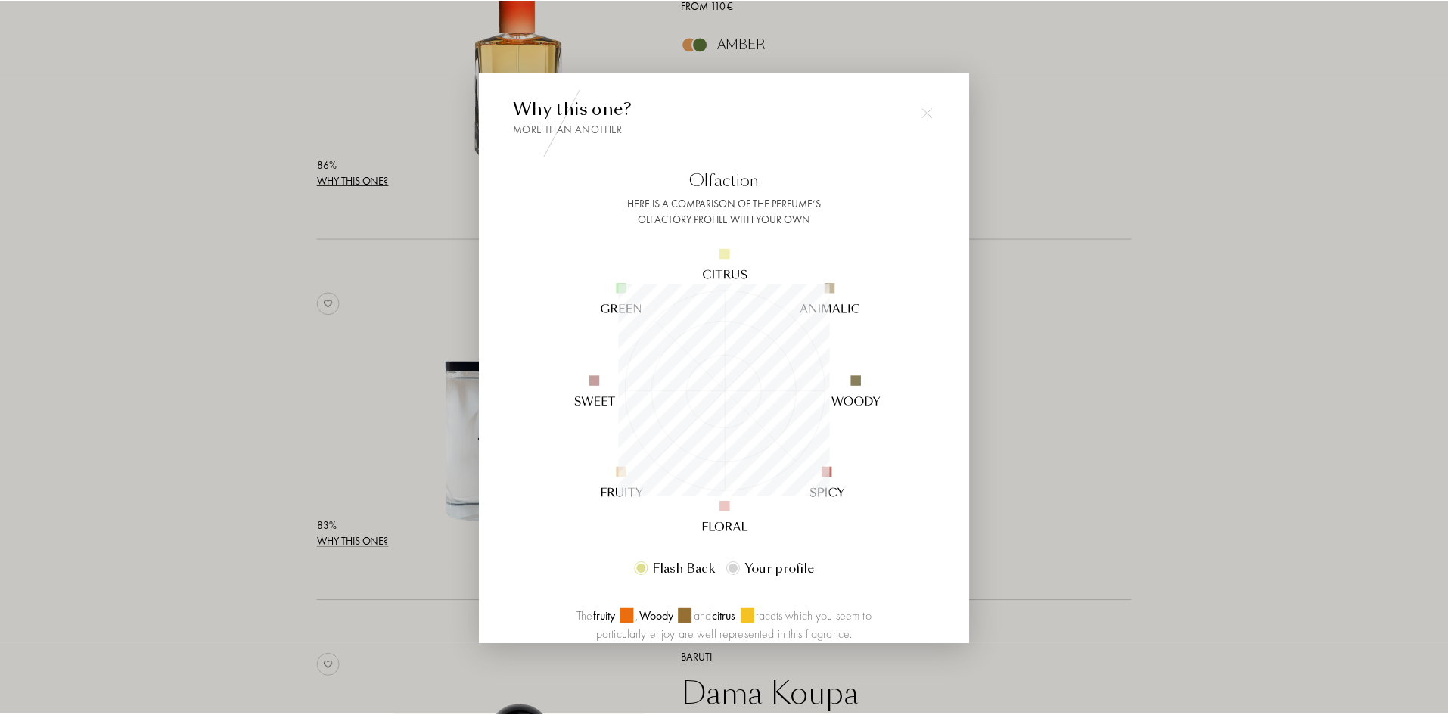
scroll to position [212, 212]
click at [182, 434] on div at bounding box center [726, 357] width 1453 height 715
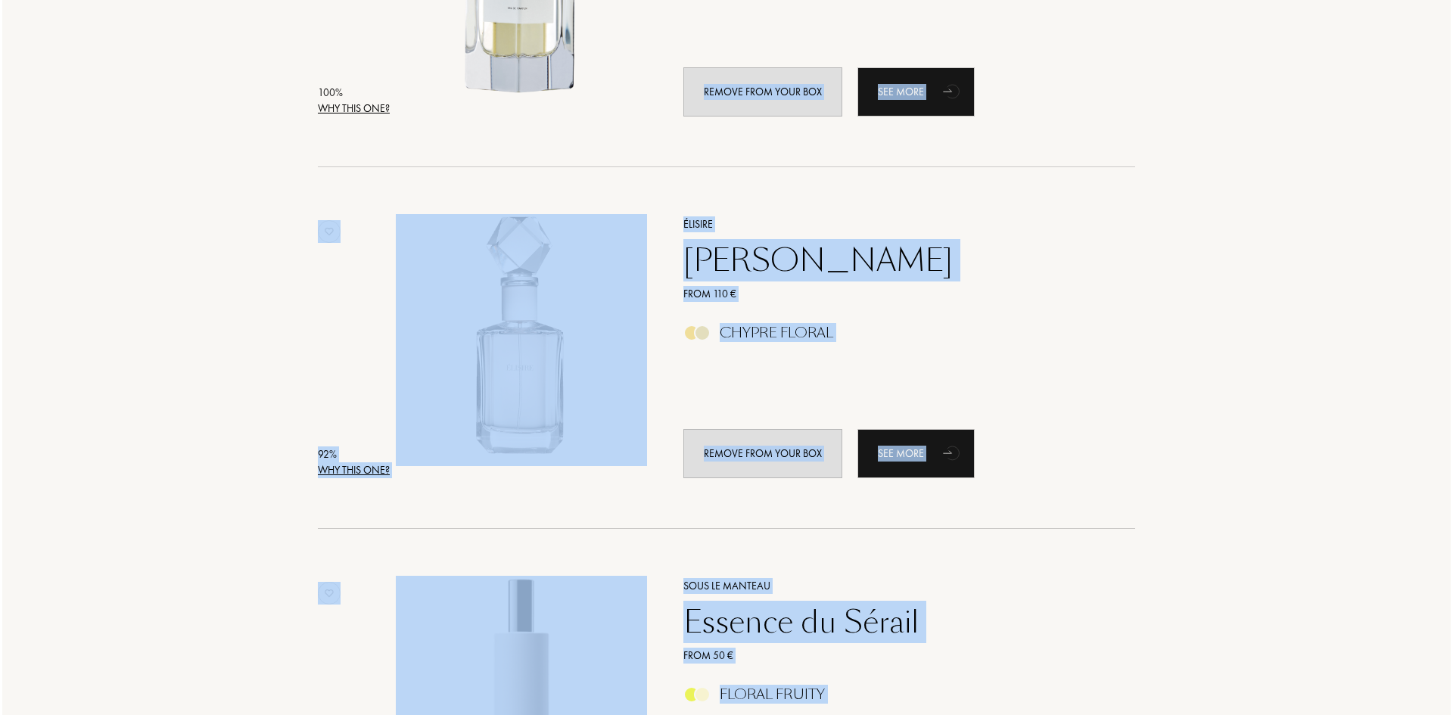
scroll to position [0, 0]
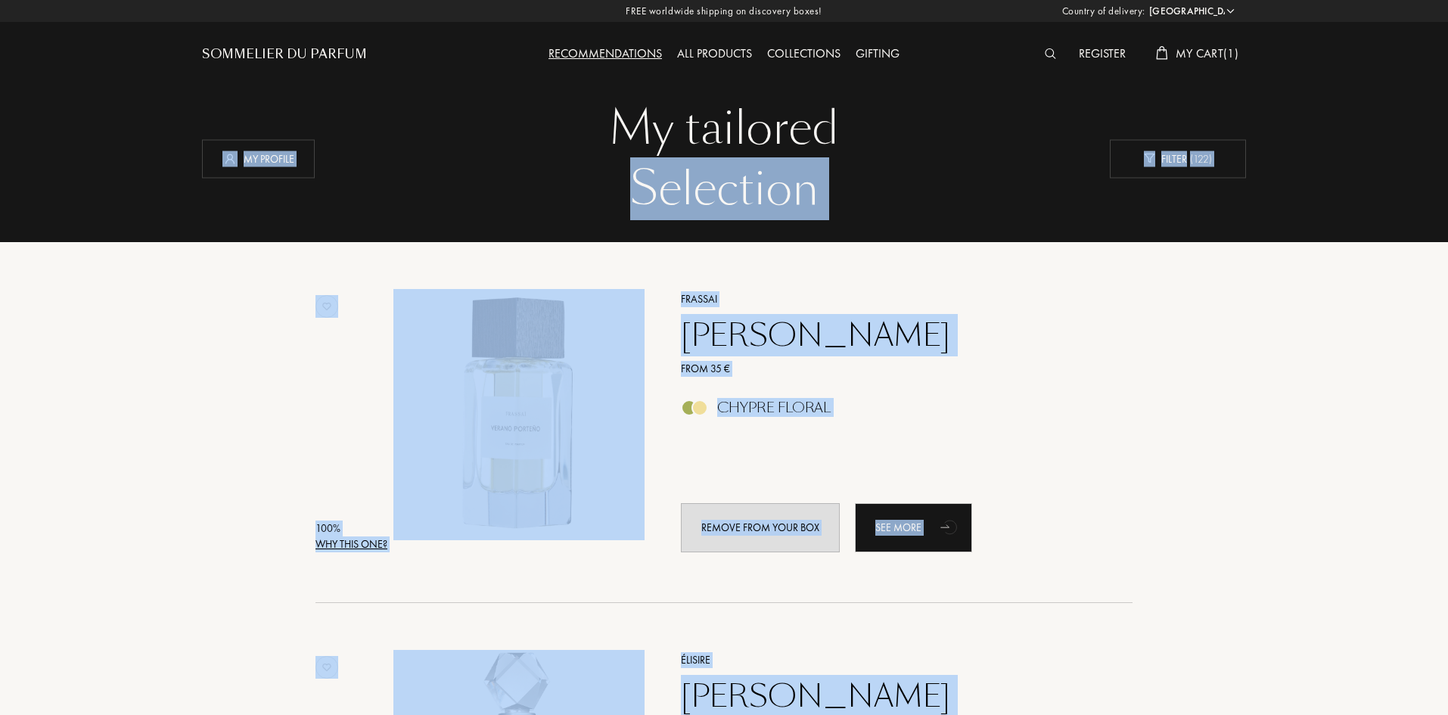
drag, startPoint x: 1447, startPoint y: 219, endPoint x: 1452, endPoint y: -66, distance: 284.5
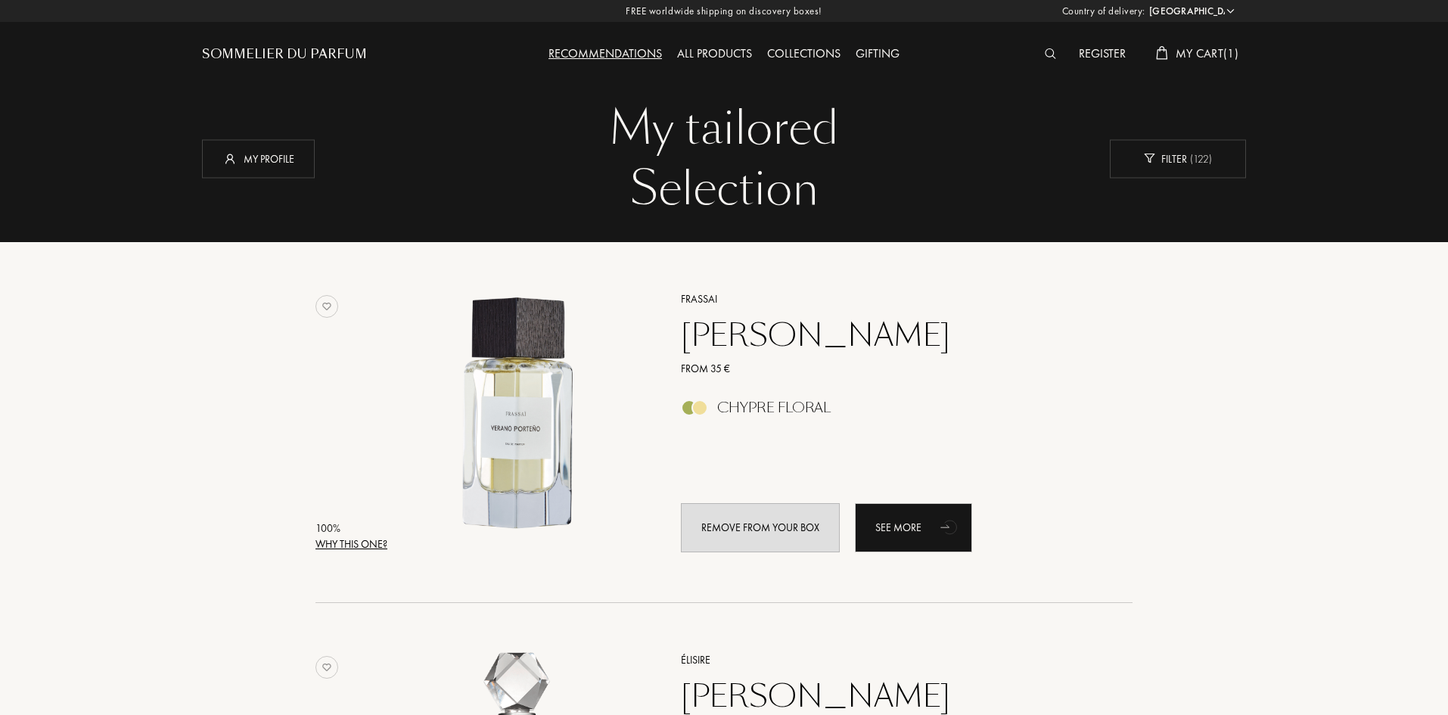
click at [368, 540] on div "Why this one?" at bounding box center [352, 544] width 72 height 16
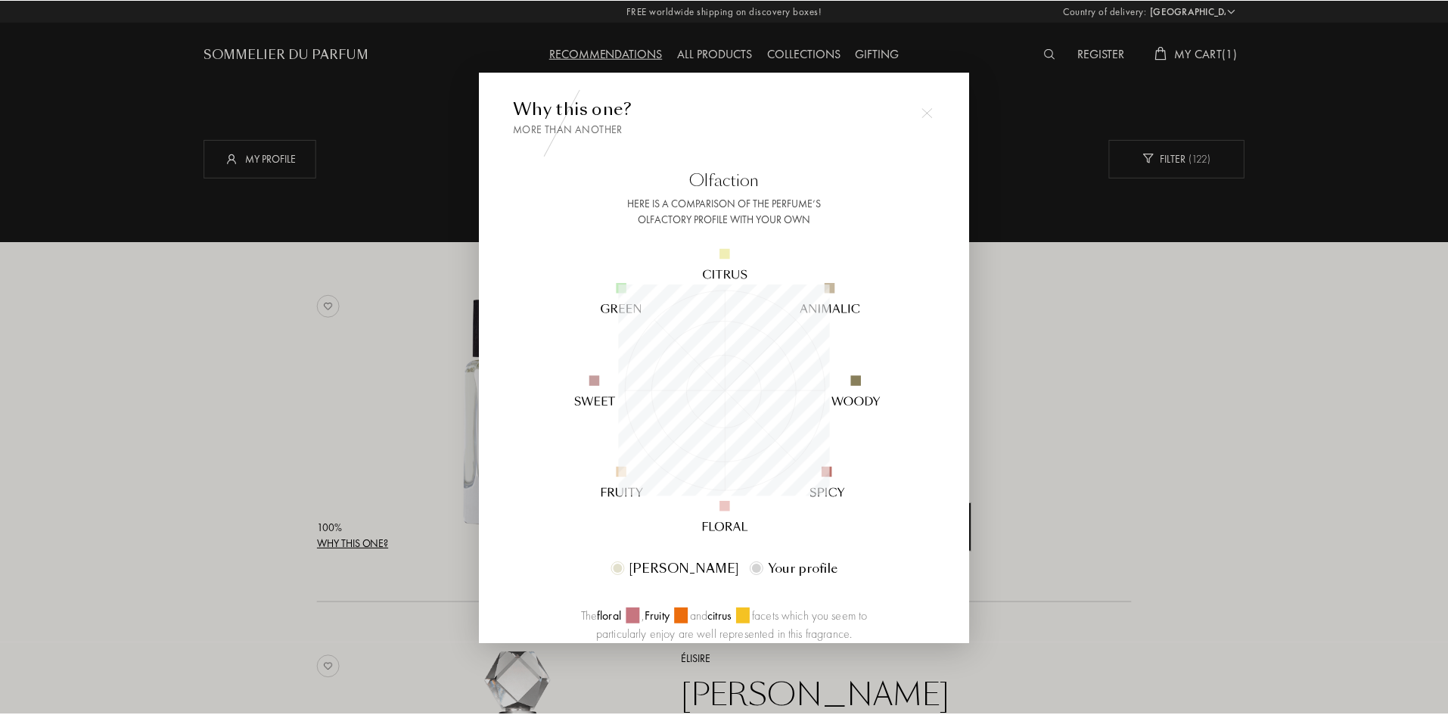
scroll to position [212, 212]
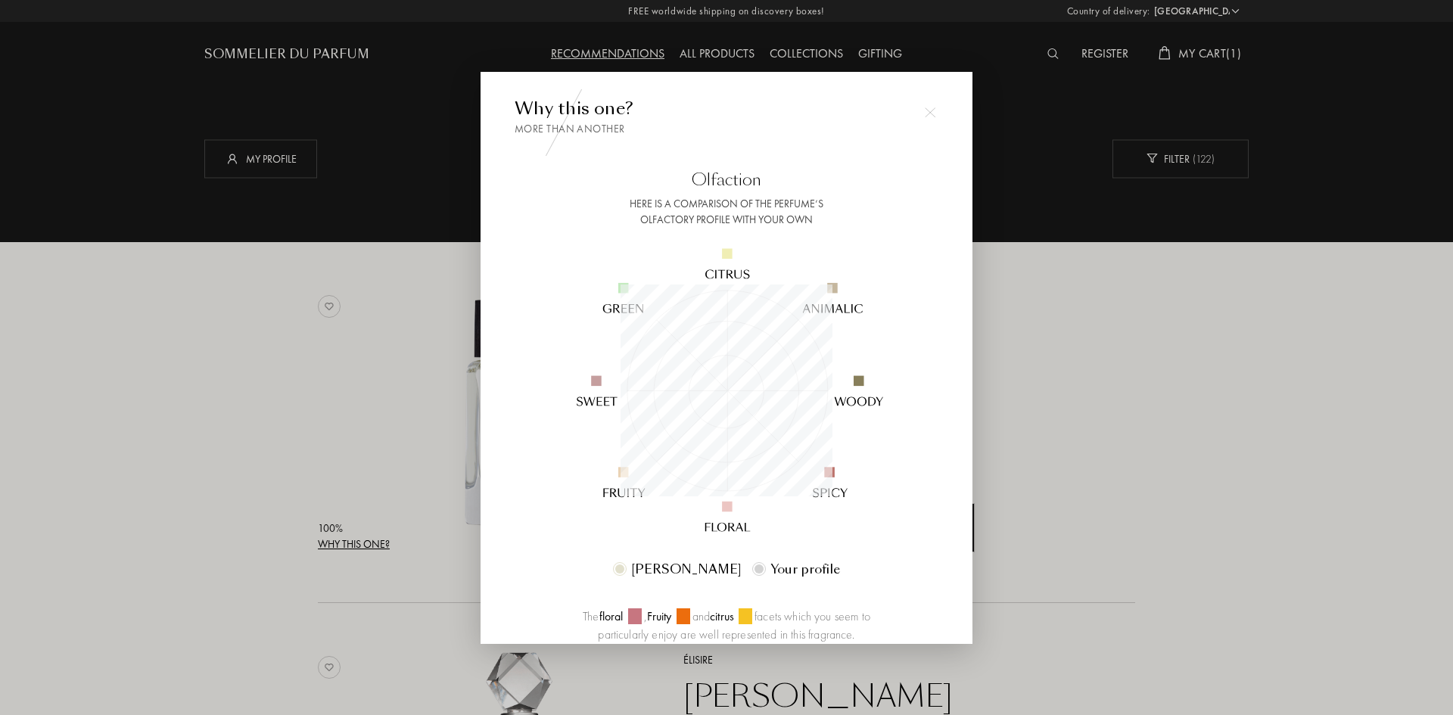
click at [235, 503] on div at bounding box center [726, 357] width 1453 height 715
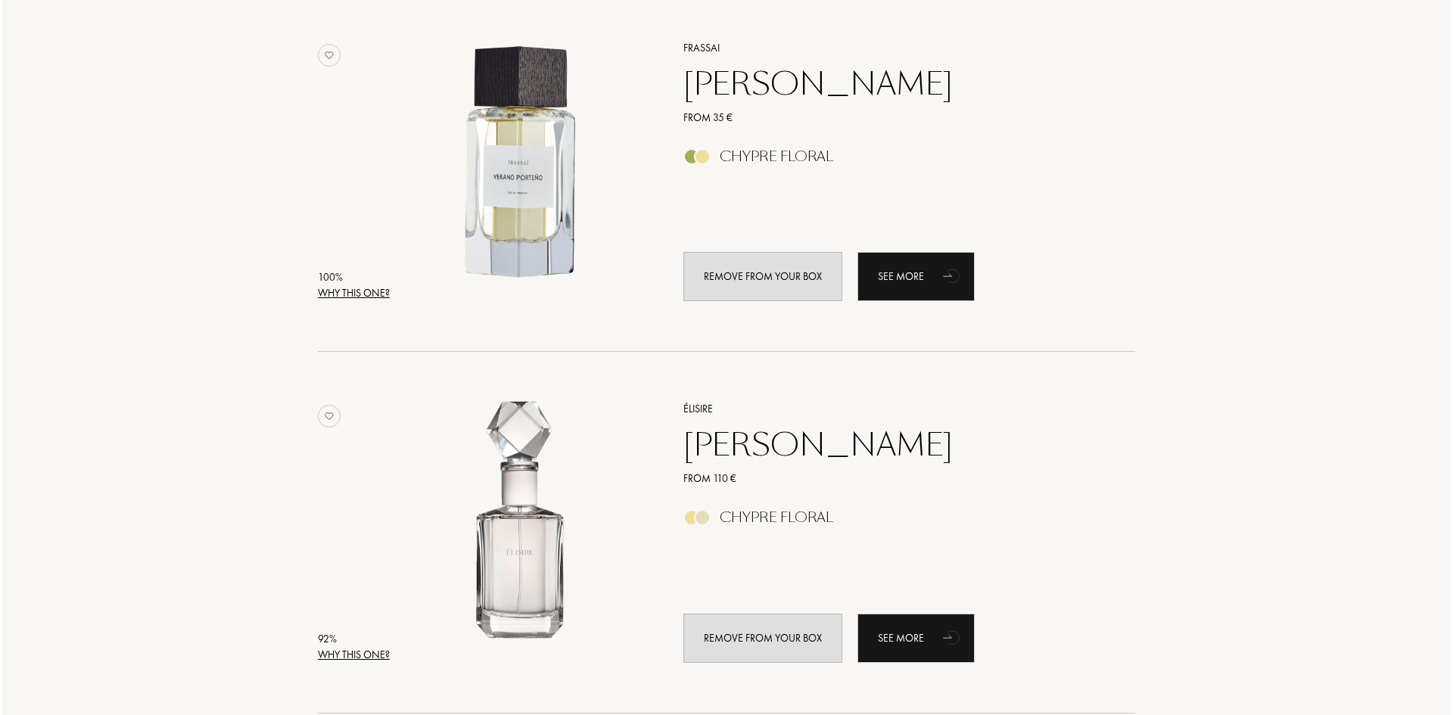
scroll to position [378, 0]
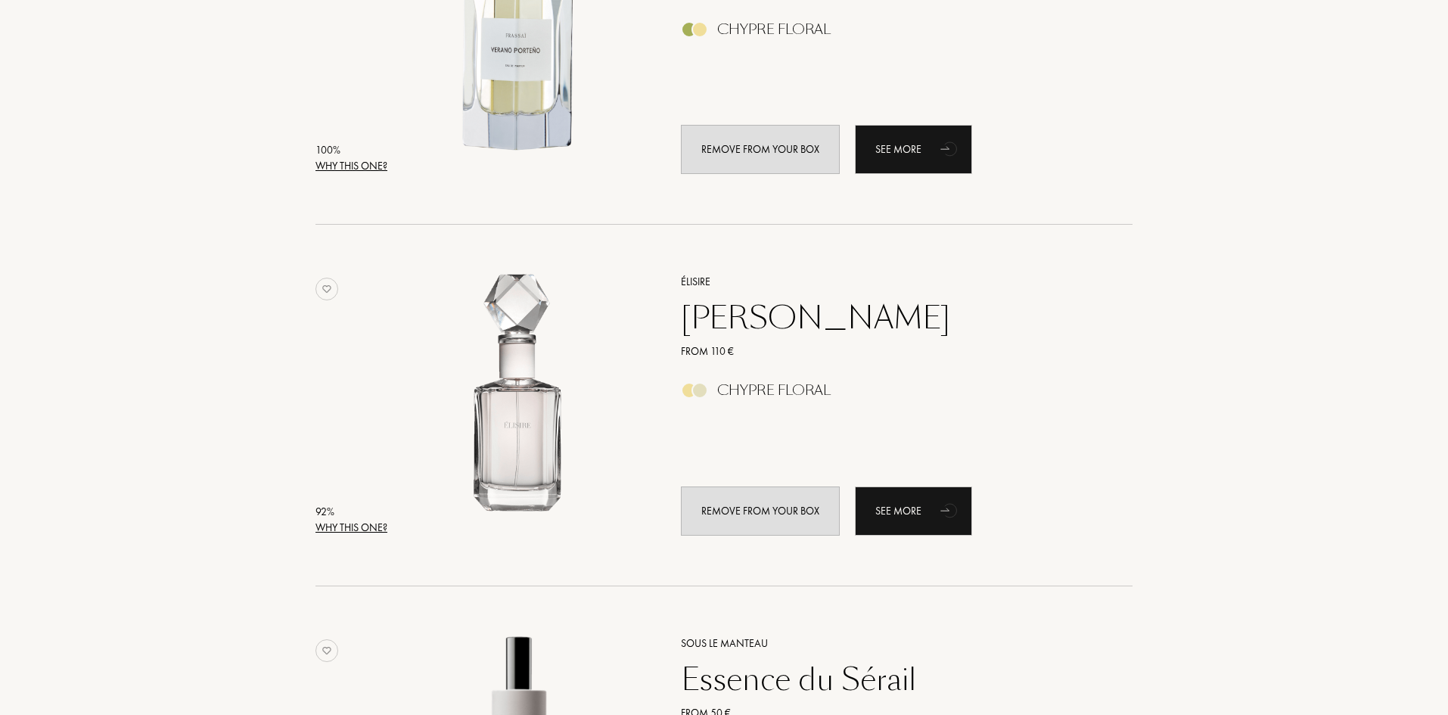
click at [340, 527] on div "Why this one?" at bounding box center [352, 528] width 72 height 16
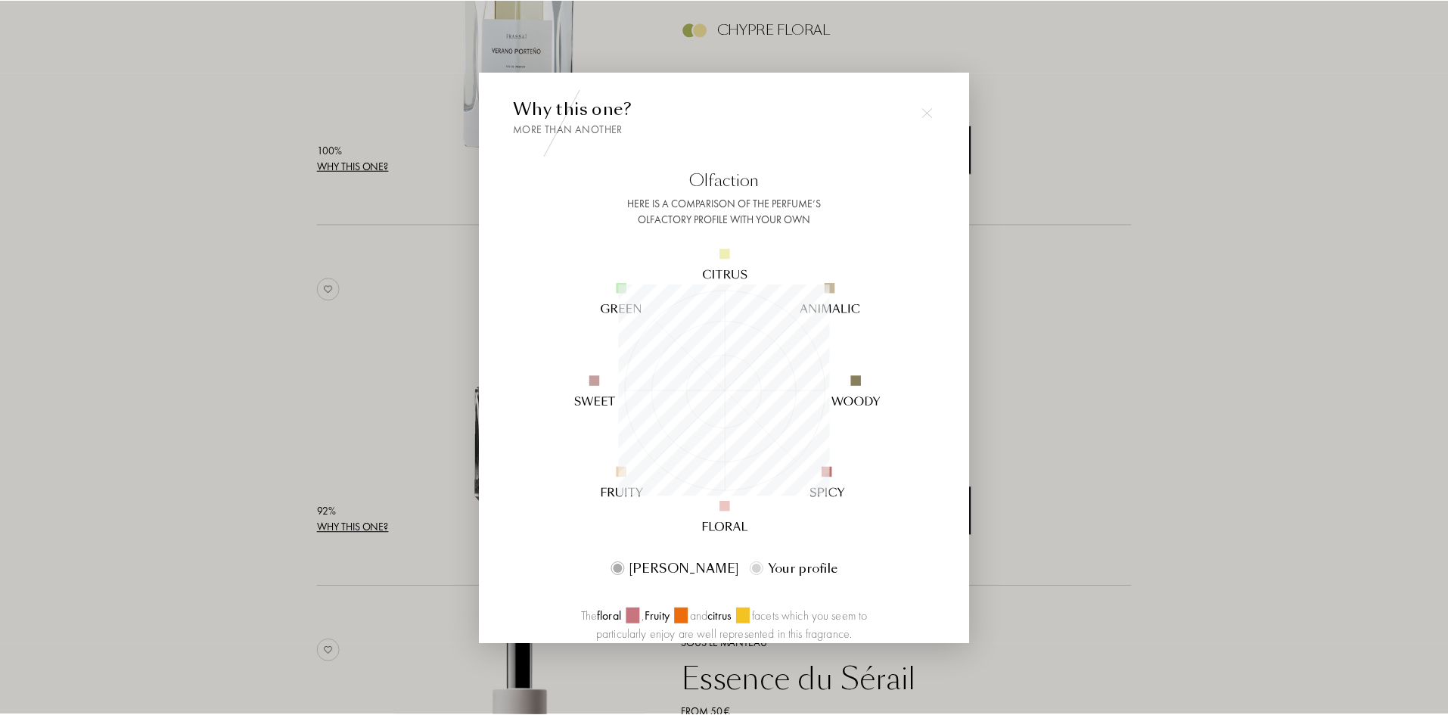
scroll to position [212, 212]
click at [58, 466] on div at bounding box center [726, 357] width 1453 height 715
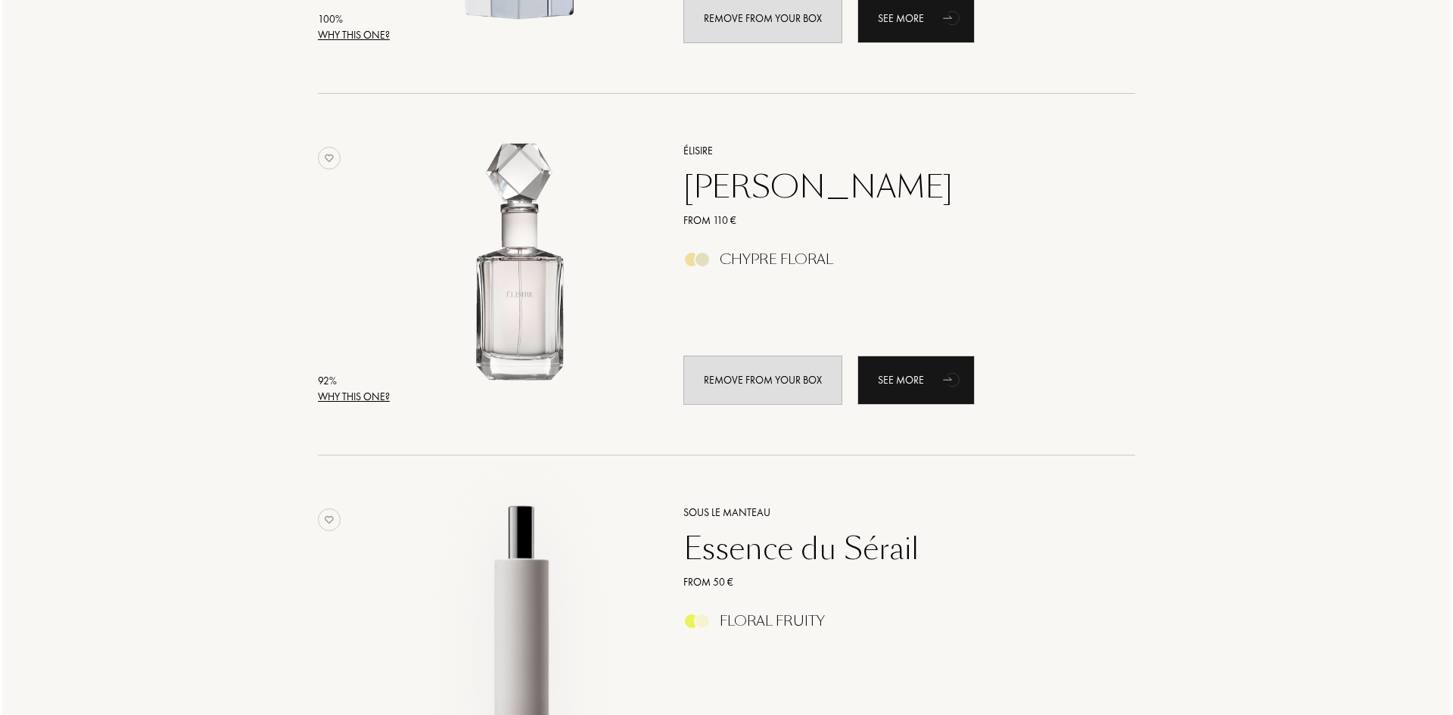
scroll to position [605, 0]
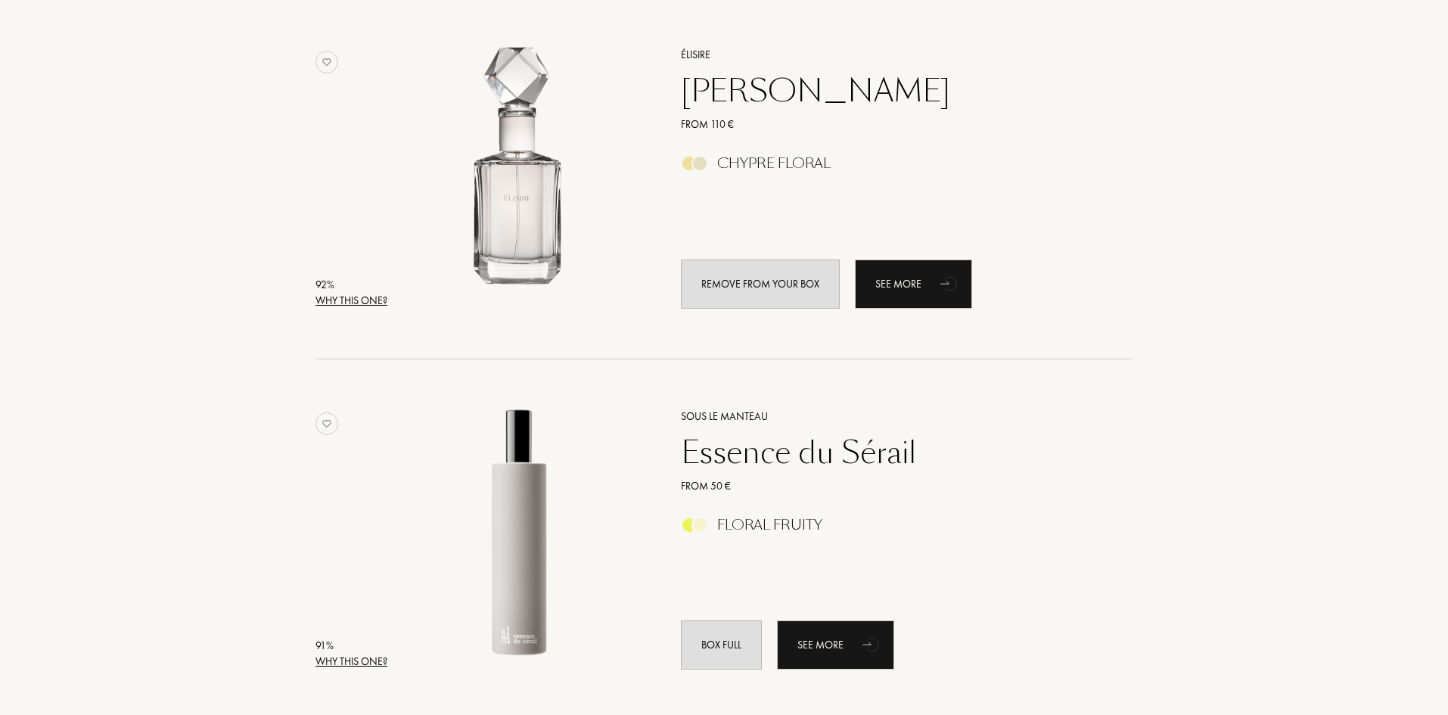
click at [354, 661] on div "Why this one?" at bounding box center [352, 662] width 72 height 16
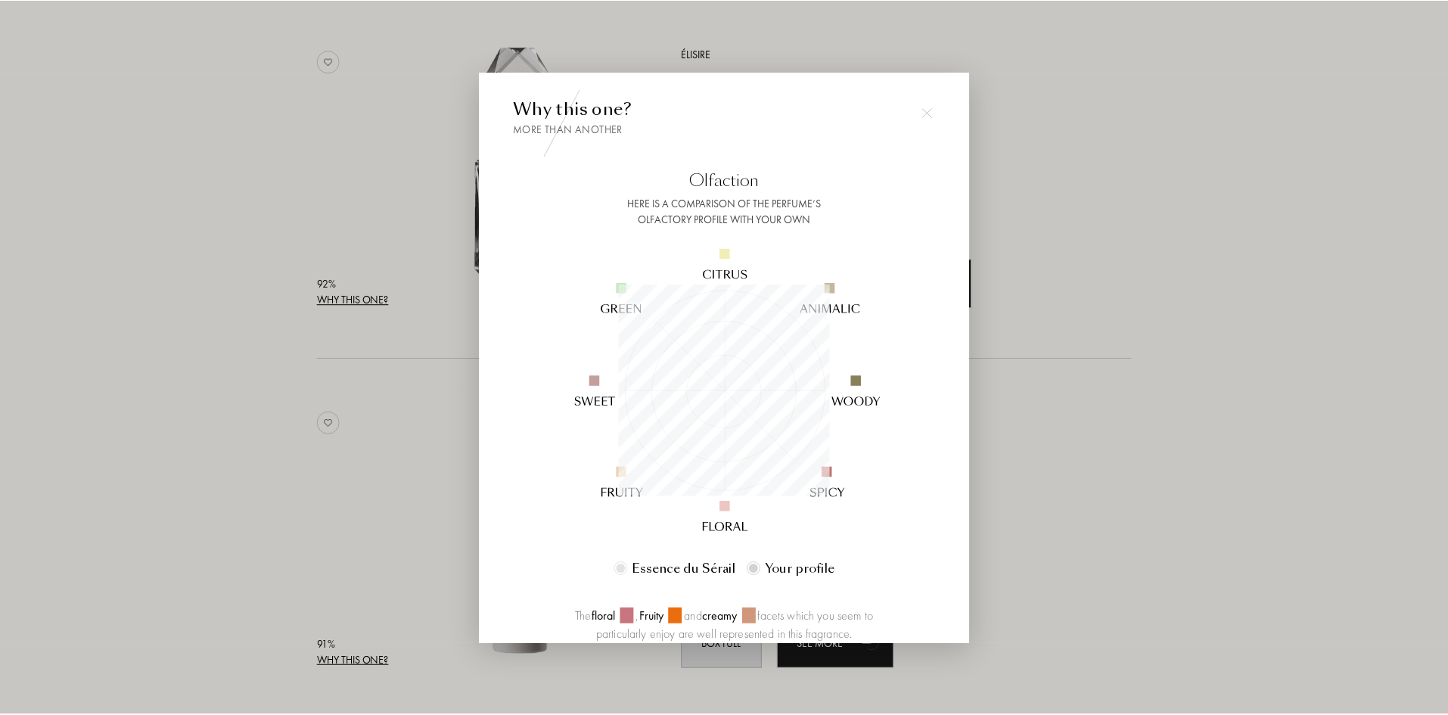
scroll to position [212, 212]
click at [172, 383] on div at bounding box center [726, 357] width 1453 height 715
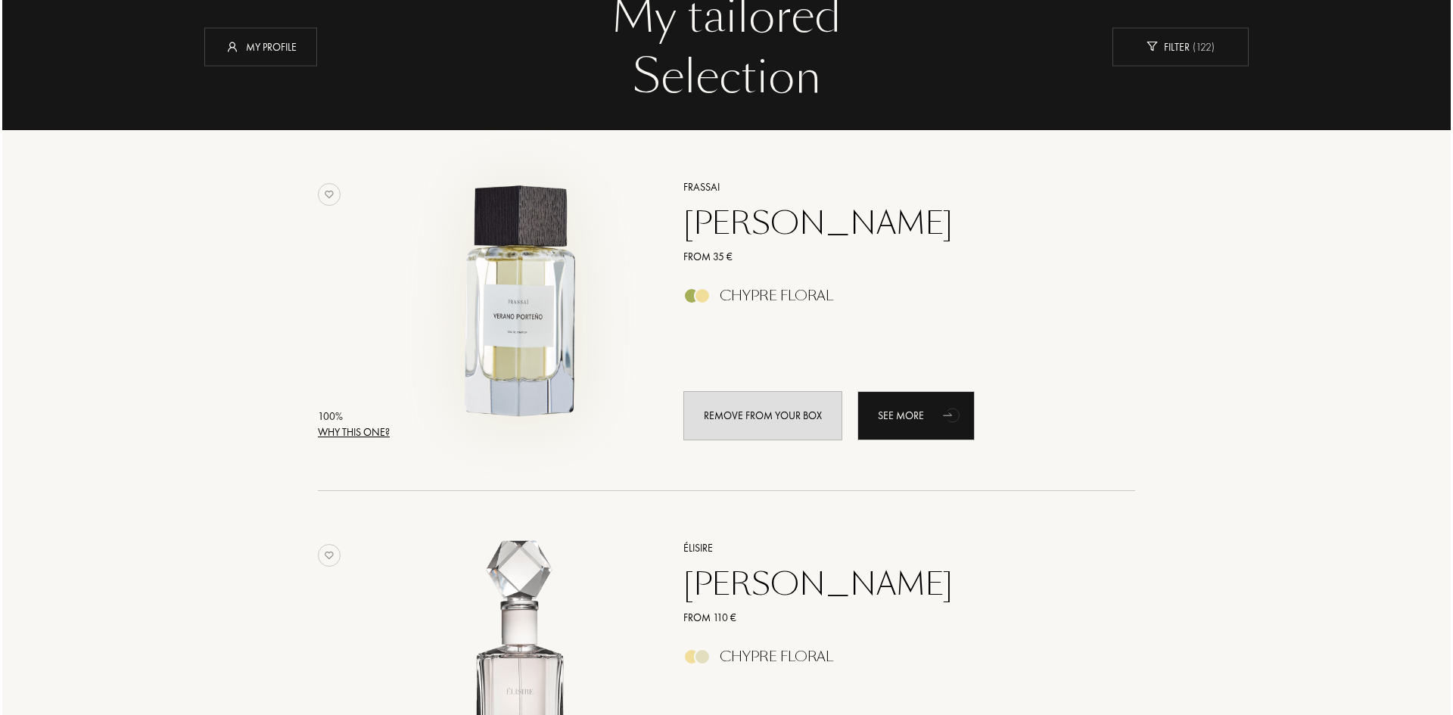
scroll to position [76, 0]
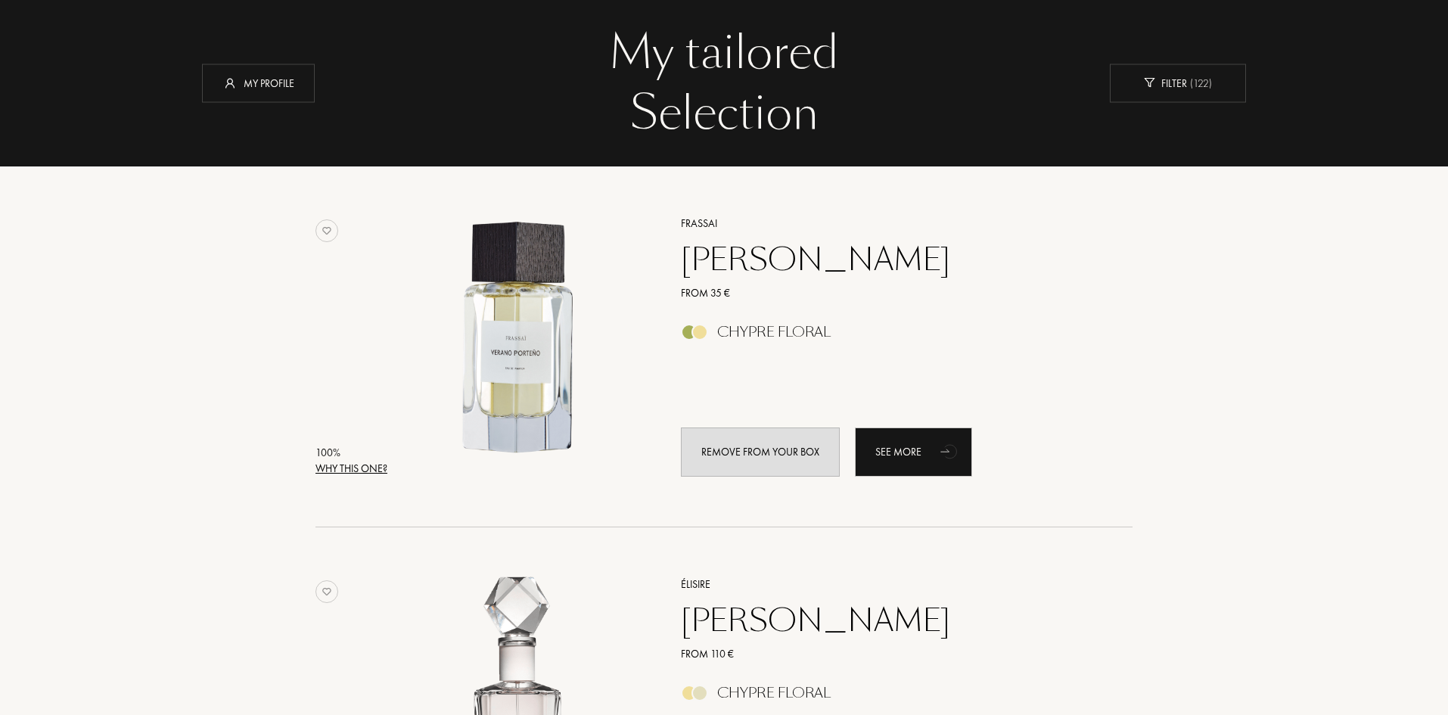
click at [374, 464] on div "Why this one?" at bounding box center [352, 469] width 72 height 16
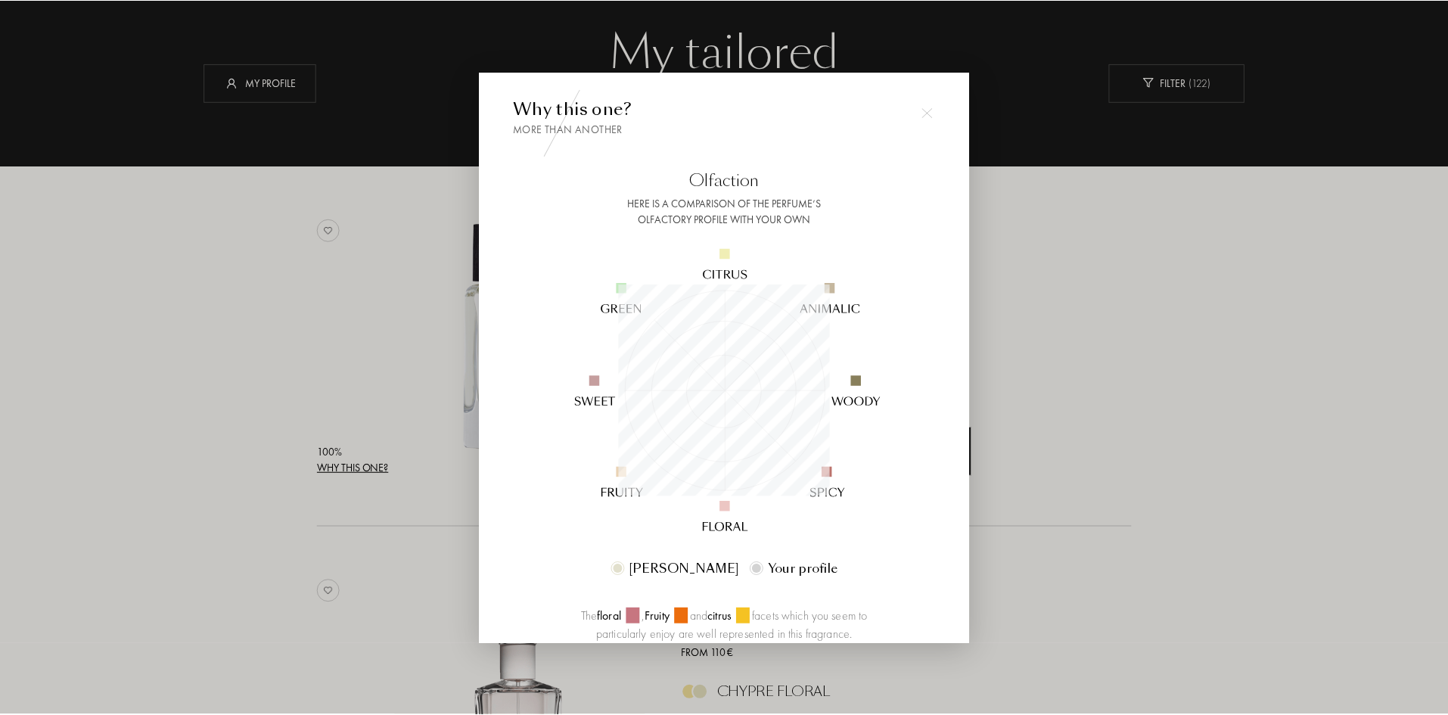
scroll to position [212, 212]
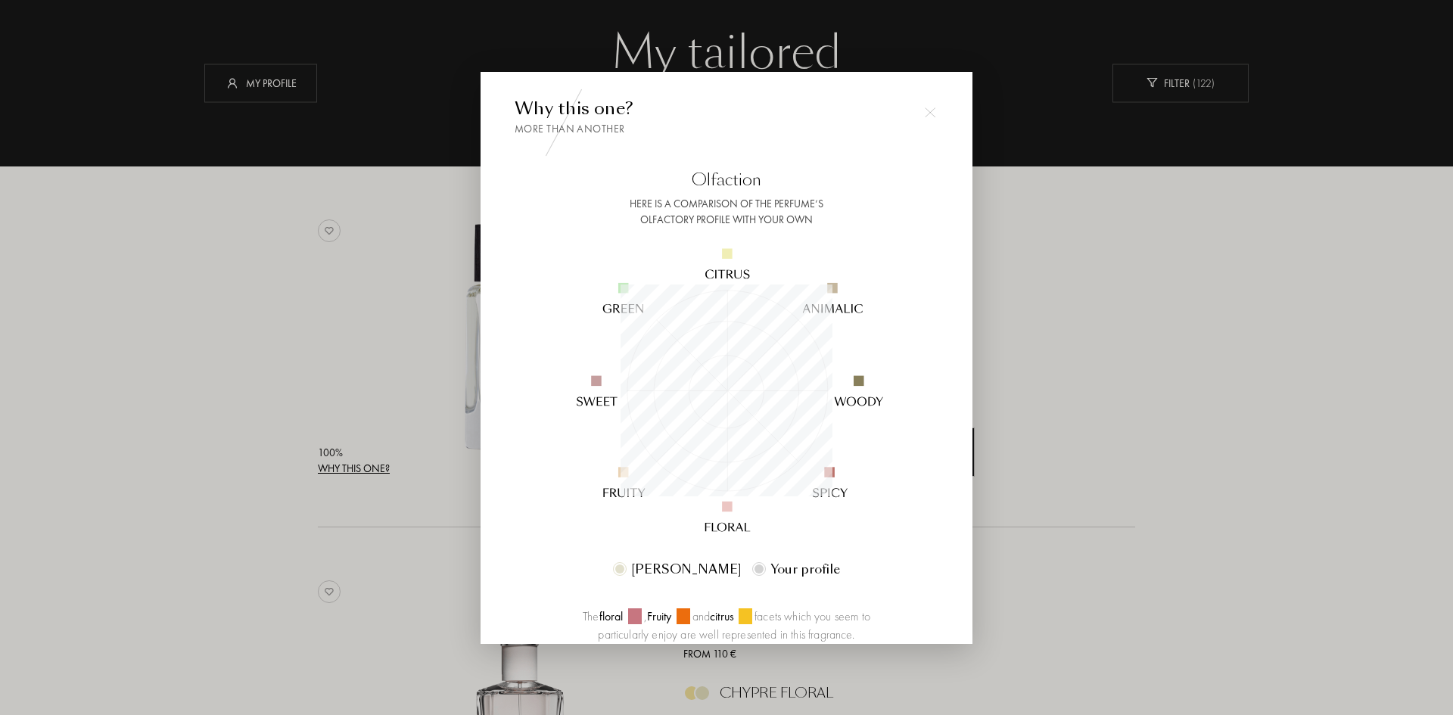
click at [142, 383] on div at bounding box center [726, 357] width 1453 height 715
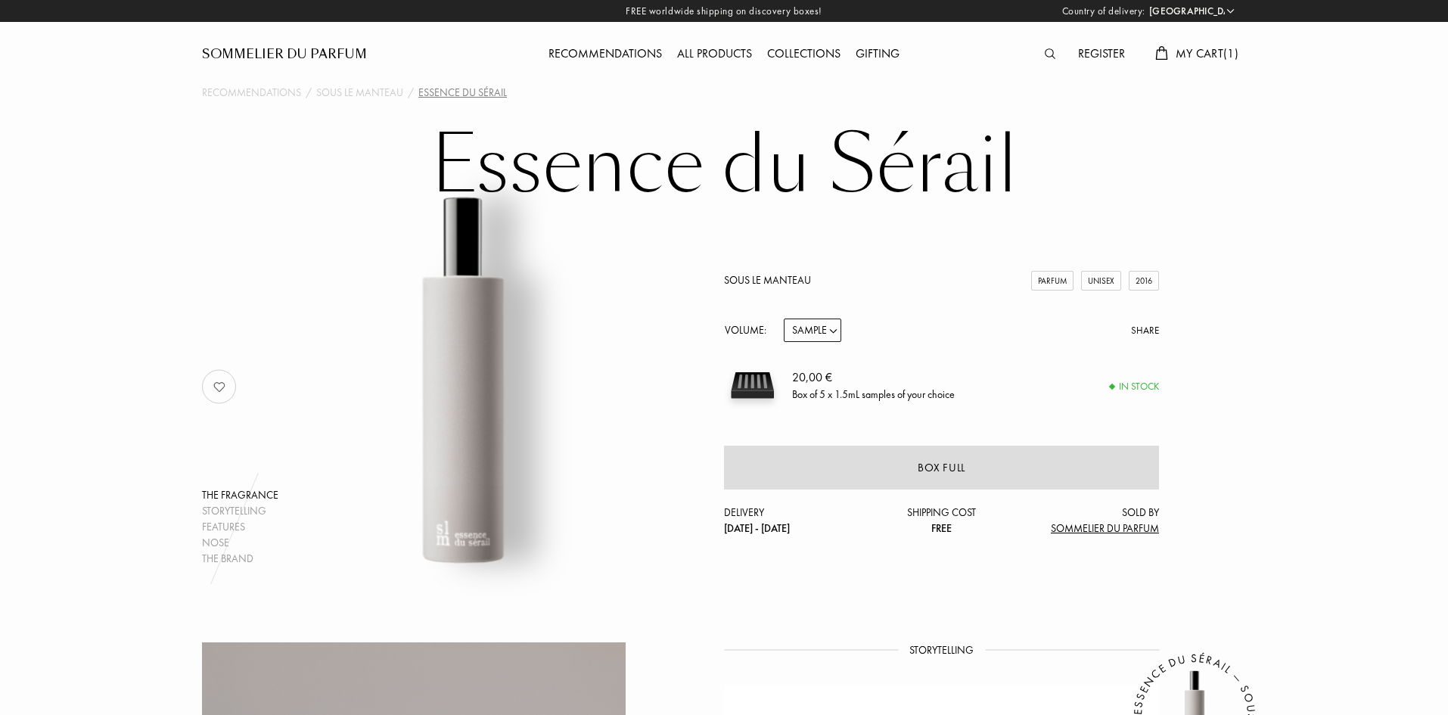
select select "HR"
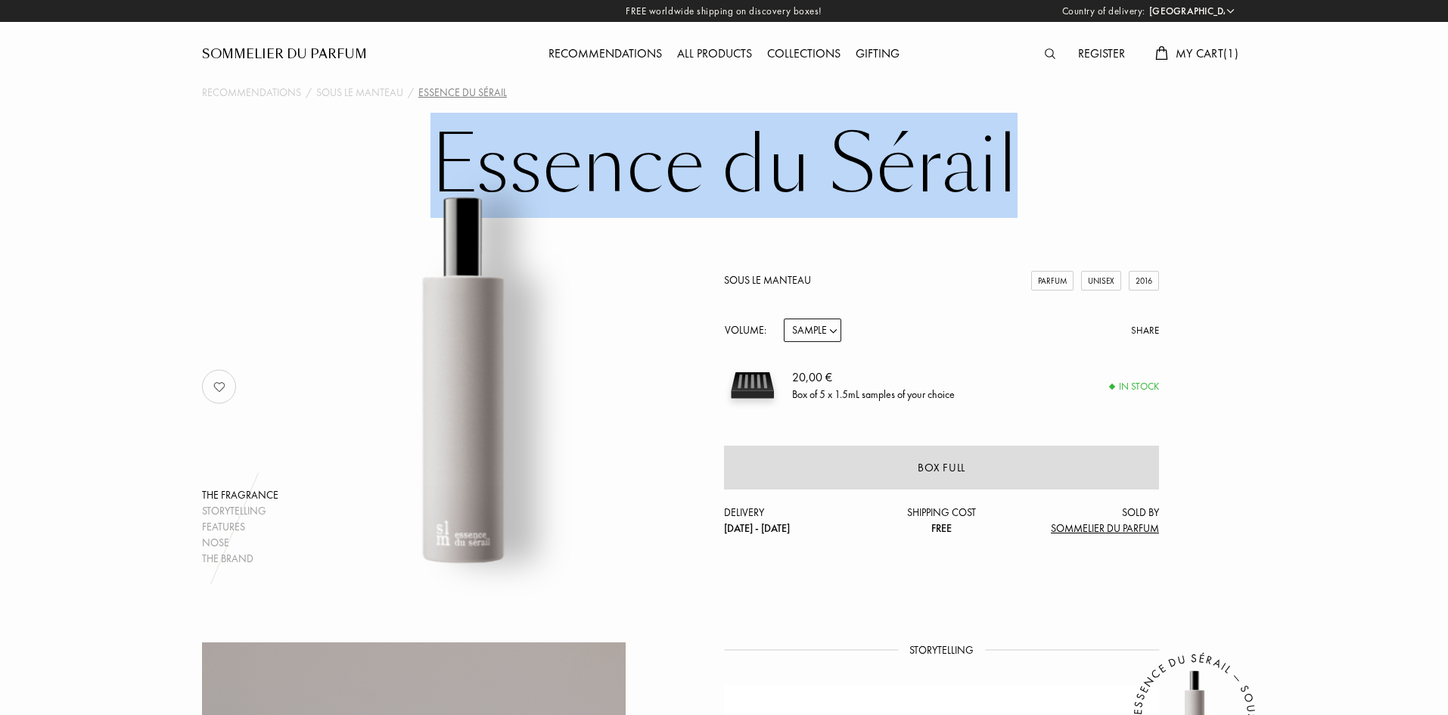
drag, startPoint x: 1062, startPoint y: 164, endPoint x: 406, endPoint y: 169, distance: 655.3
click at [406, 169] on h1 "Essence du Sérail" at bounding box center [724, 165] width 757 height 83
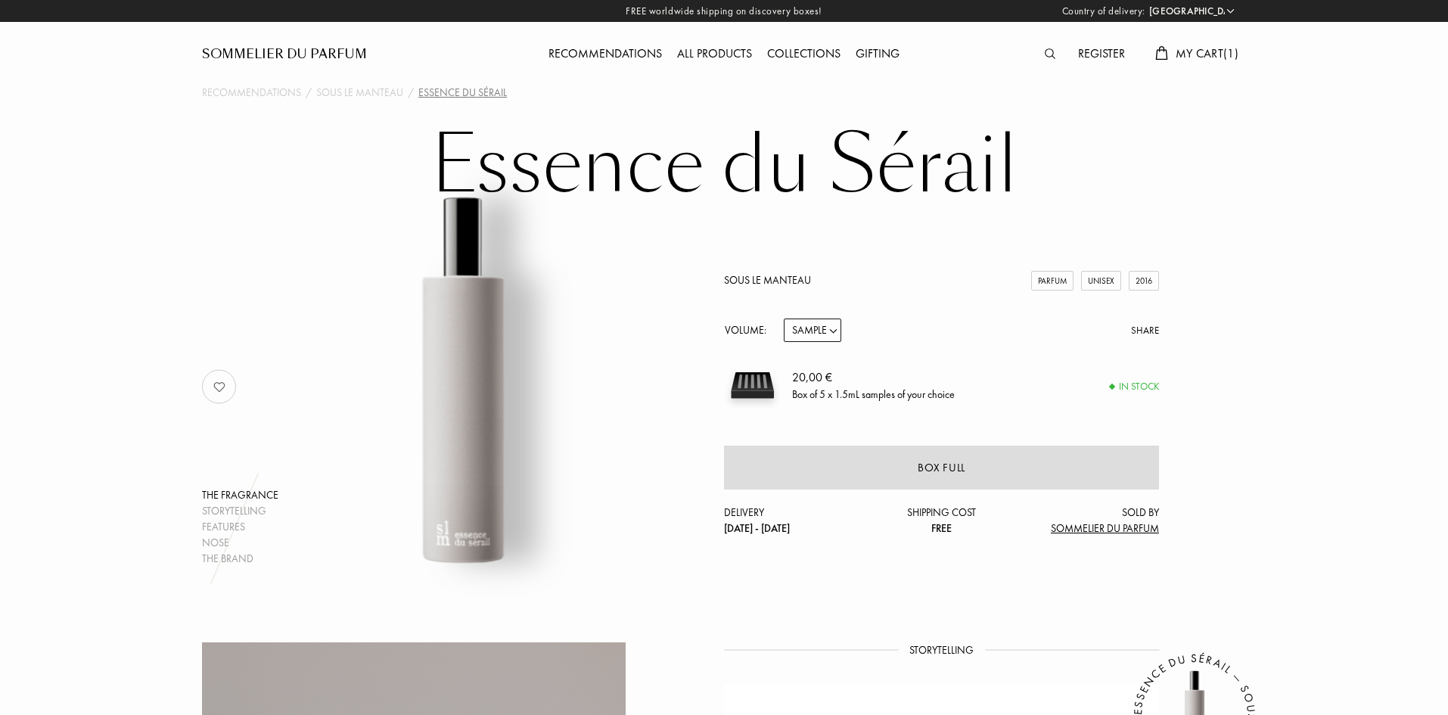
click at [1206, 55] on span "My Cart ( 1 )" at bounding box center [1207, 53] width 63 height 16
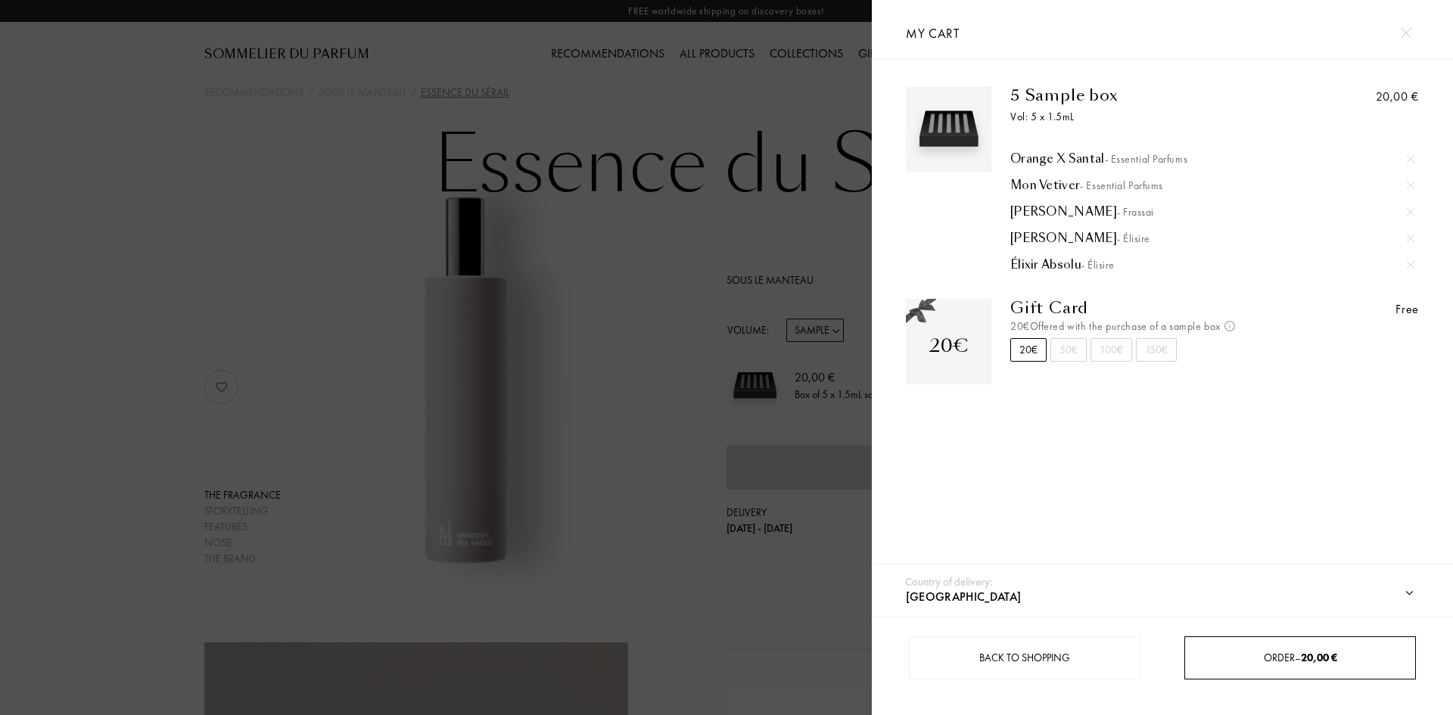
click at [1307, 658] on span "20,00 €" at bounding box center [1319, 658] width 36 height 14
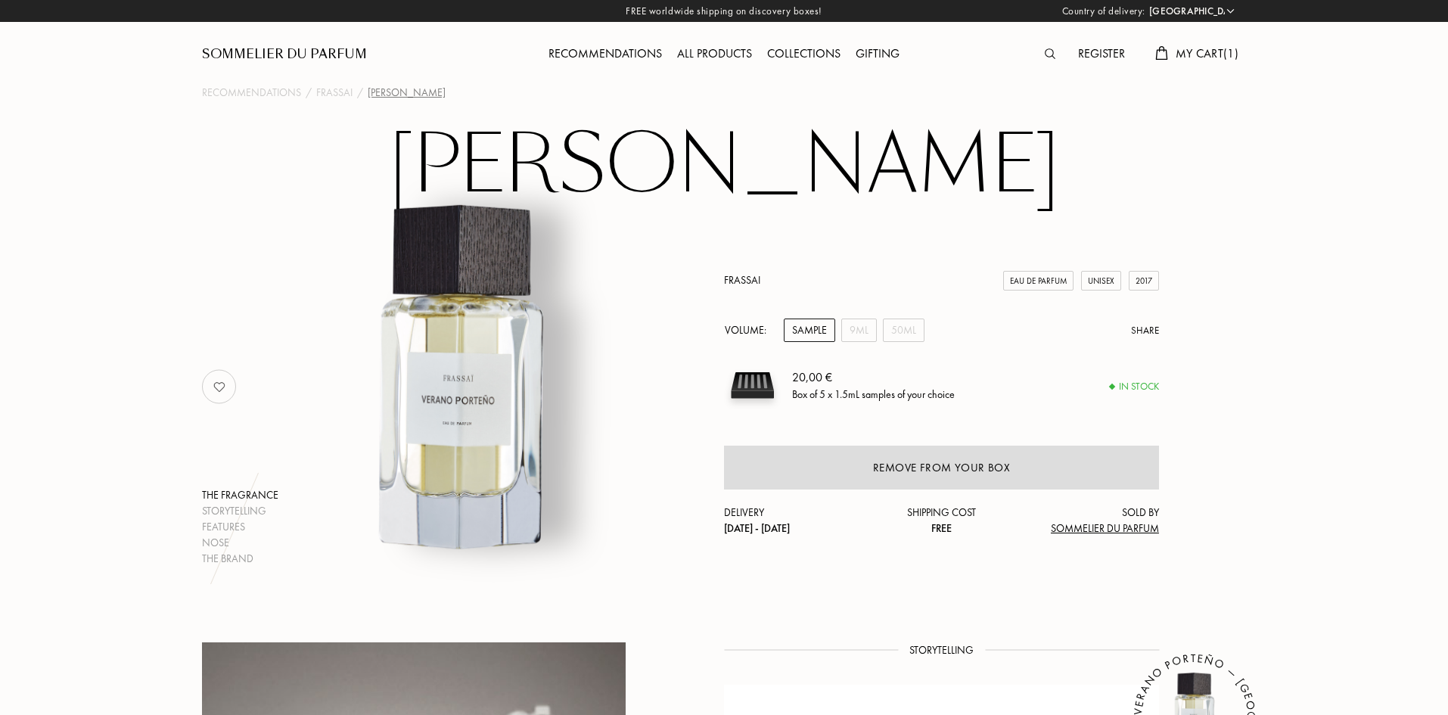
select select "HR"
drag, startPoint x: 1042, startPoint y: 169, endPoint x: 467, endPoint y: 190, distance: 575.4
click at [467, 190] on h1 "[PERSON_NAME]" at bounding box center [724, 165] width 757 height 83
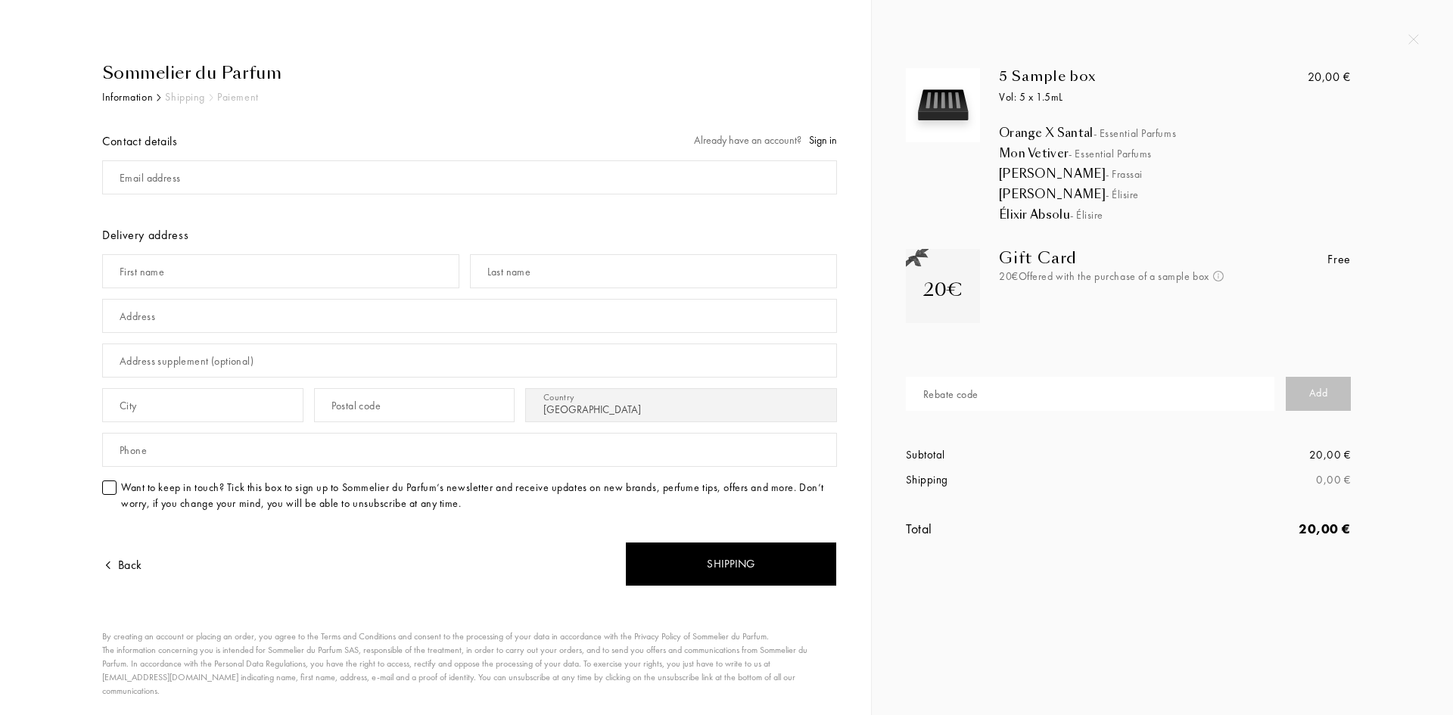
select select "HR"
